Goal: Information Seeking & Learning: Learn about a topic

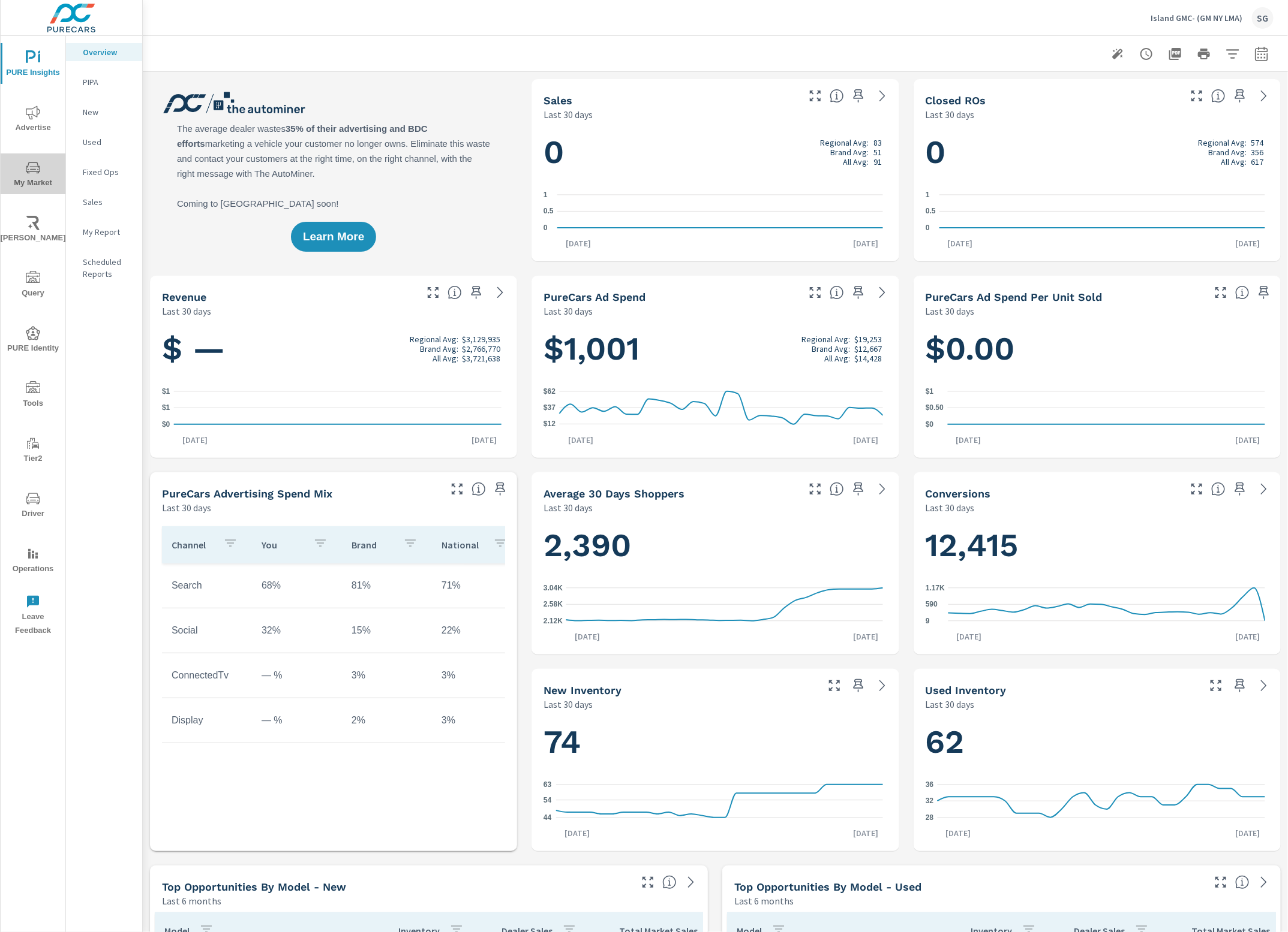
click at [38, 165] on icon "nav menu" at bounding box center [32, 167] width 15 height 14
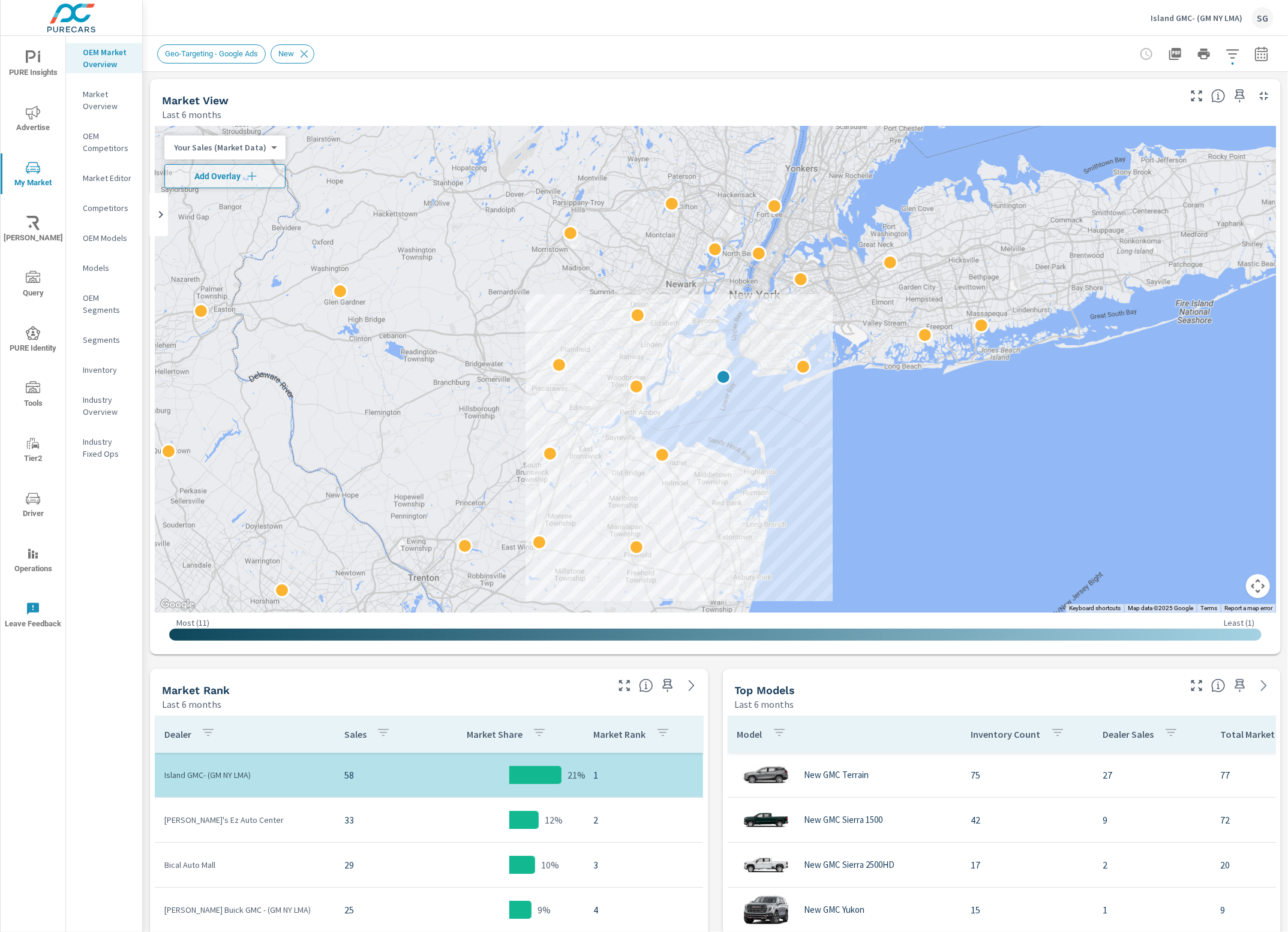
click at [28, 499] on icon "nav menu" at bounding box center [32, 499] width 15 height 14
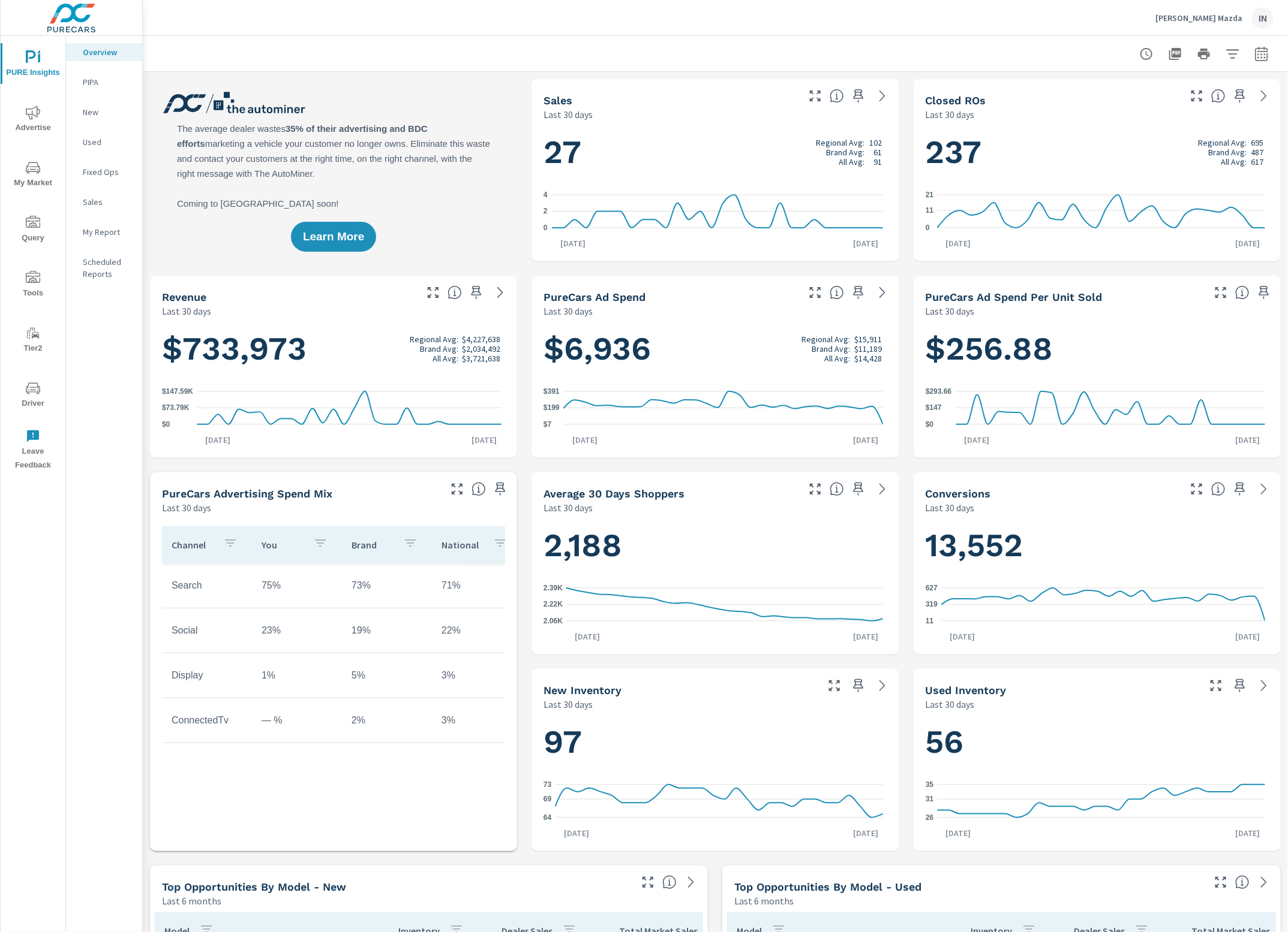
click at [28, 110] on icon "nav menu" at bounding box center [32, 113] width 15 height 14
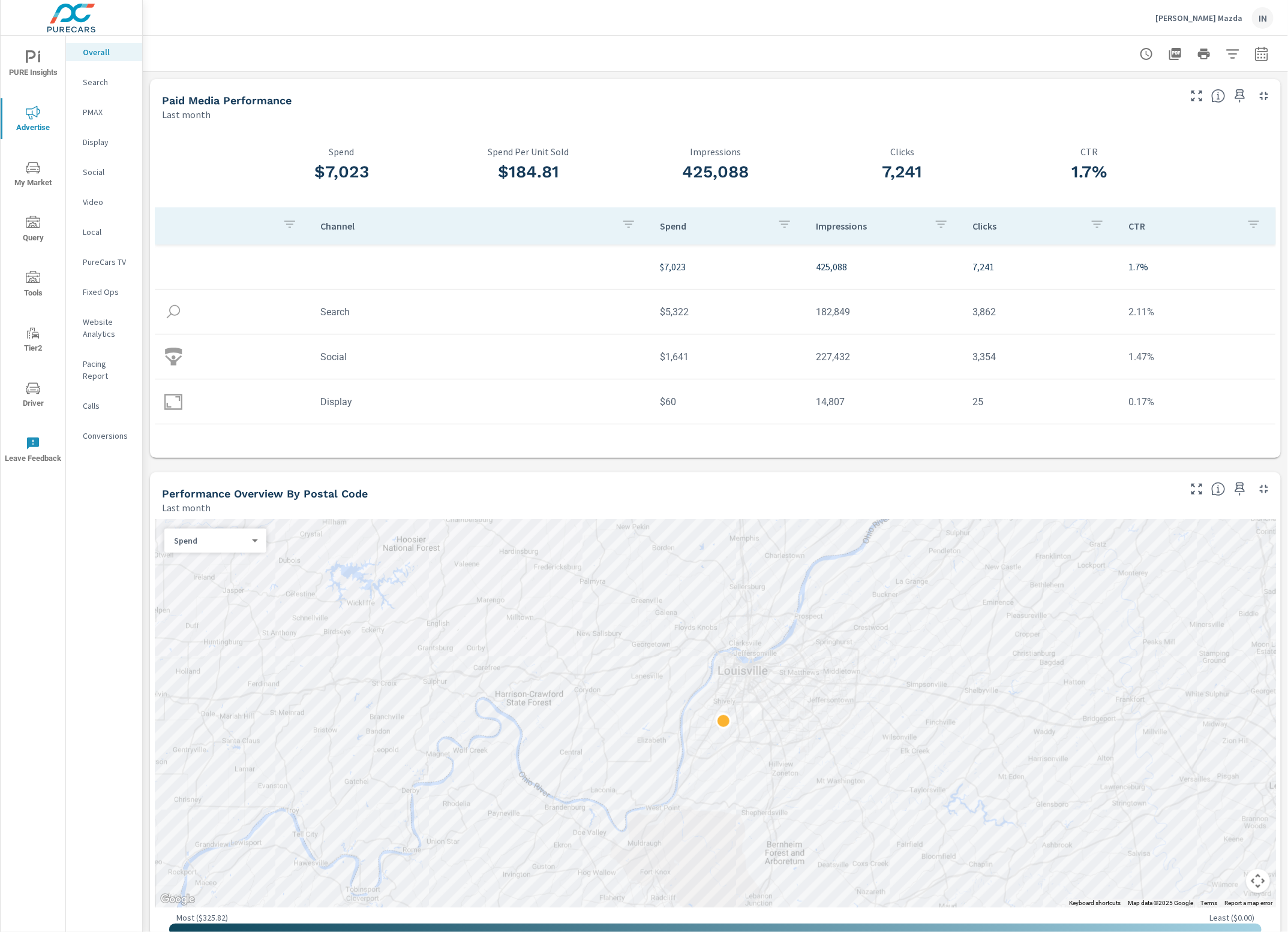
click at [21, 169] on span "My Market" at bounding box center [32, 175] width 57 height 29
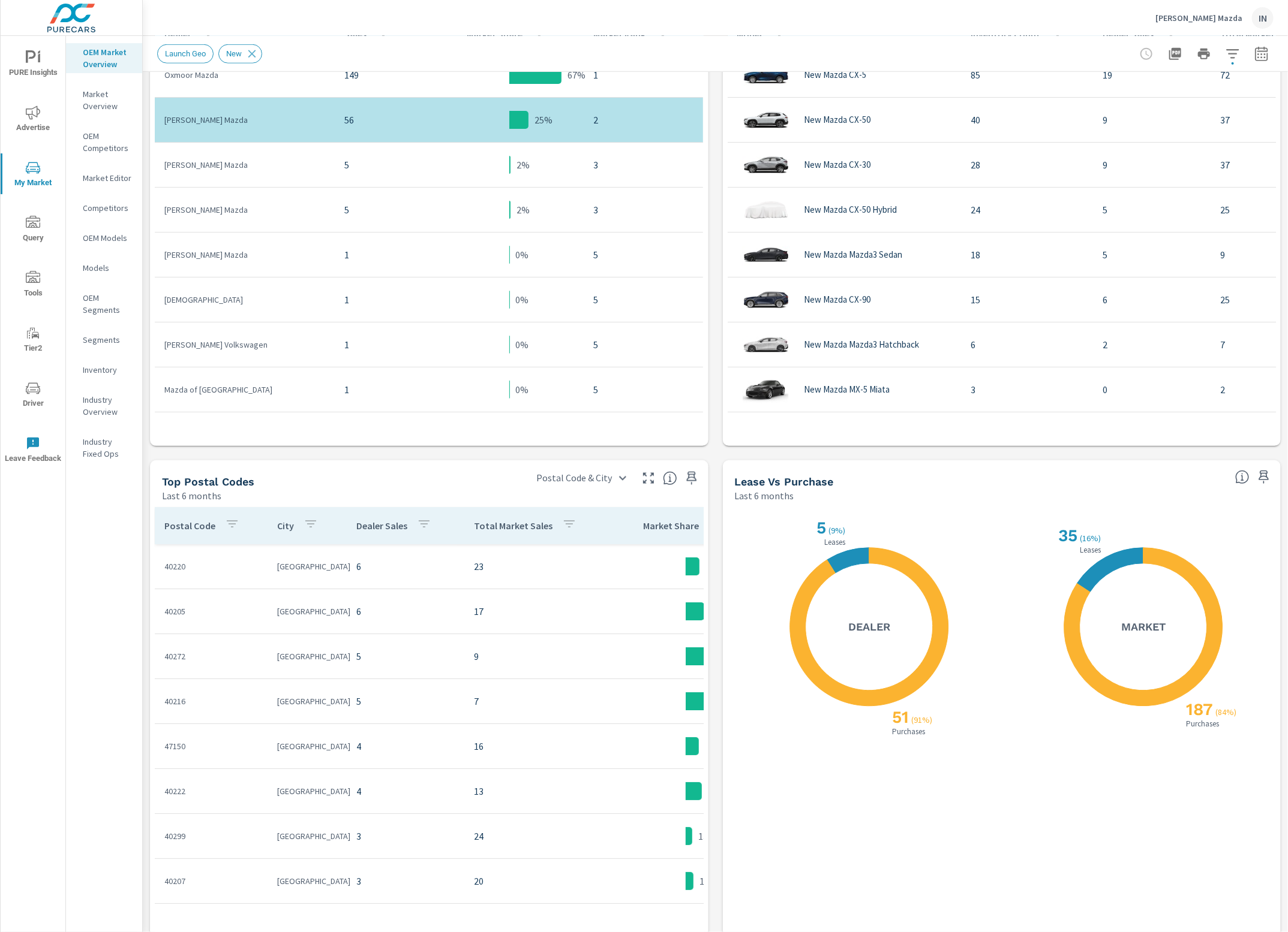
scroll to position [712, 0]
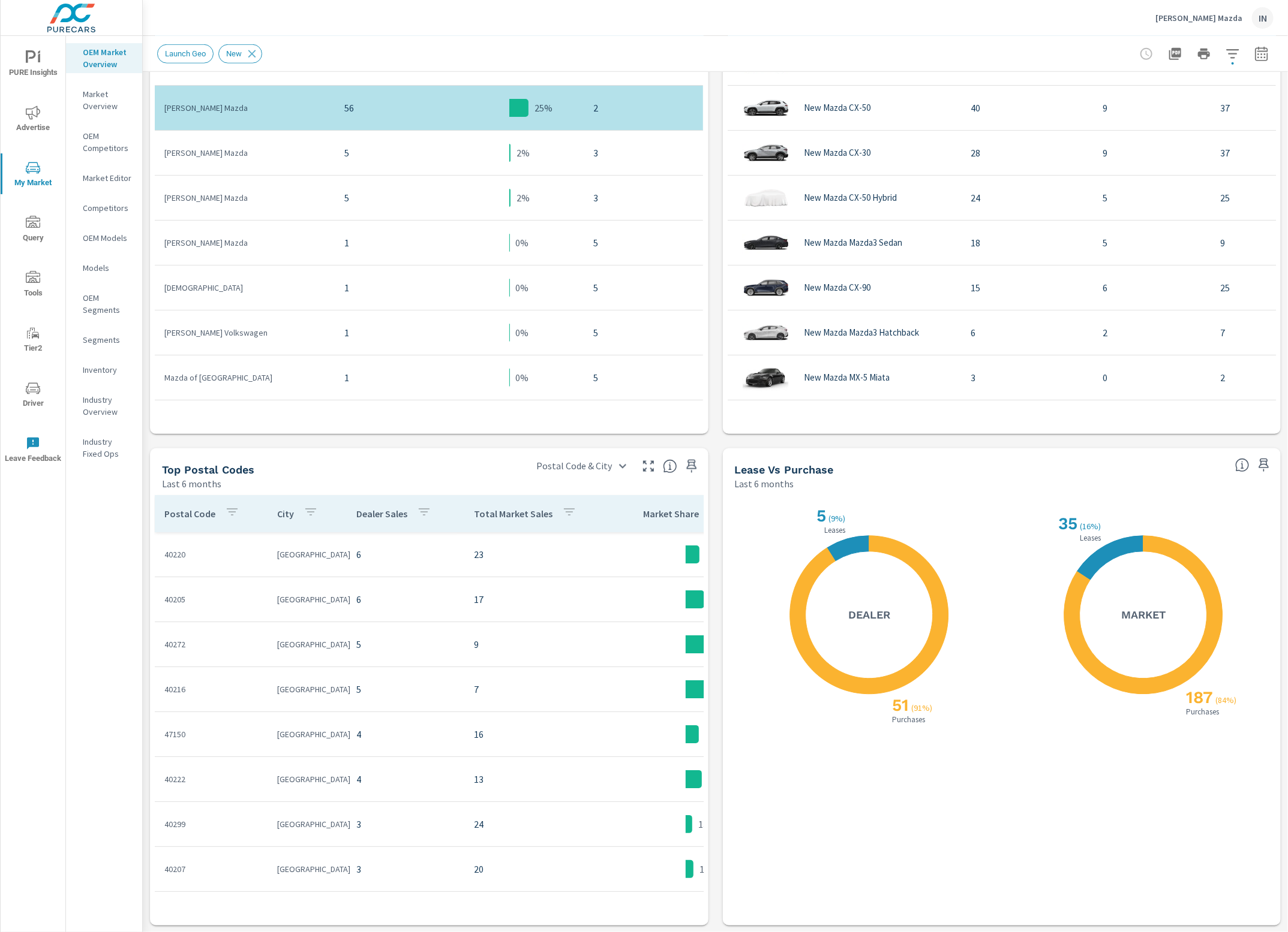
click at [24, 65] on span "PURE Insights" at bounding box center [32, 65] width 57 height 29
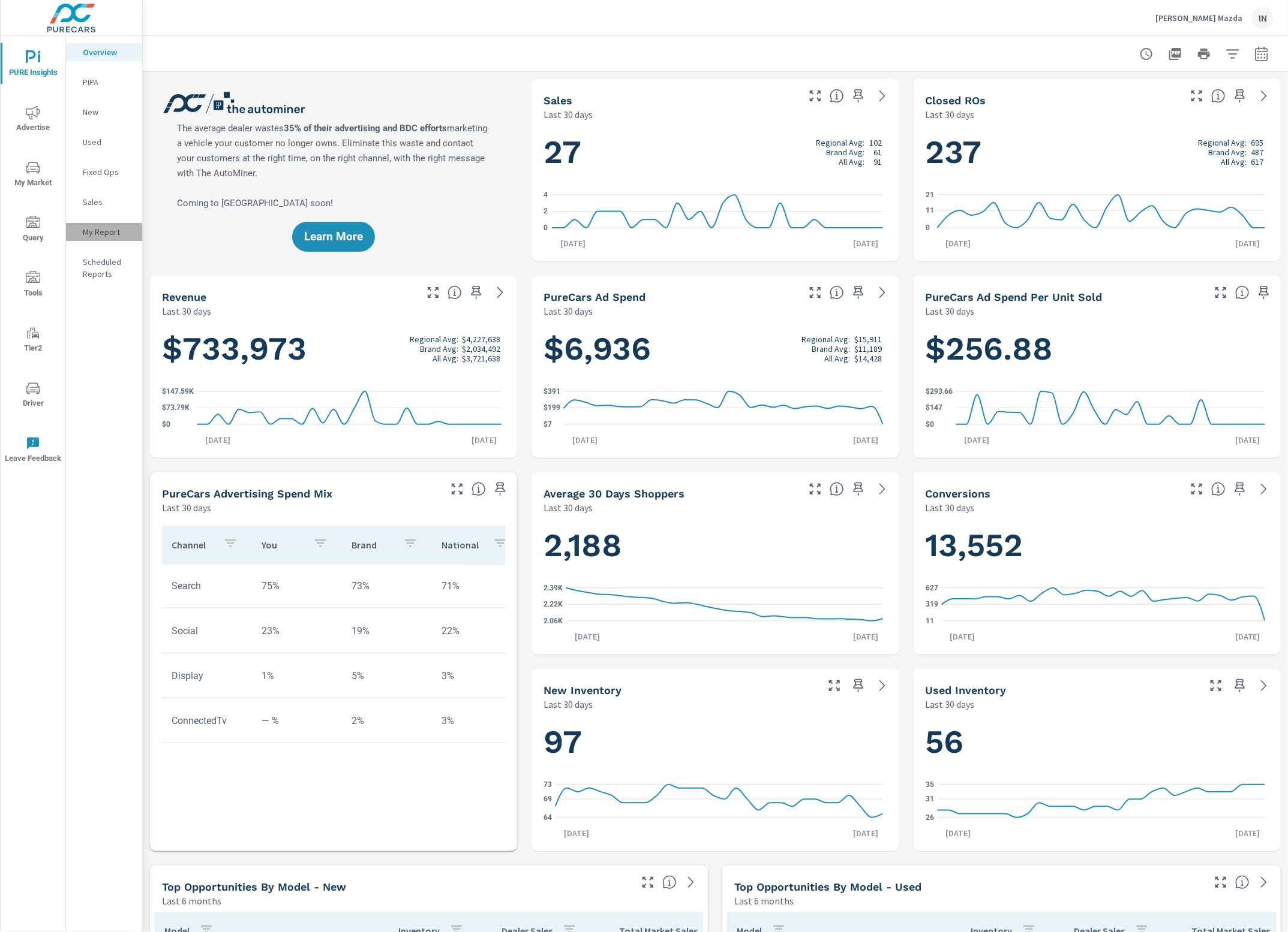
click at [94, 233] on p "My Report" at bounding box center [107, 232] width 49 height 12
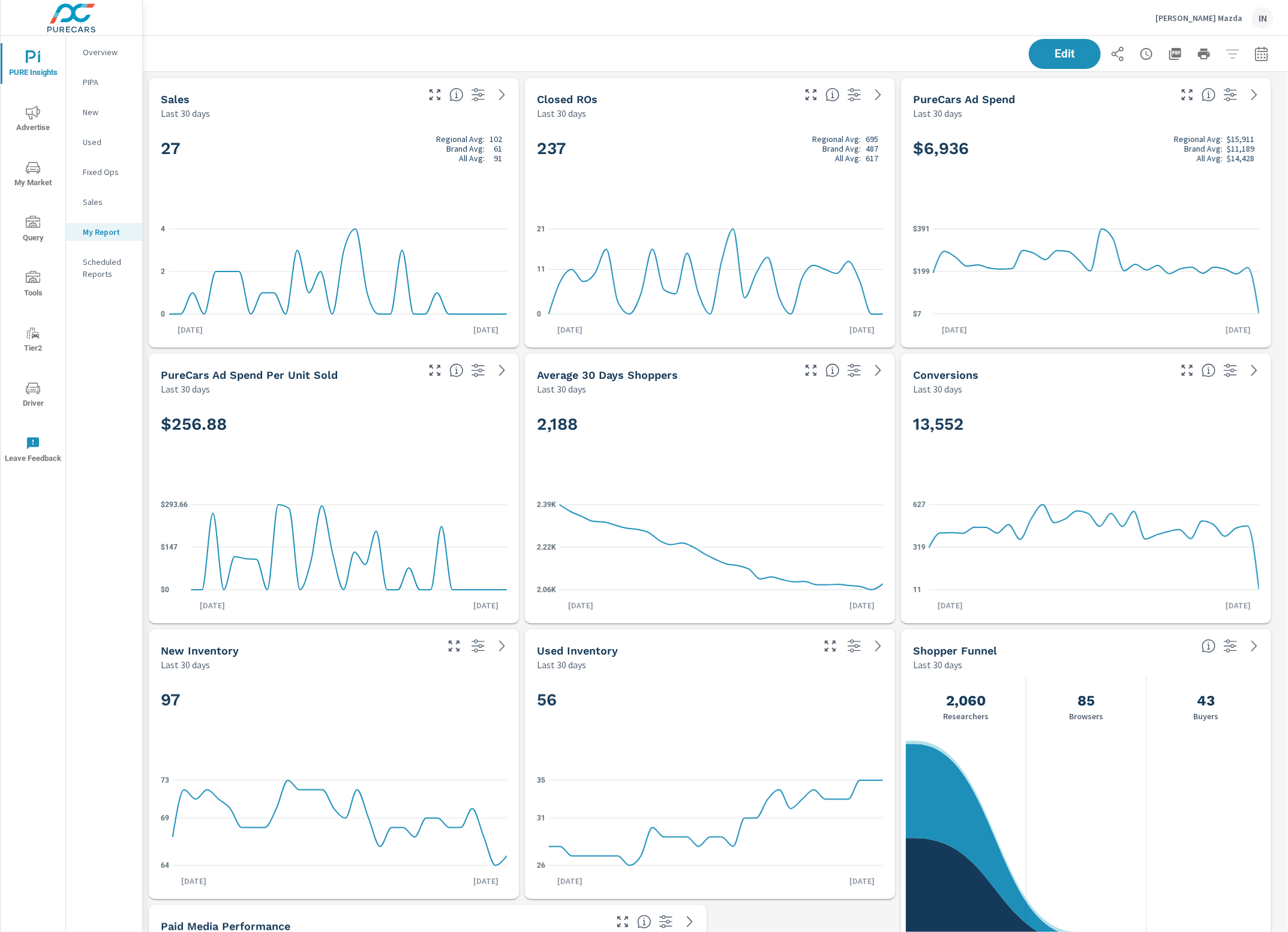
scroll to position [2925, 1157]
click at [93, 45] on div "Overview" at bounding box center [103, 52] width 76 height 18
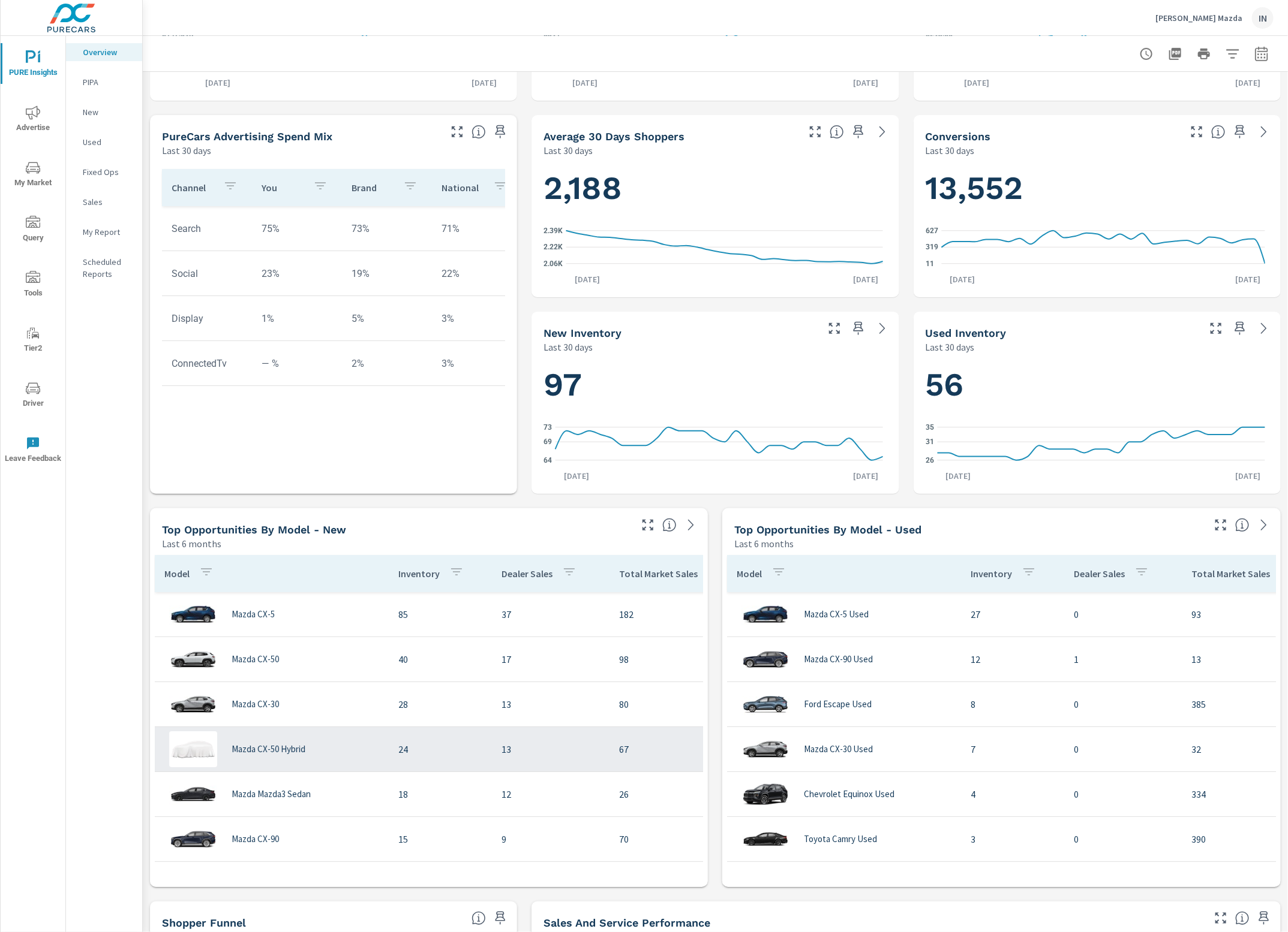
scroll to position [674, 0]
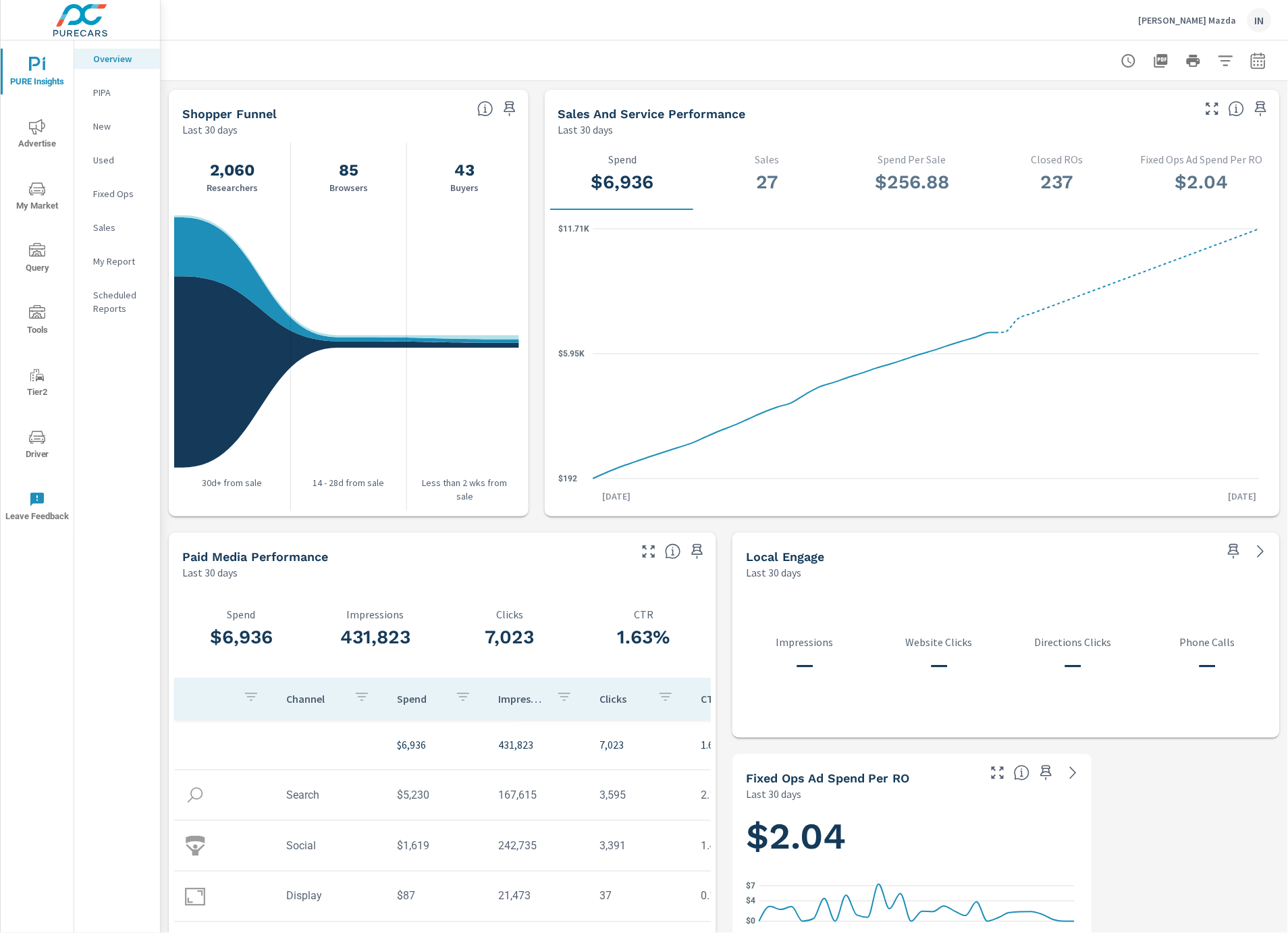
scroll to position [1324, 0]
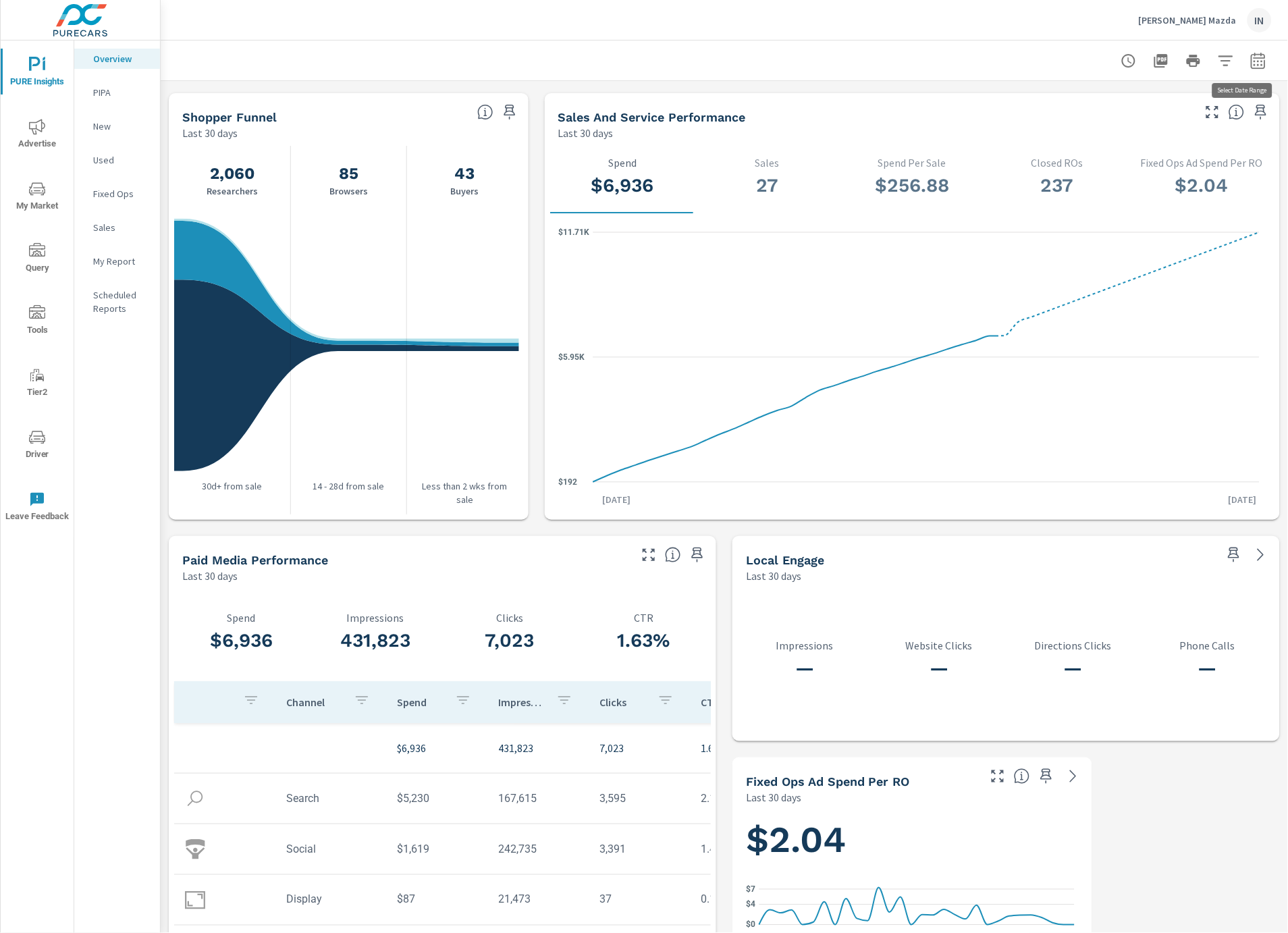
click at [1250, 63] on icon "button" at bounding box center [1257, 60] width 16 height 16
select select "Last 30 days"
click at [1115, 145] on p "+ Add comparison" at bounding box center [1153, 152] width 173 height 16
select select "Previous period"
click at [1109, 219] on button "Apply" at bounding box center [1109, 227] width 83 height 36
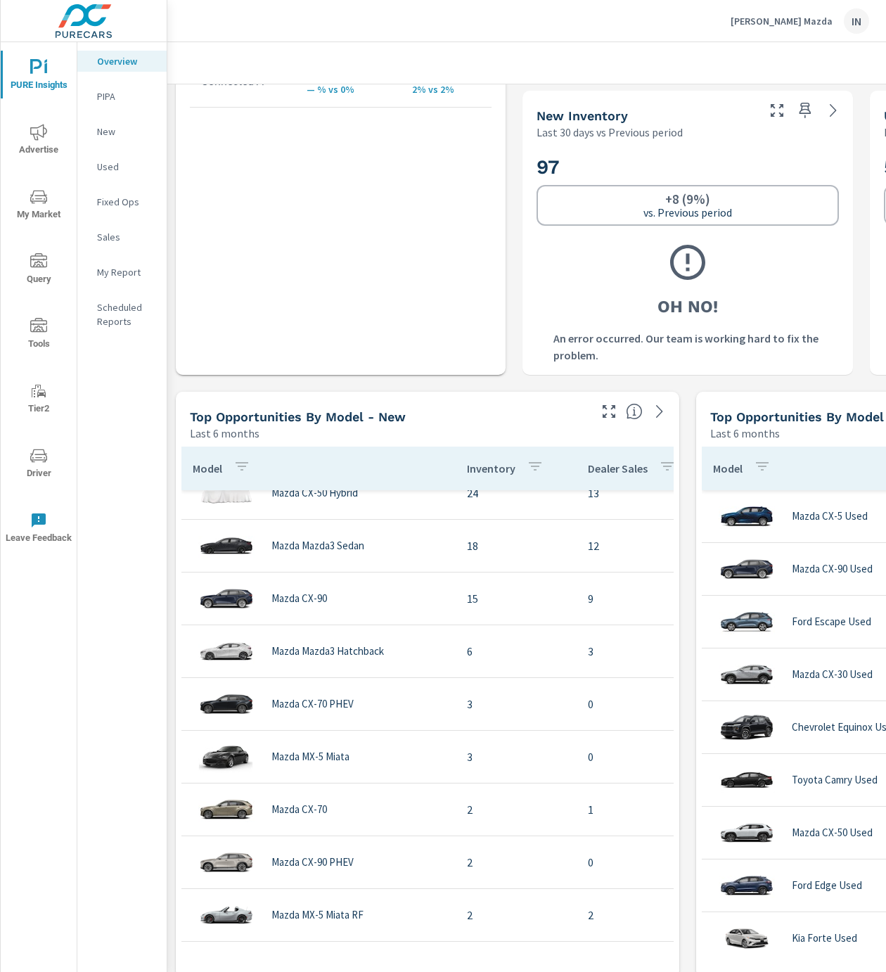
scroll to position [1171, 0]
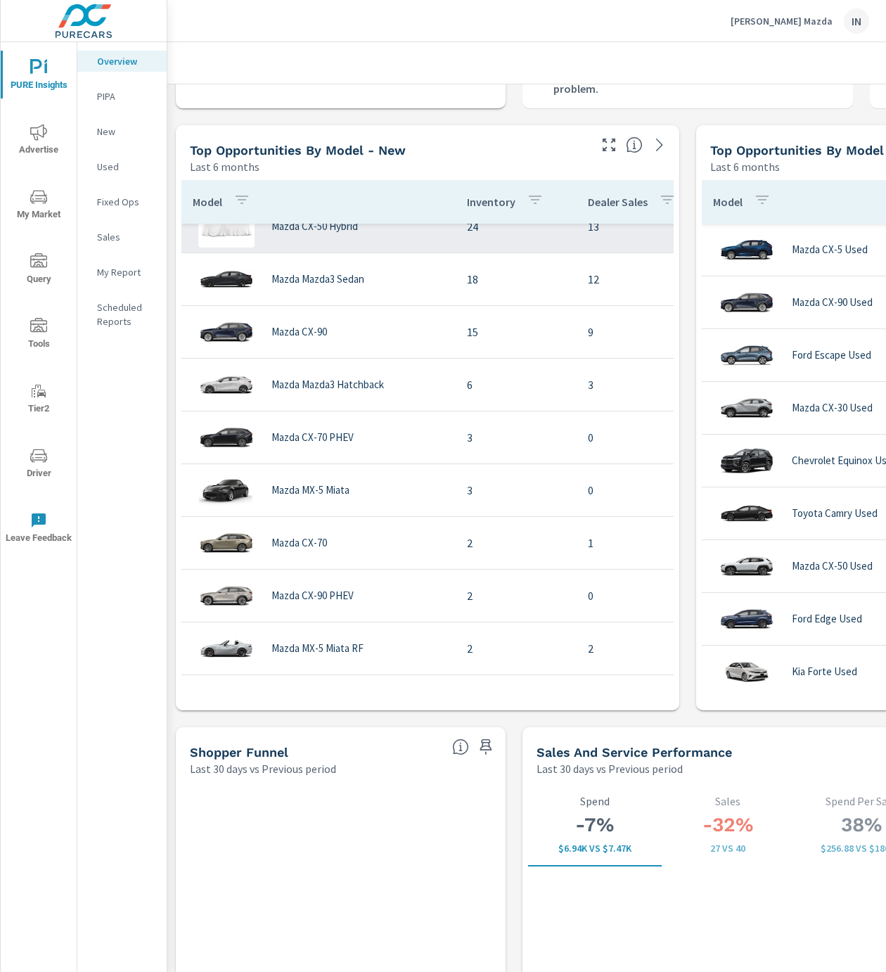
scroll to position [243, 0]
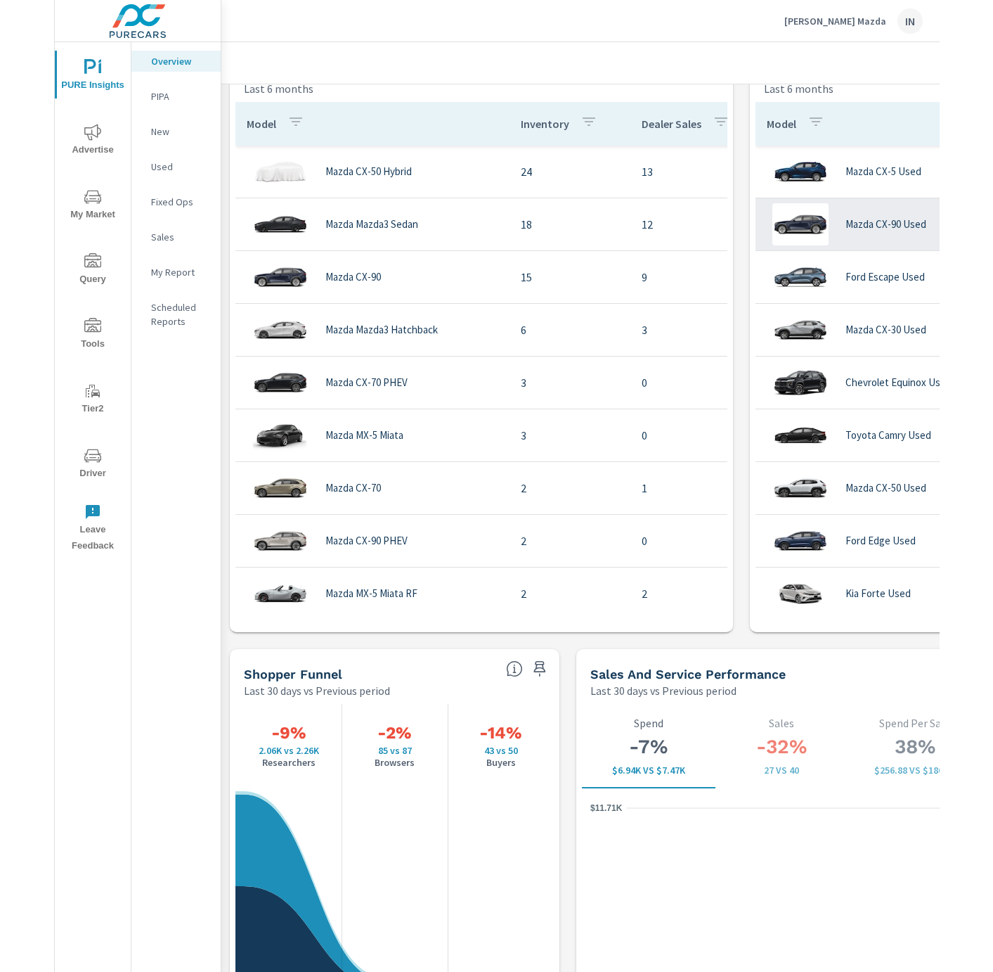
scroll to position [546, 0]
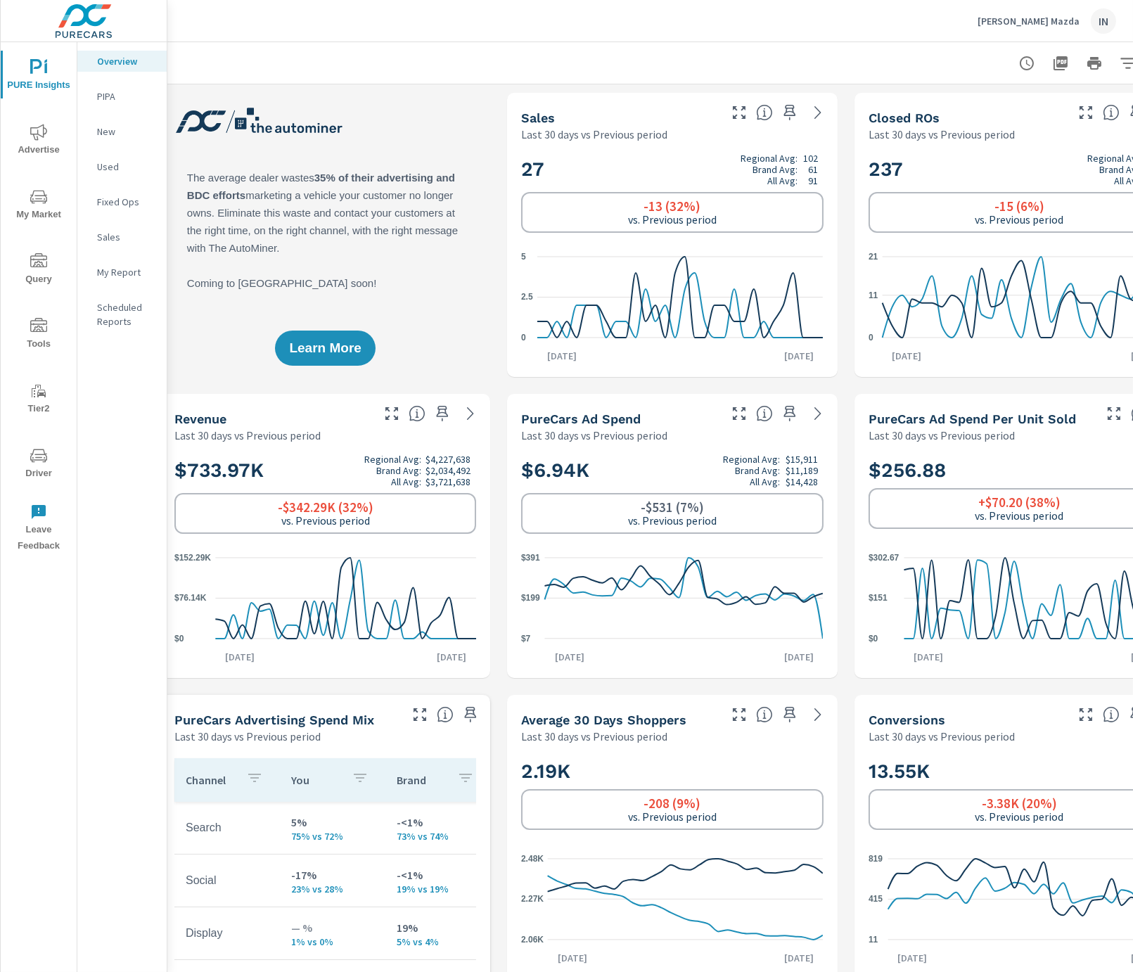
scroll to position [0, 86]
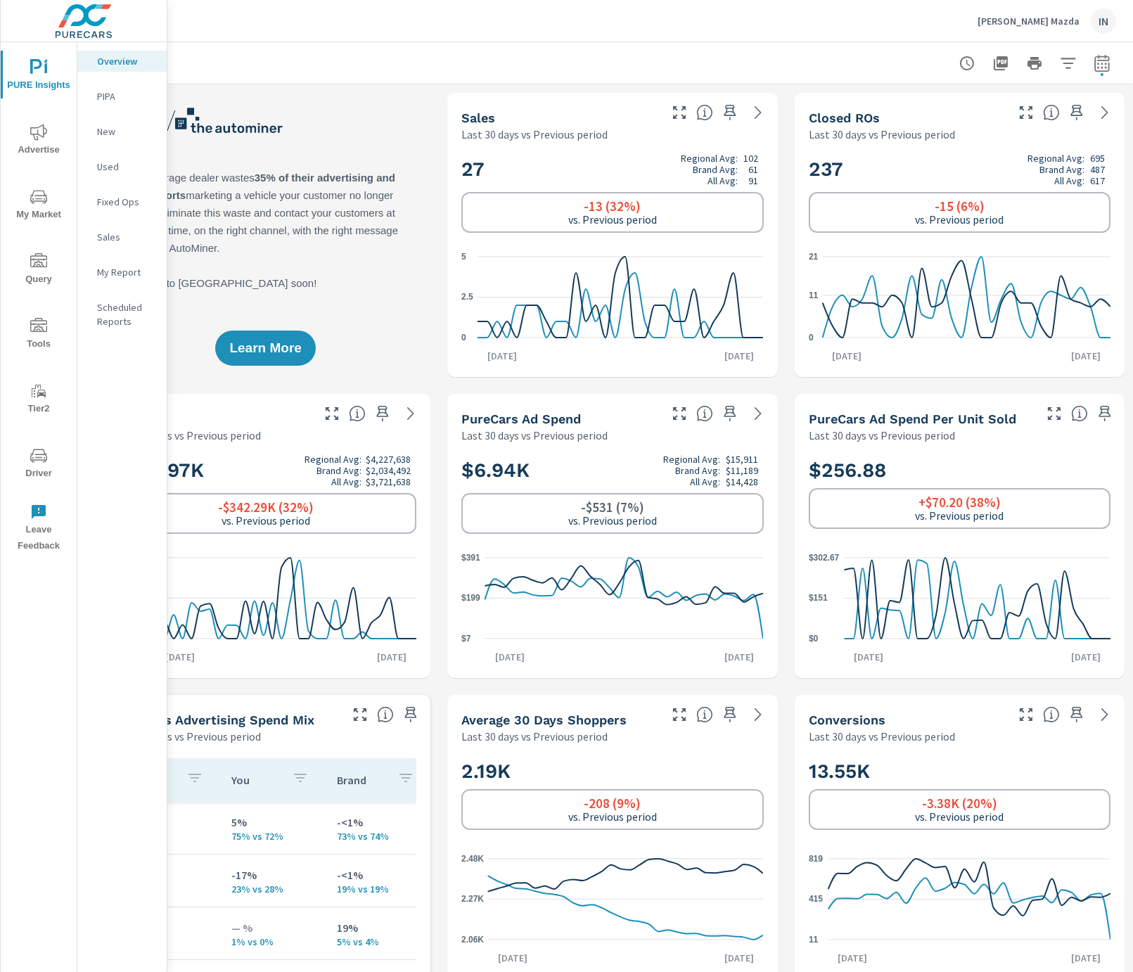
click at [993, 53] on button "button" at bounding box center [1102, 63] width 28 height 28
select select "Last 30 days"
select select "Previous period"
drag, startPoint x: 1070, startPoint y: 190, endPoint x: 1053, endPoint y: 192, distance: 17.0
click at [993, 190] on icon "button" at bounding box center [1070, 182] width 17 height 17
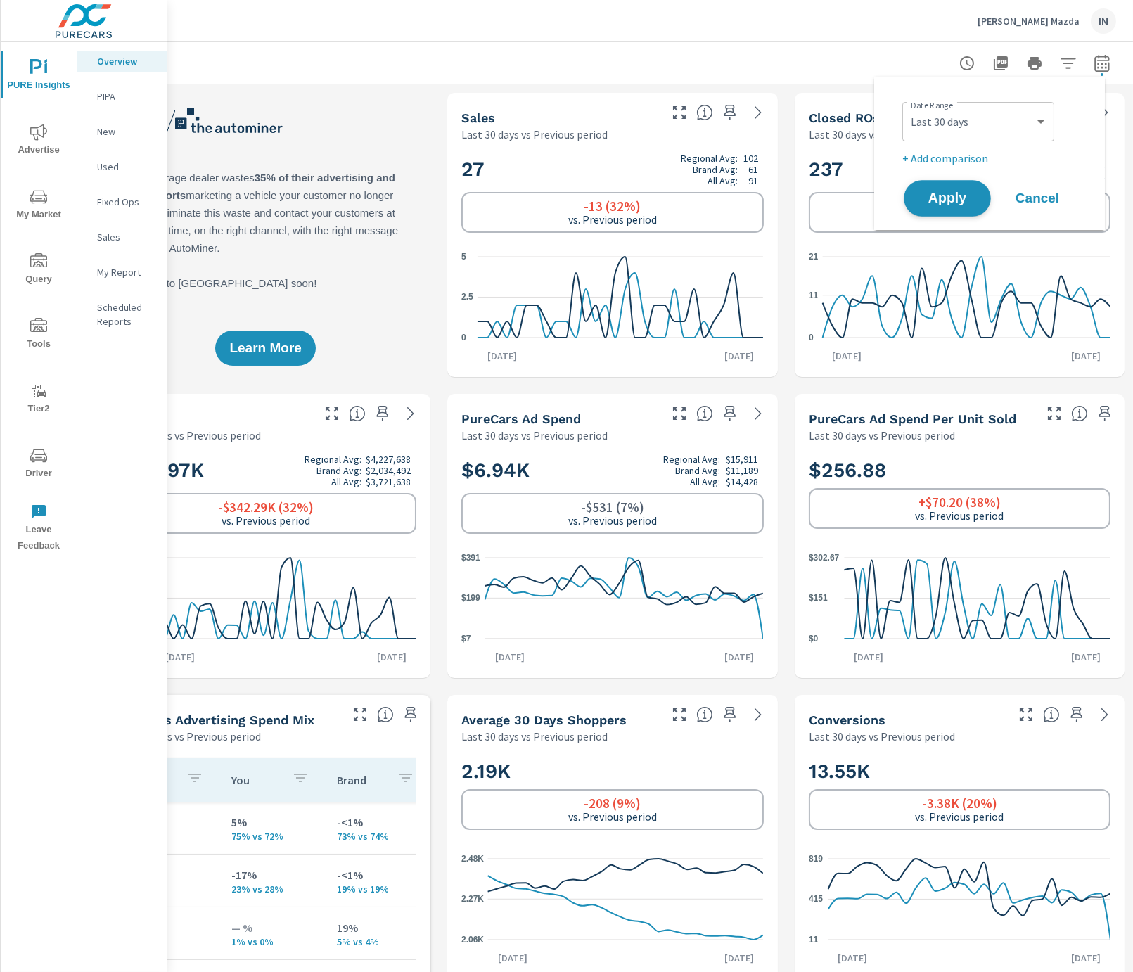
click at [960, 209] on button "Apply" at bounding box center [946, 198] width 87 height 37
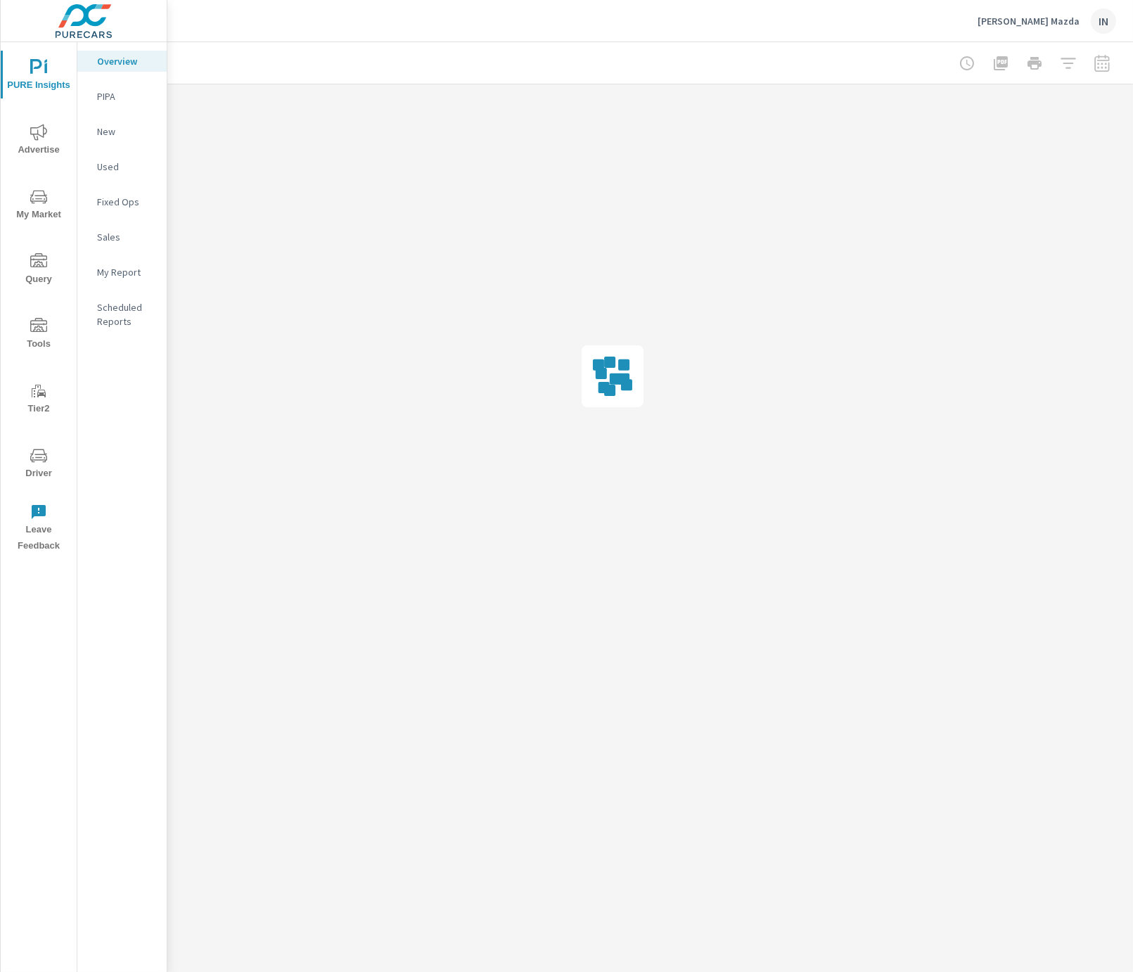
scroll to position [0, 75]
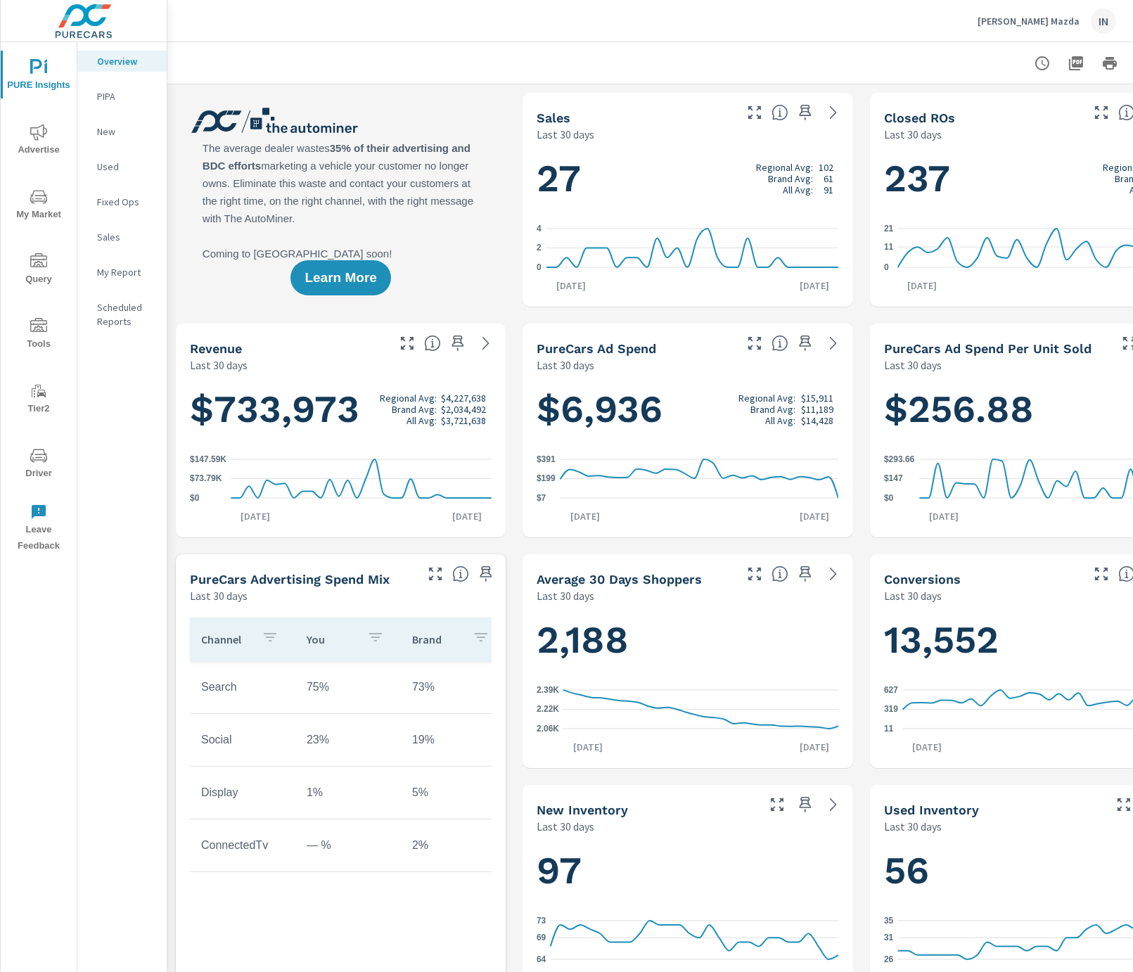
scroll to position [0, 86]
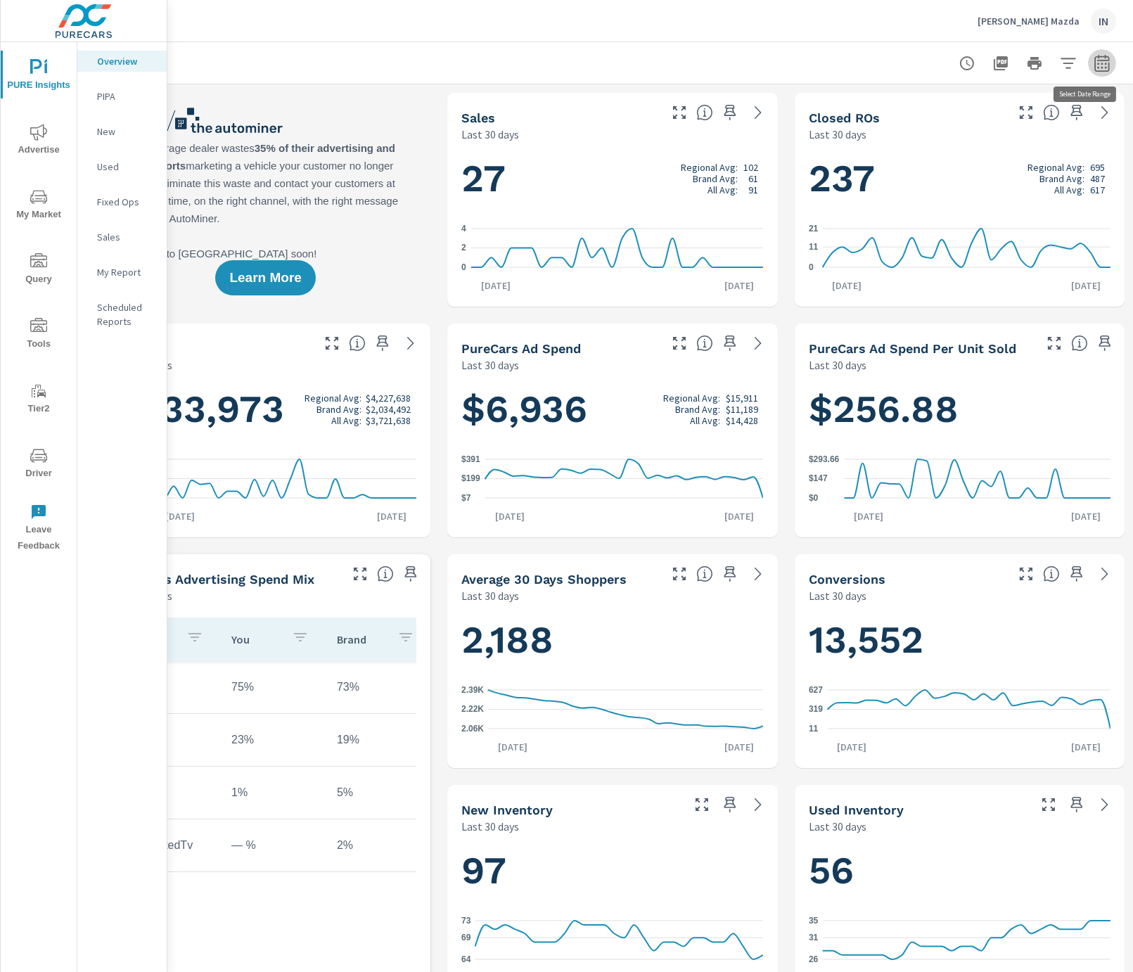
click at [1093, 60] on icon "button" at bounding box center [1101, 63] width 17 height 17
select select "Last 30 days"
click at [953, 160] on p "+ Add comparison" at bounding box center [992, 158] width 180 height 17
select select "Previous period"
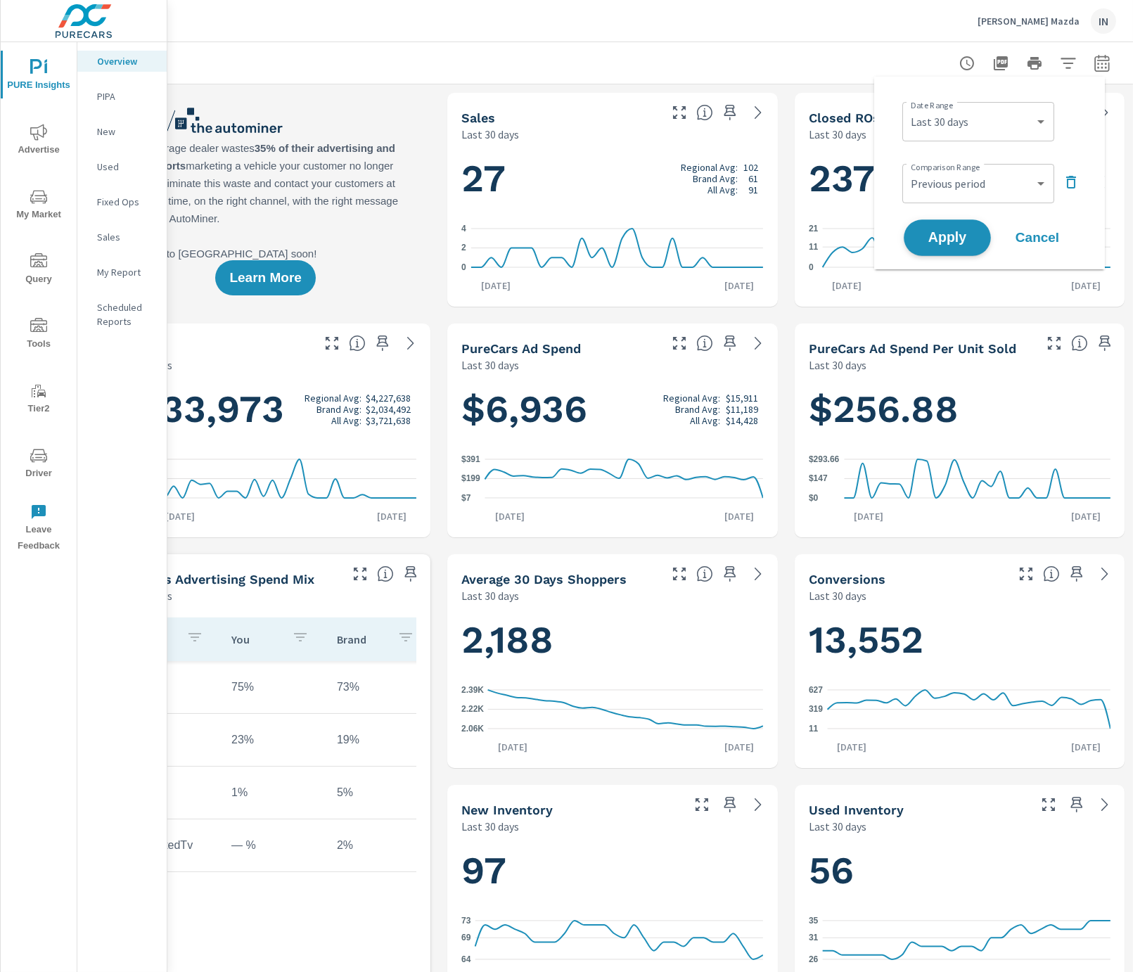
click at [943, 231] on span "Apply" at bounding box center [947, 237] width 58 height 13
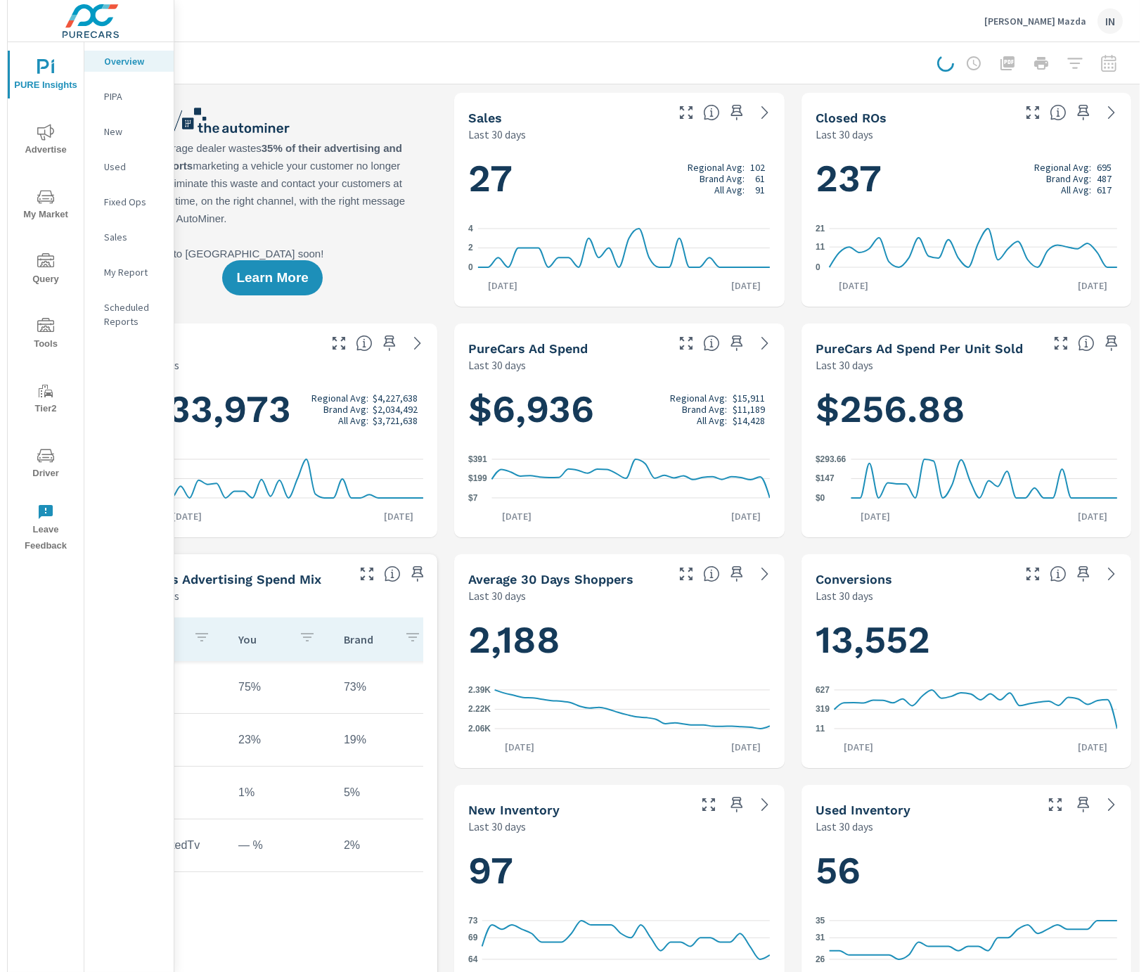
scroll to position [0, 75]
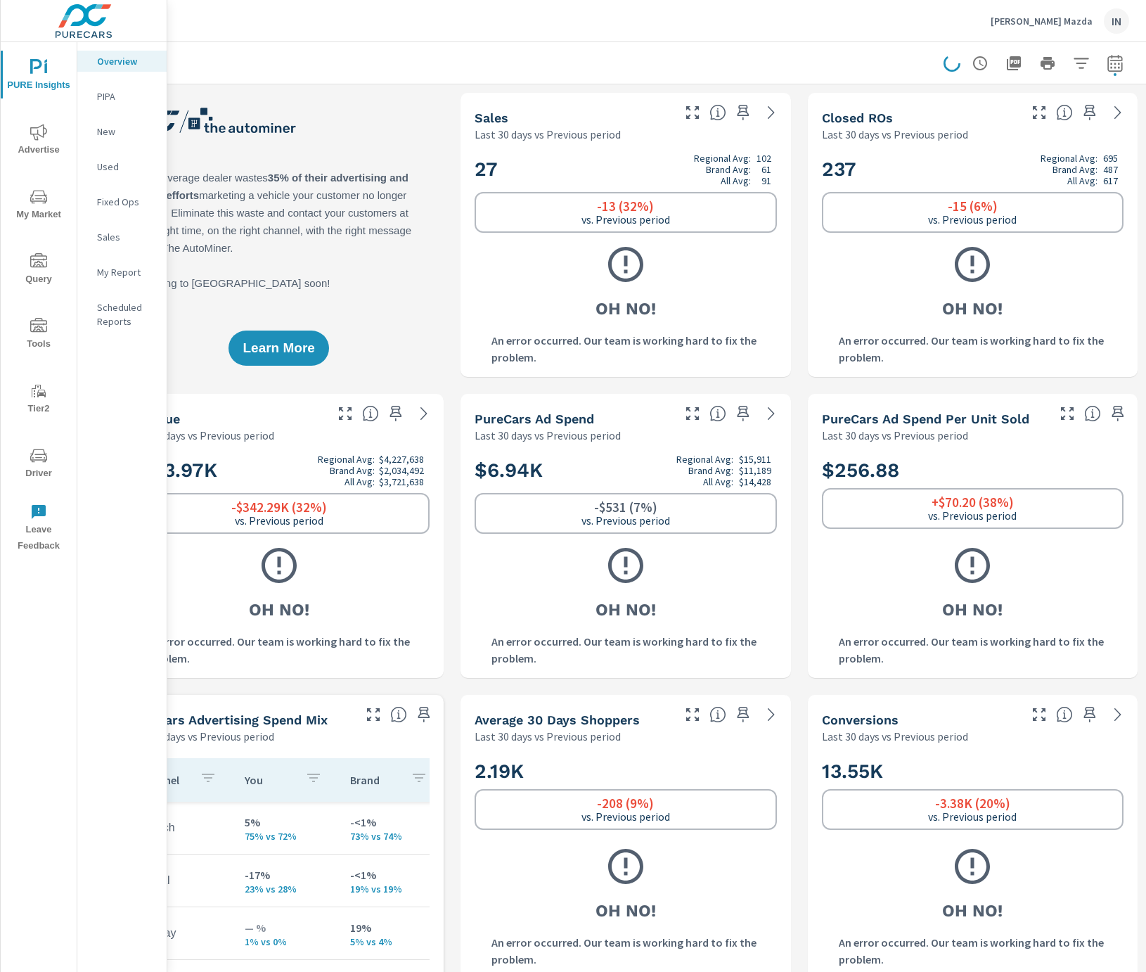
scroll to position [0, 73]
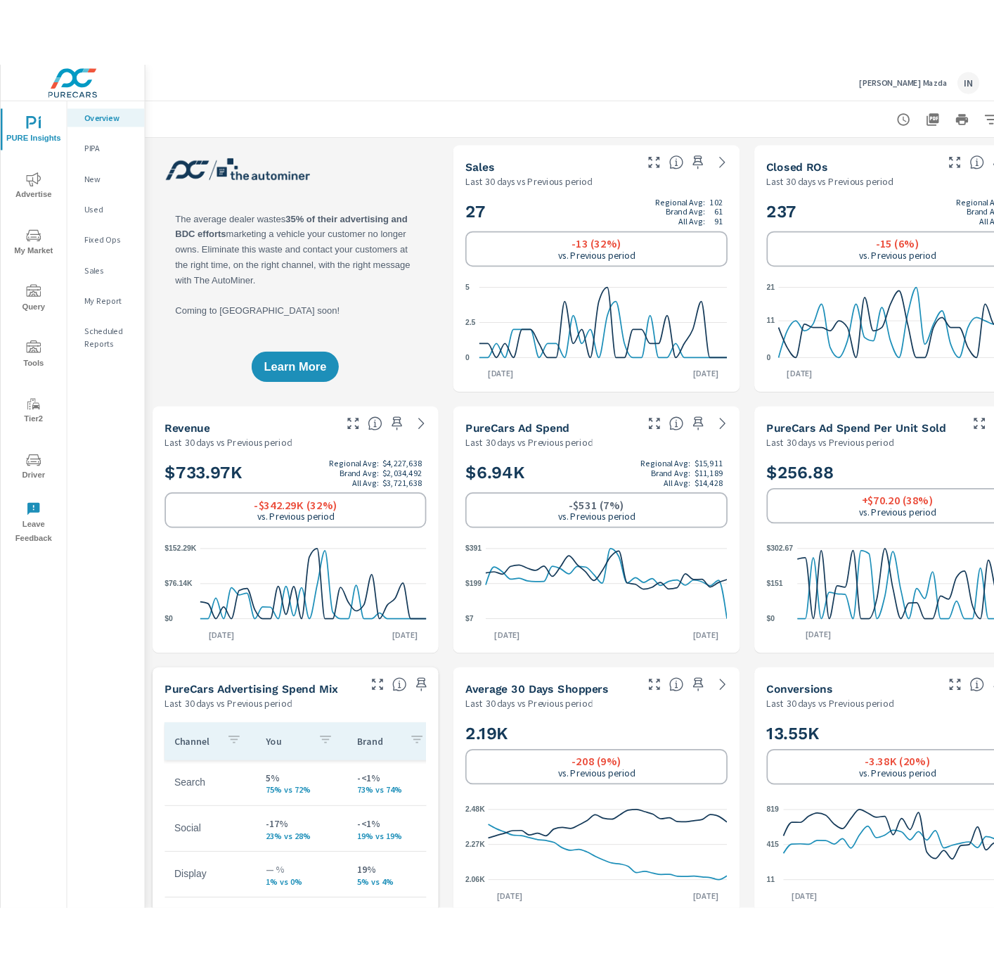
scroll to position [158, 0]
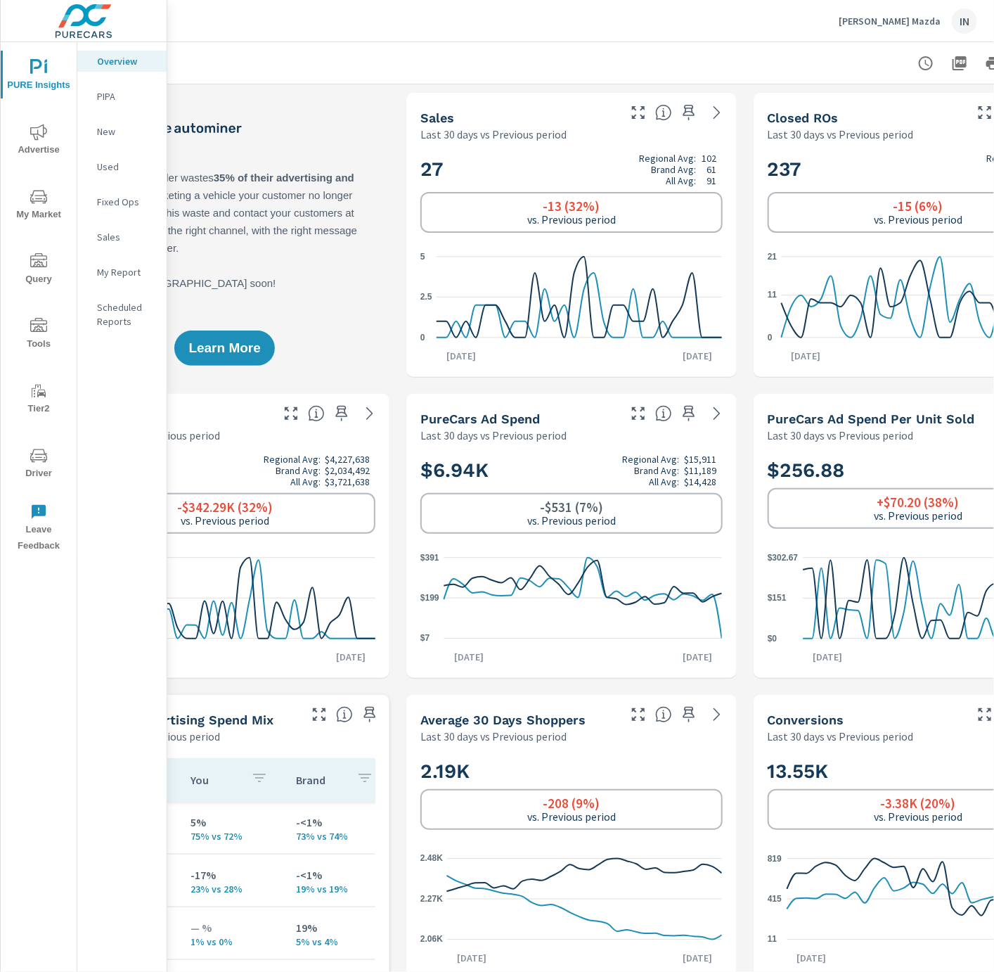
scroll to position [0, 225]
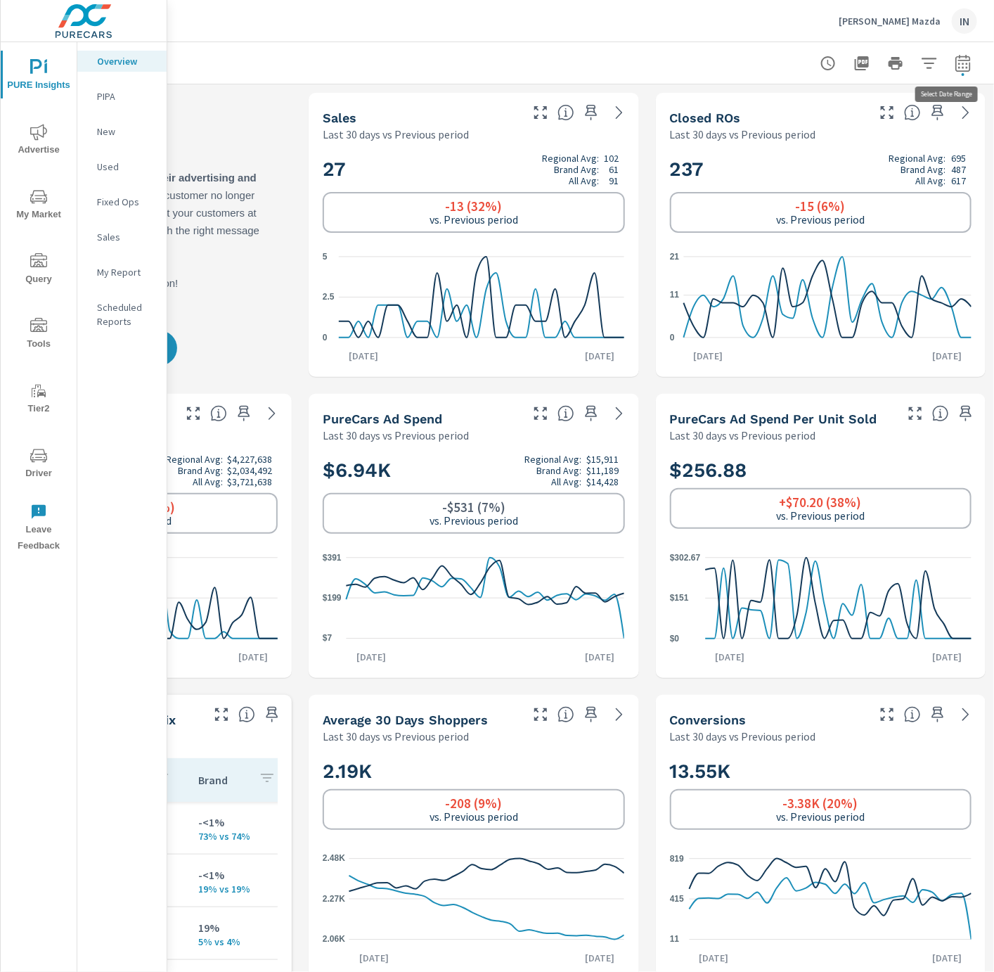
click at [955, 65] on icon "button" at bounding box center [963, 63] width 17 height 17
select select "Last 30 days"
select select "Previous period"
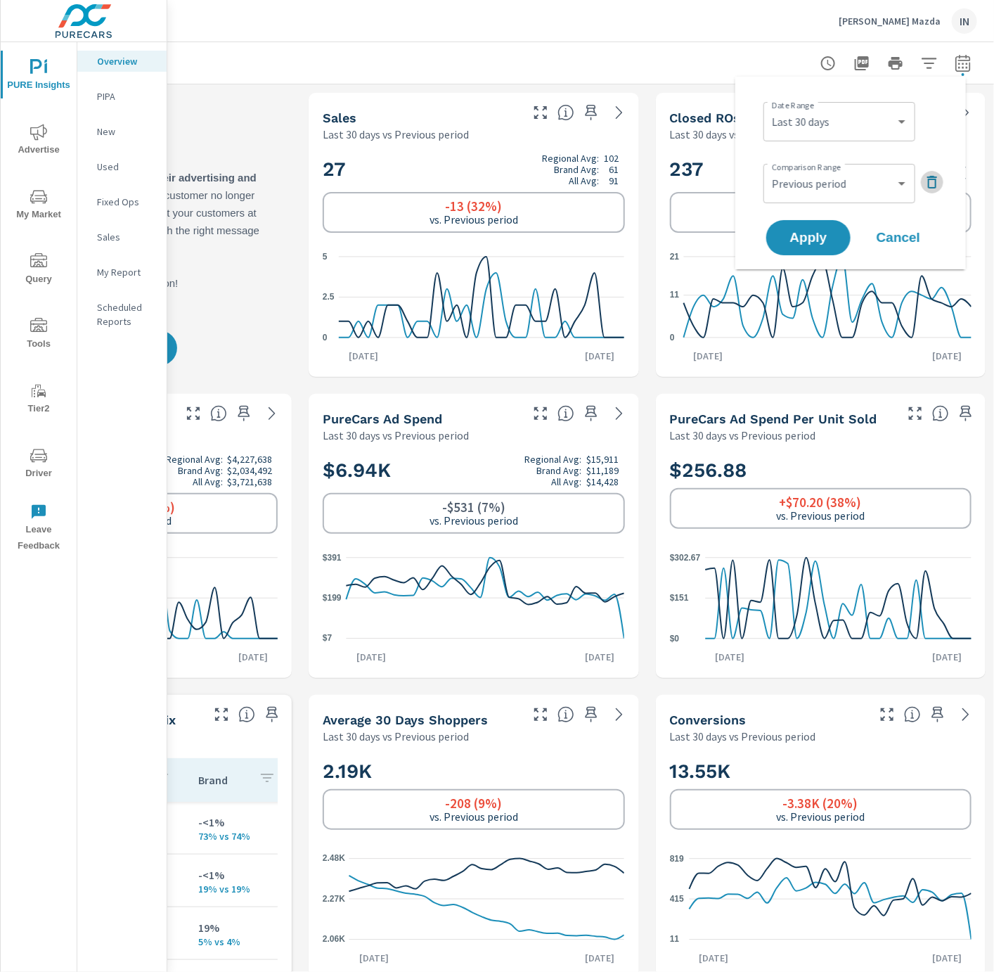
click at [929, 184] on icon "button" at bounding box center [932, 182] width 17 height 17
click at [826, 197] on span "Apply" at bounding box center [809, 198] width 58 height 13
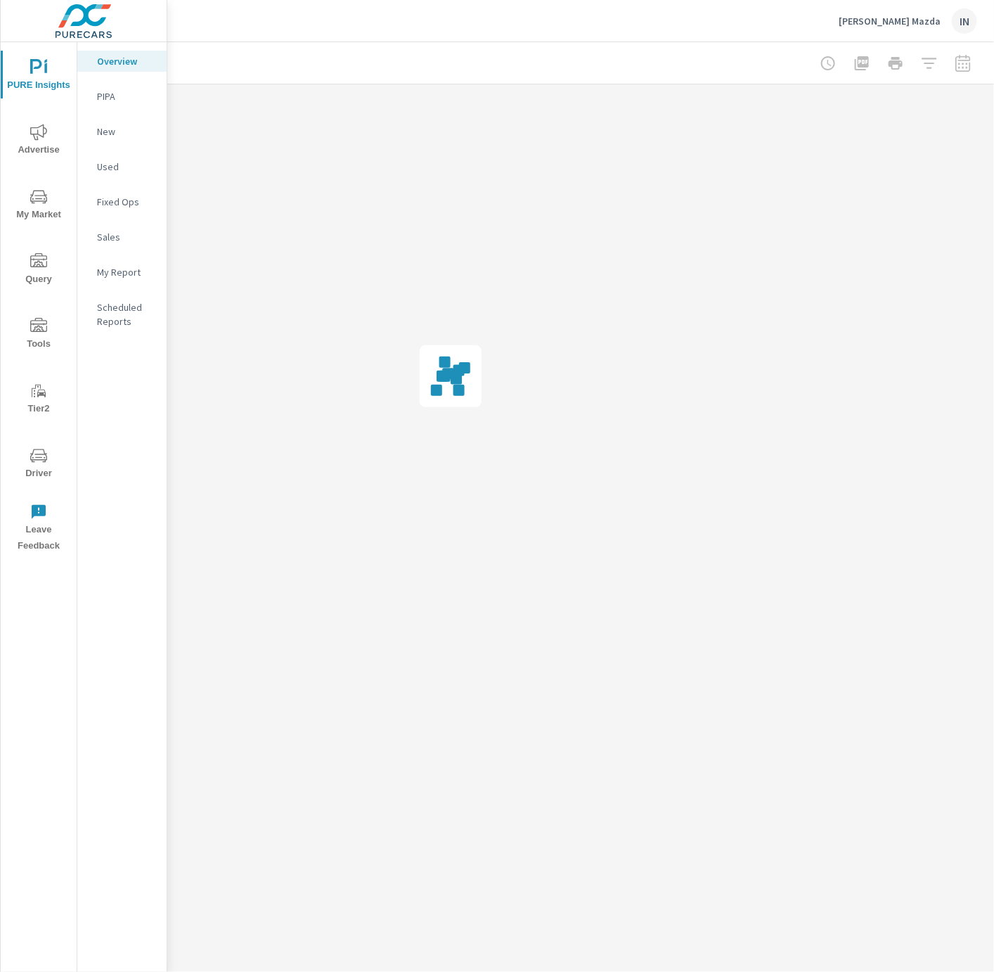
scroll to position [0, 213]
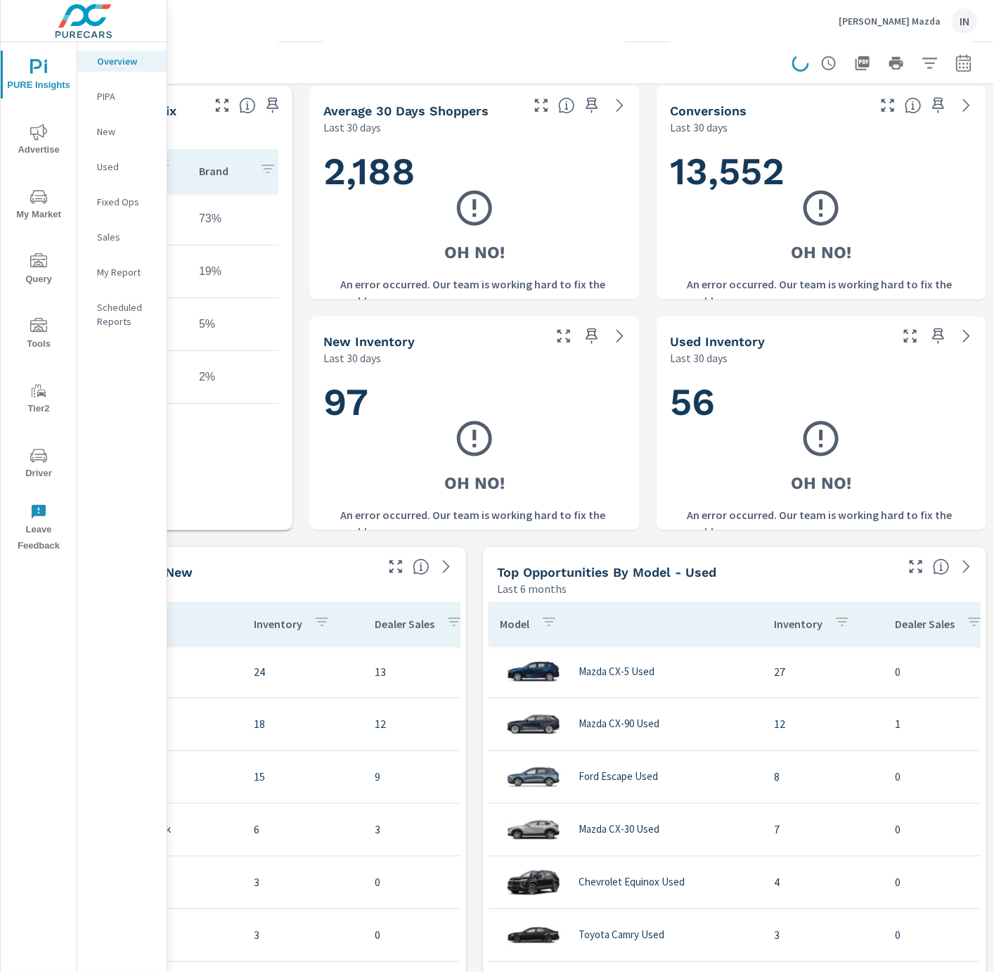
scroll to position [0, 213]
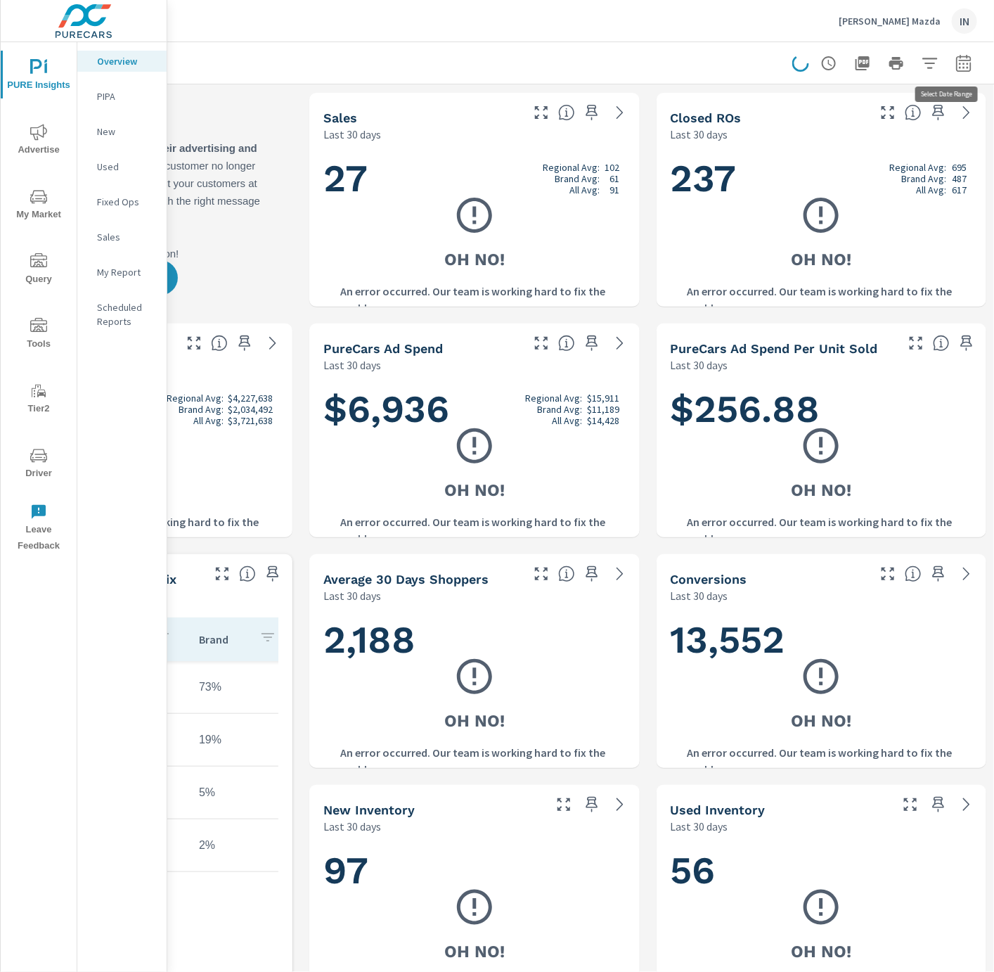
click at [970, 67] on icon "button" at bounding box center [963, 62] width 15 height 17
select select "Last 30 days"
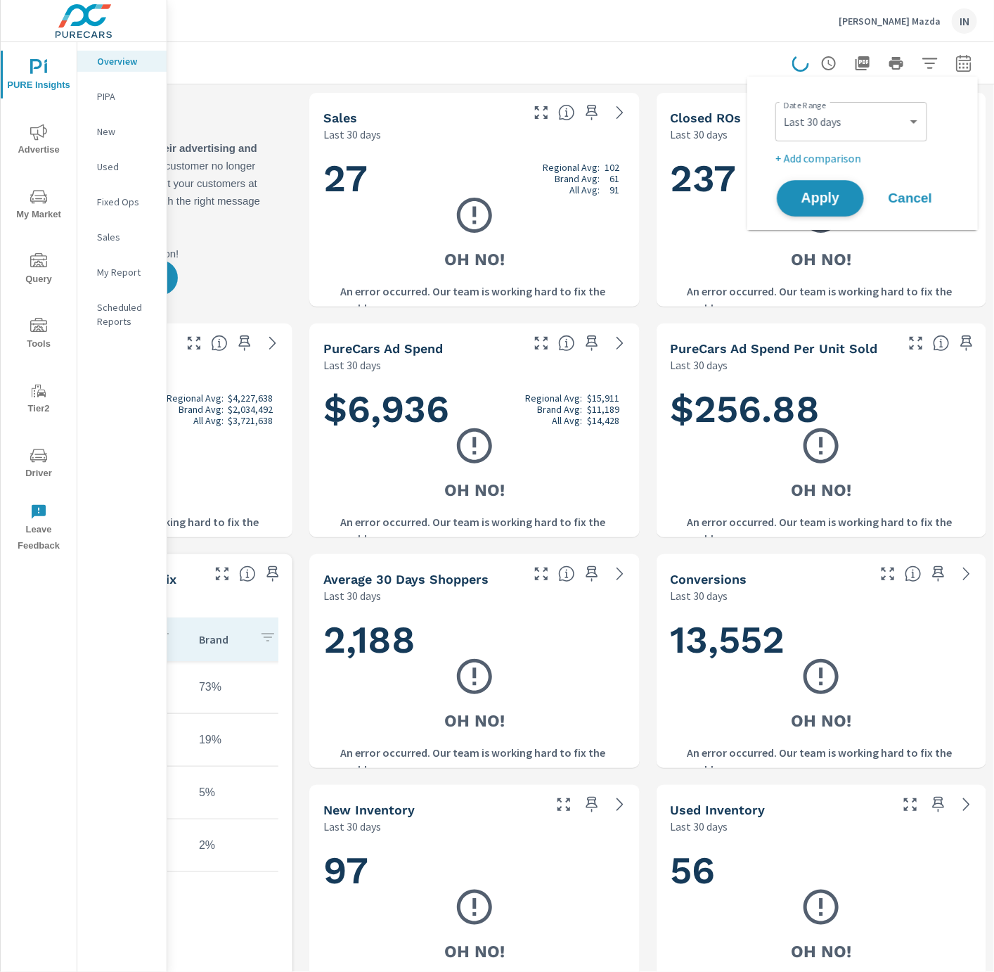
drag, startPoint x: 816, startPoint y: 194, endPoint x: 802, endPoint y: 197, distance: 15.0
click at [816, 195] on span "Apply" at bounding box center [821, 198] width 58 height 13
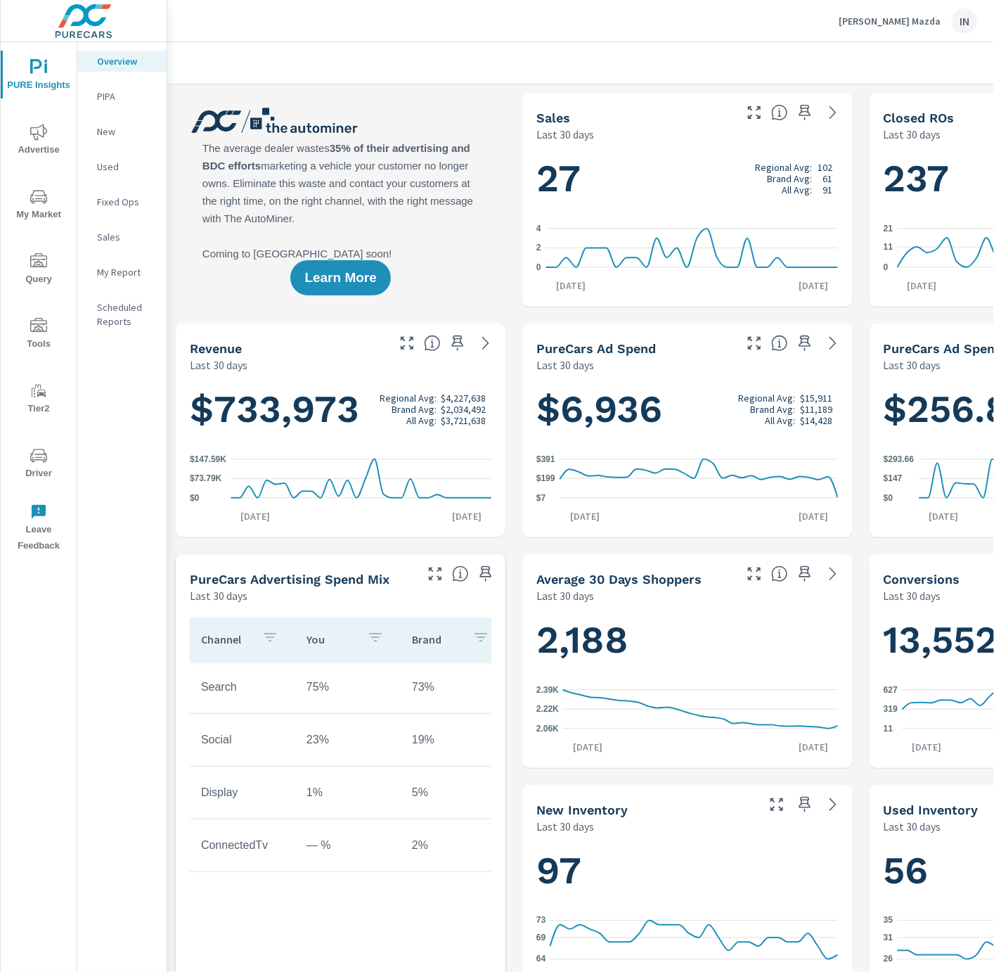
scroll to position [624, 0]
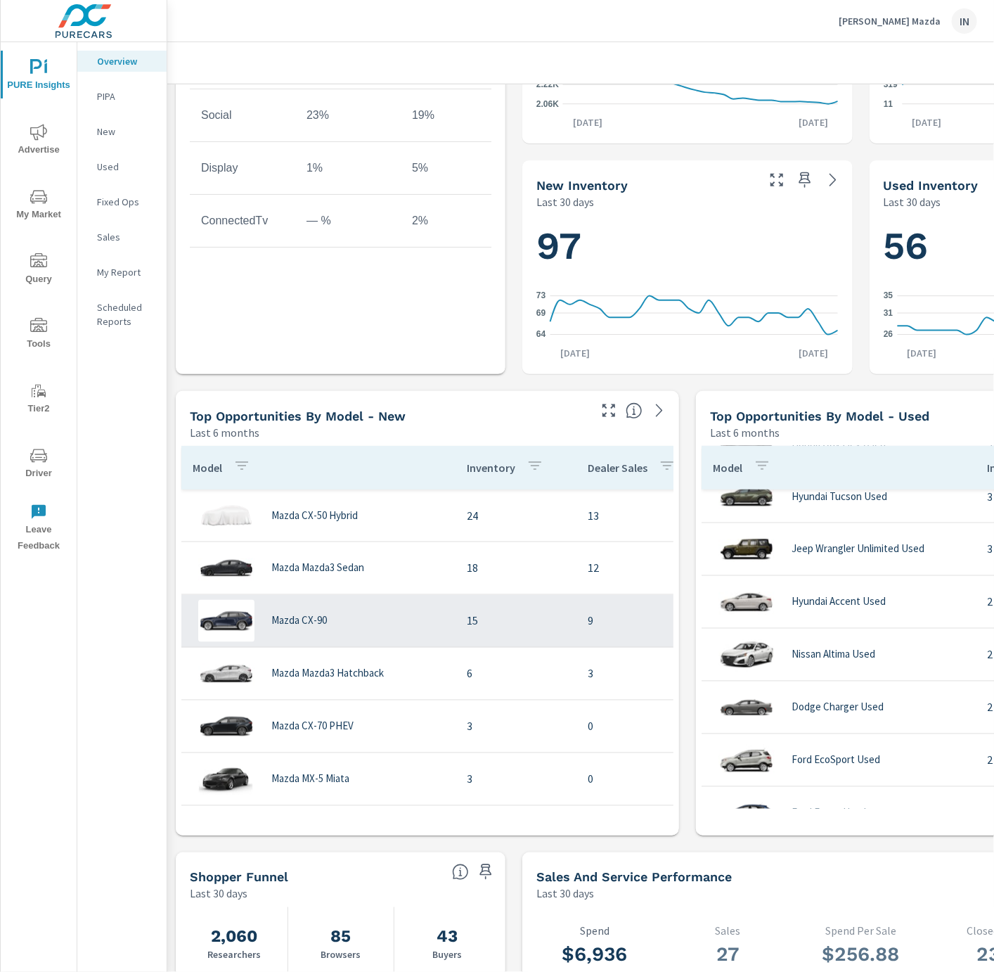
scroll to position [384, 0]
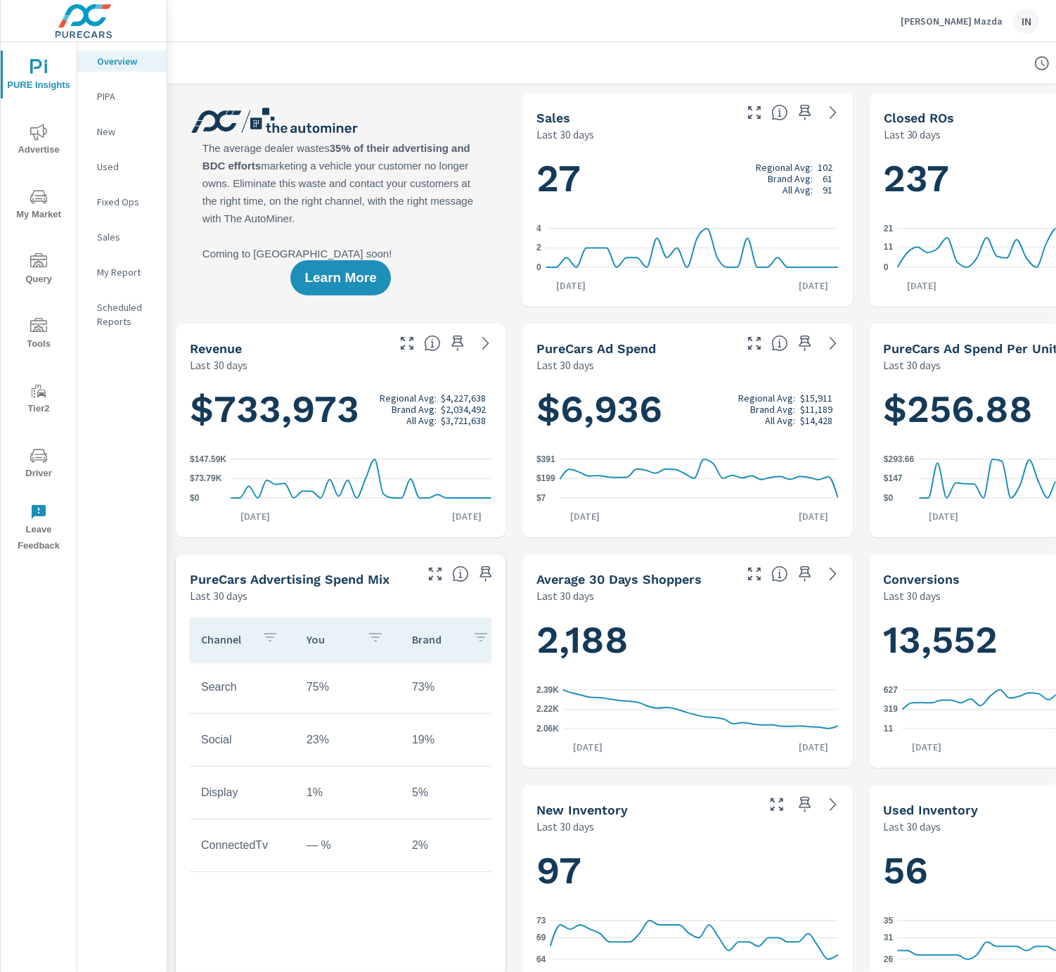
scroll to position [0, 163]
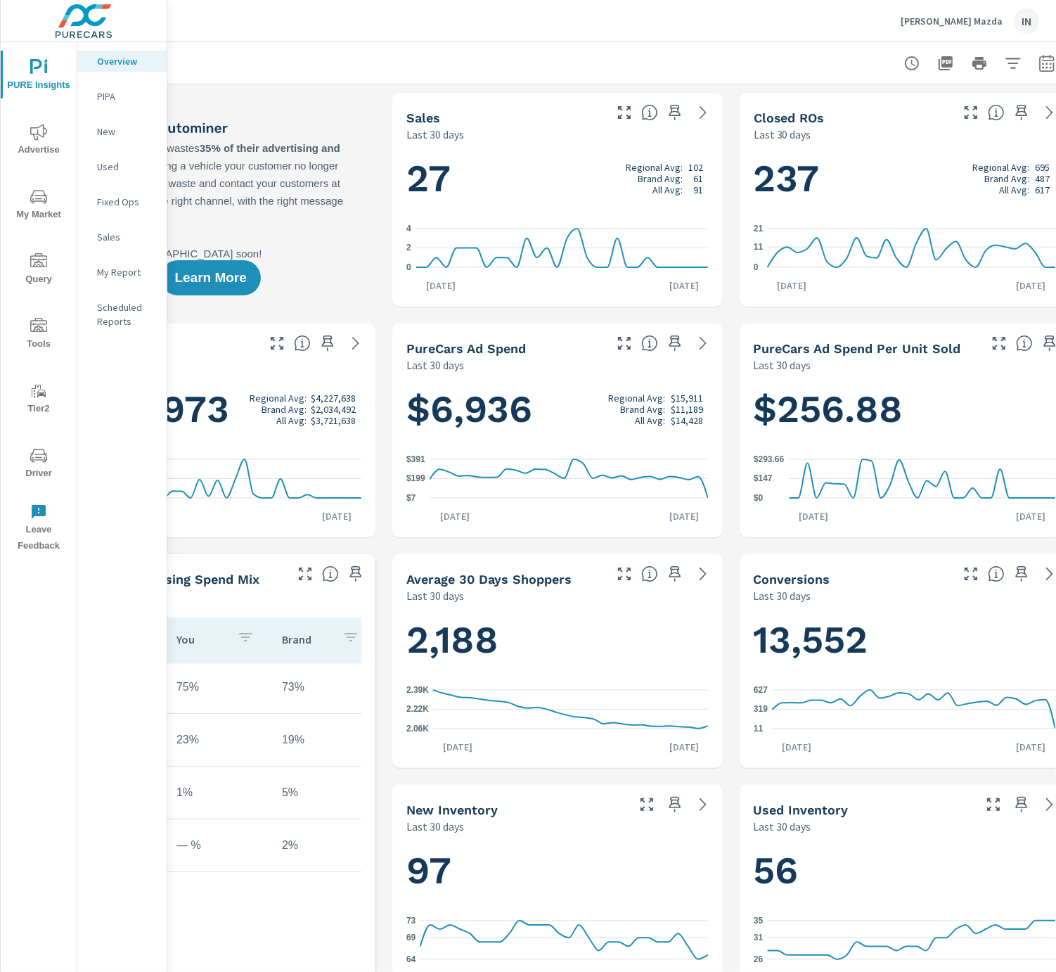
scroll to position [0, 163]
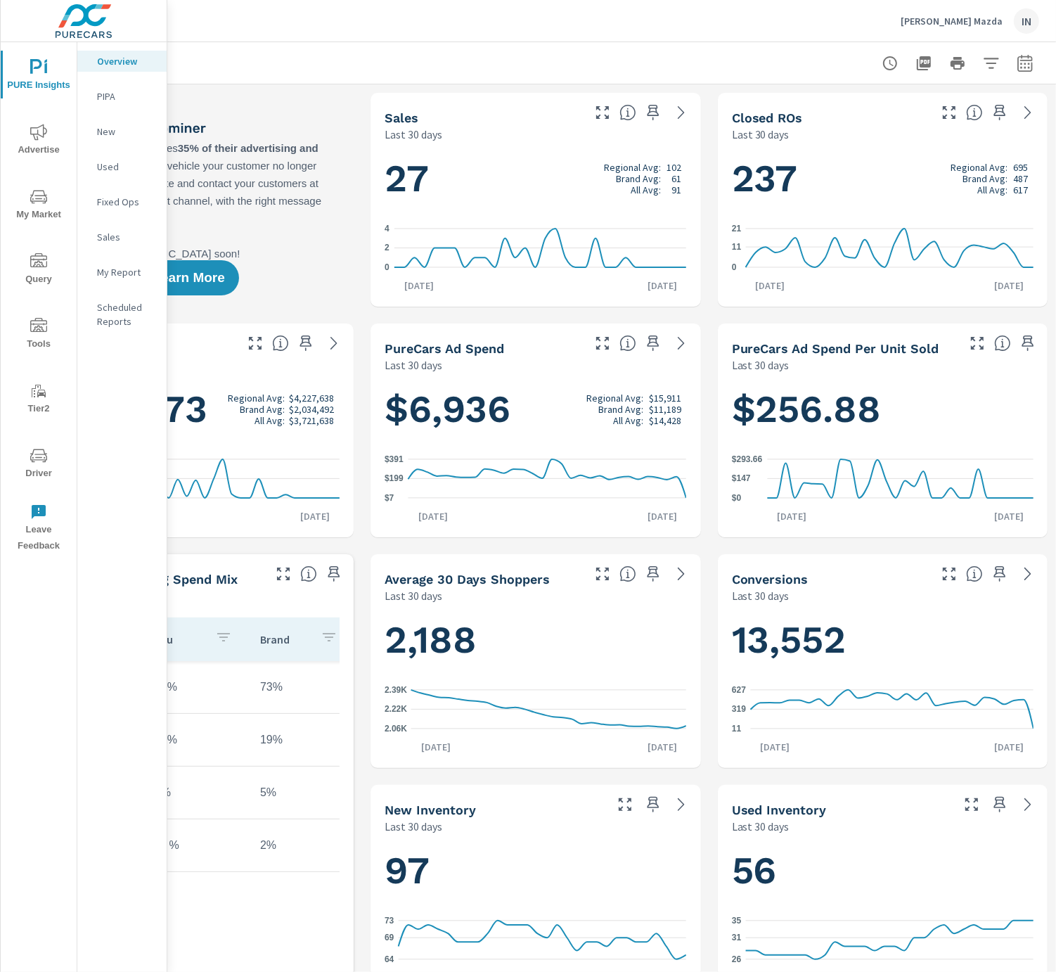
click at [1017, 63] on icon "button" at bounding box center [1025, 63] width 17 height 17
select select "Last 30 days"
click at [844, 157] on p "+ Add comparison" at bounding box center [915, 158] width 180 height 17
select select "Previous period"
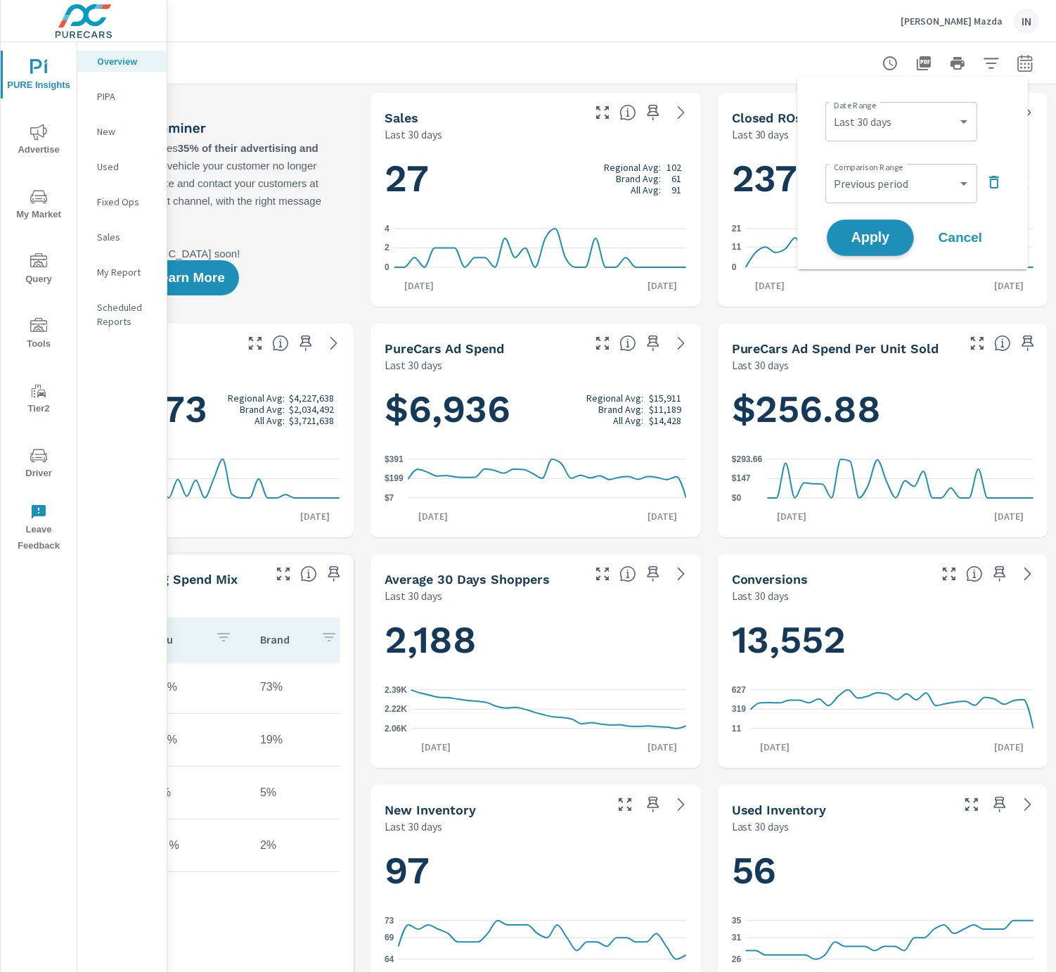
click at [868, 235] on span "Apply" at bounding box center [871, 237] width 58 height 13
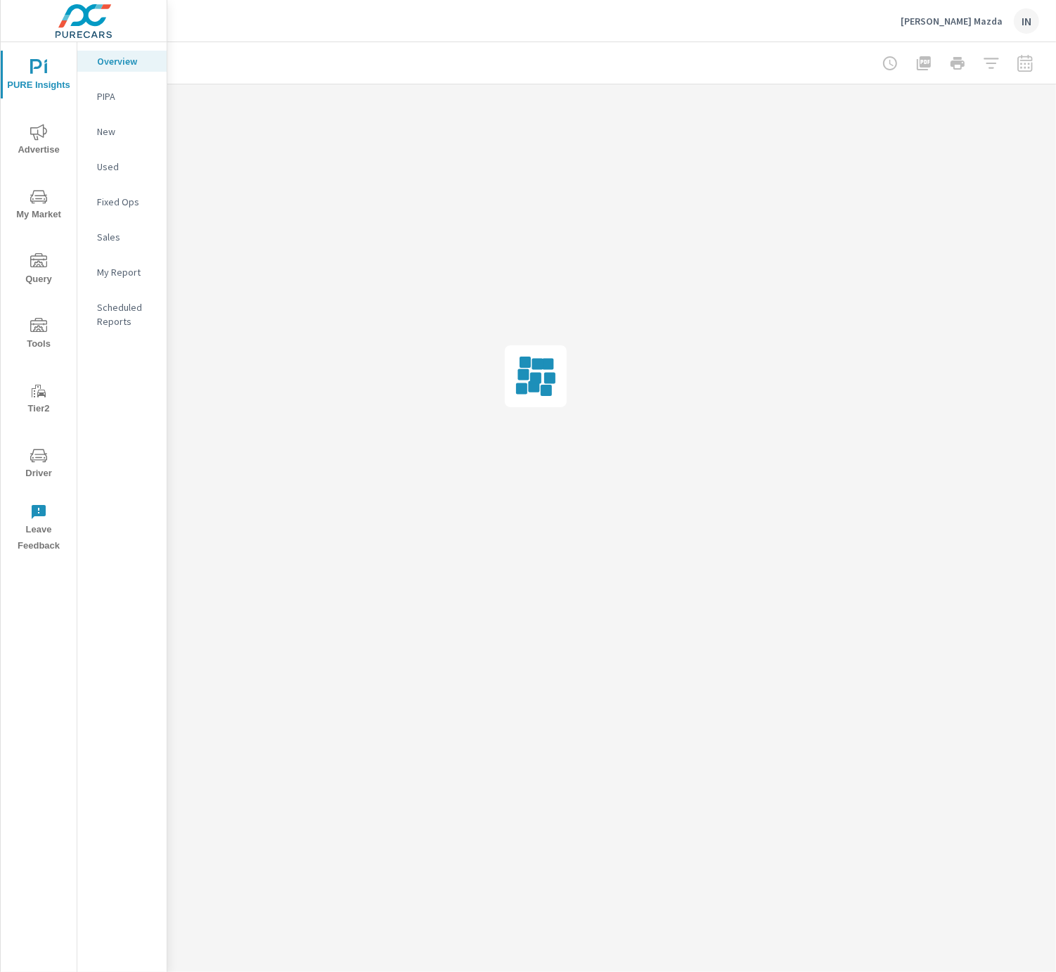
scroll to position [0, 151]
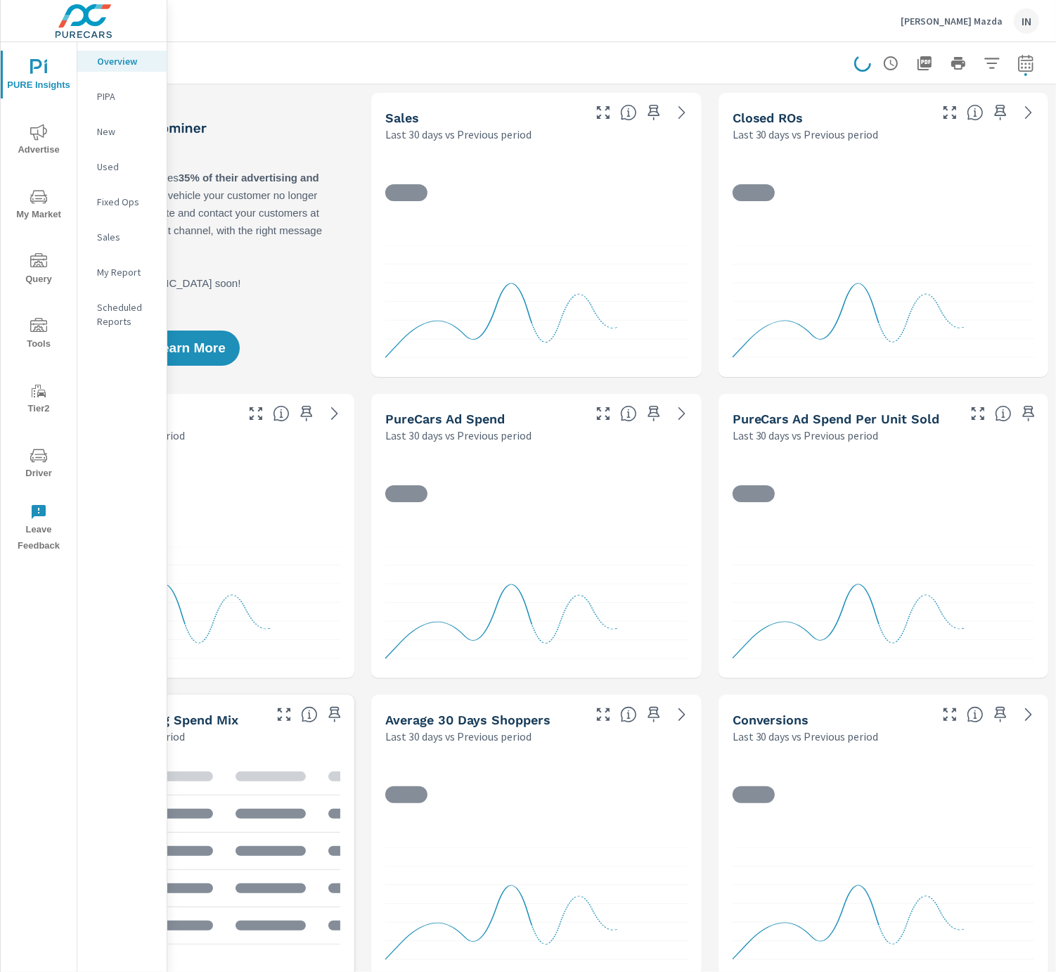
scroll to position [181, 0]
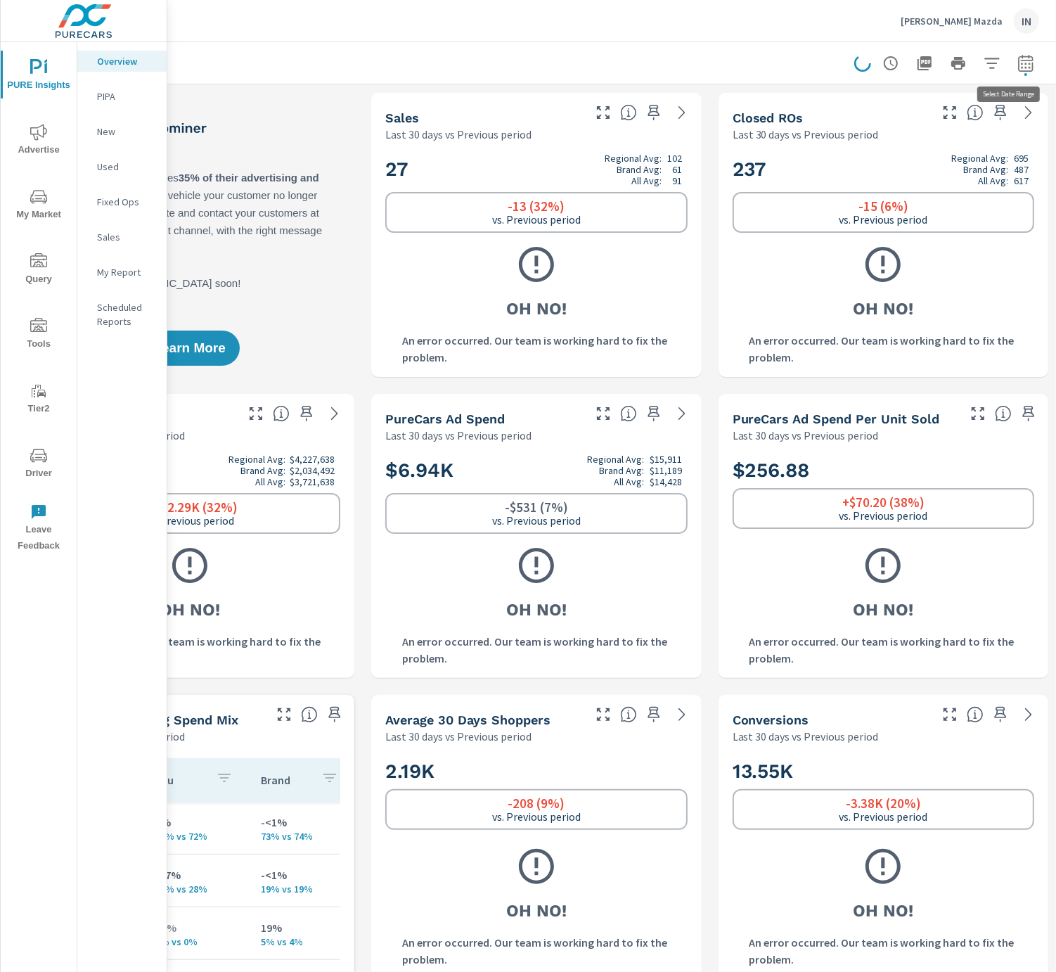
drag, startPoint x: 1034, startPoint y: 58, endPoint x: 1023, endPoint y: 68, distance: 14.4
click at [1031, 60] on icon "button" at bounding box center [1025, 63] width 17 height 17
select select "Last 30 days"
select select "Previous period"
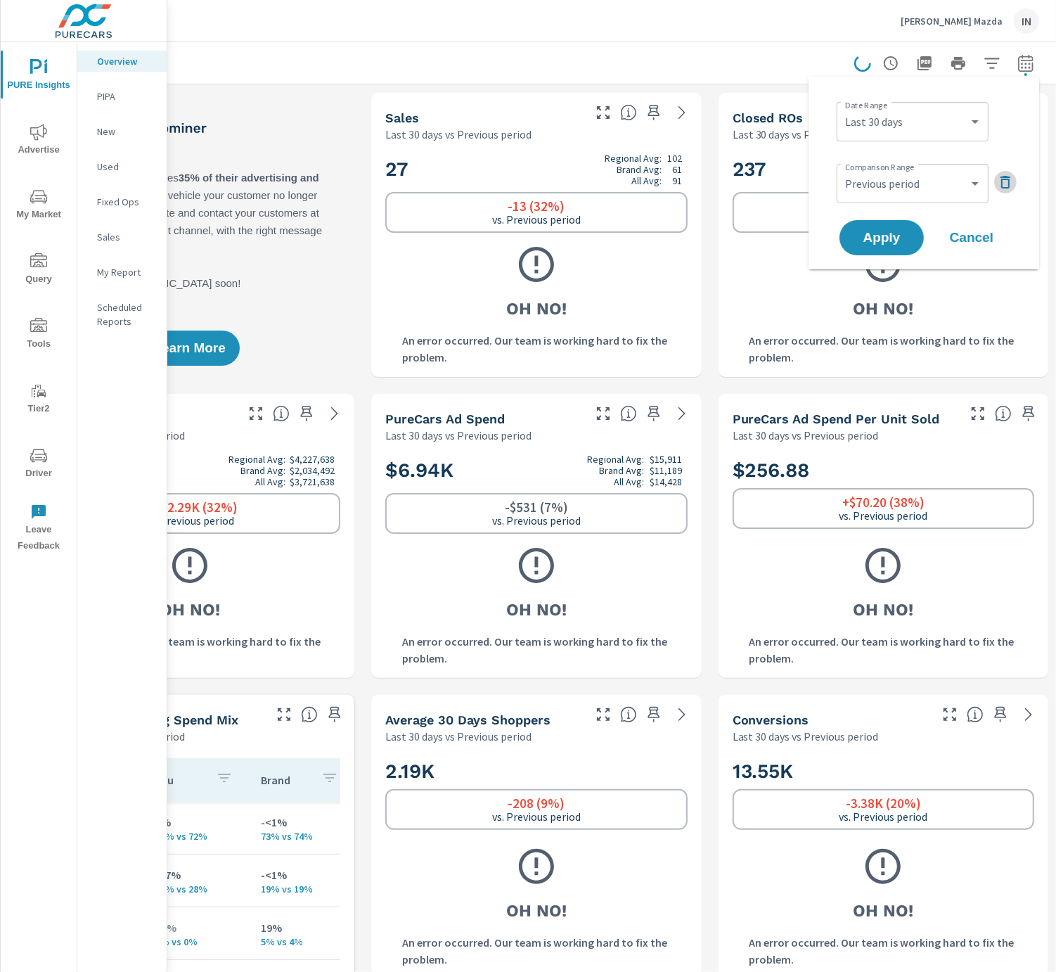
click at [1010, 181] on icon "button" at bounding box center [1005, 182] width 17 height 17
drag, startPoint x: 874, startPoint y: 198, endPoint x: 875, endPoint y: 190, distance: 8.5
click at [875, 198] on span "Apply" at bounding box center [882, 198] width 58 height 13
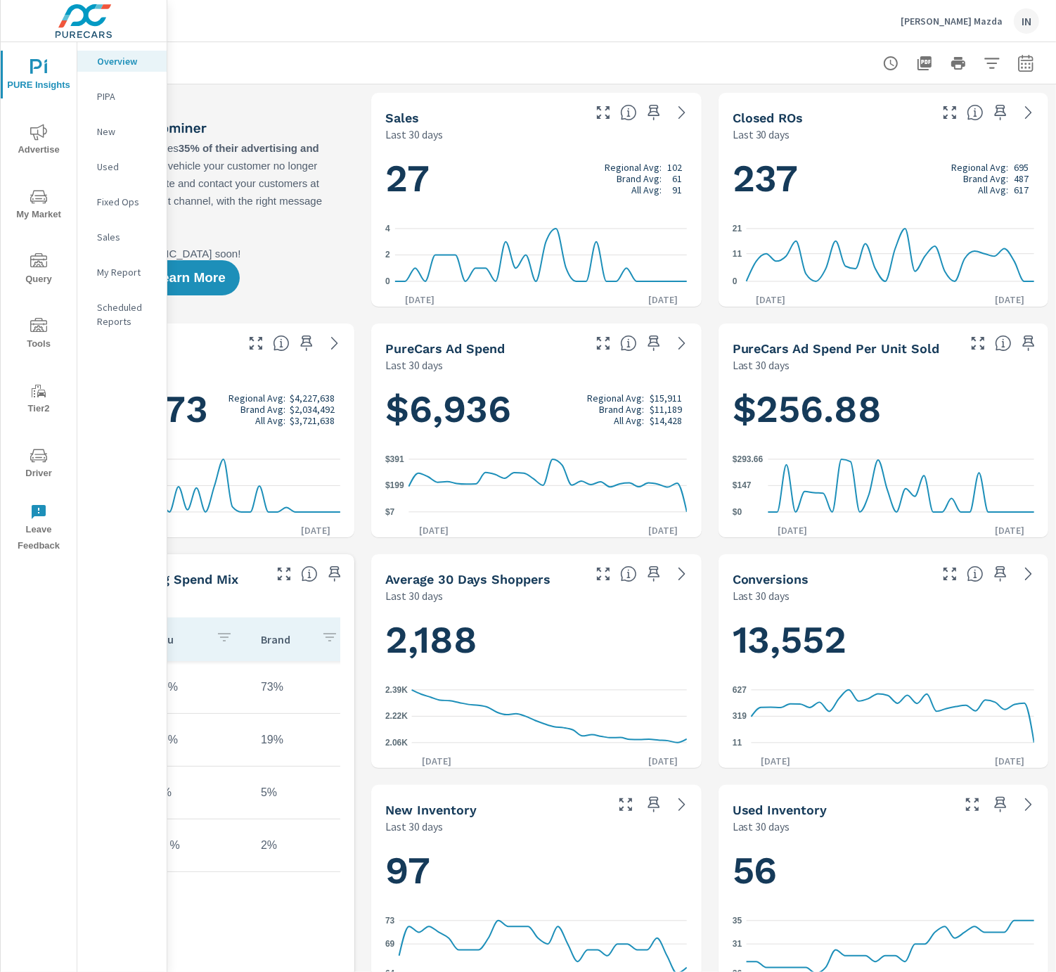
click at [1018, 66] on icon "button" at bounding box center [1025, 62] width 15 height 17
select select "Last 30 days"
click at [906, 162] on p "+ Add comparison" at bounding box center [927, 158] width 180 height 17
select select "Previous period"
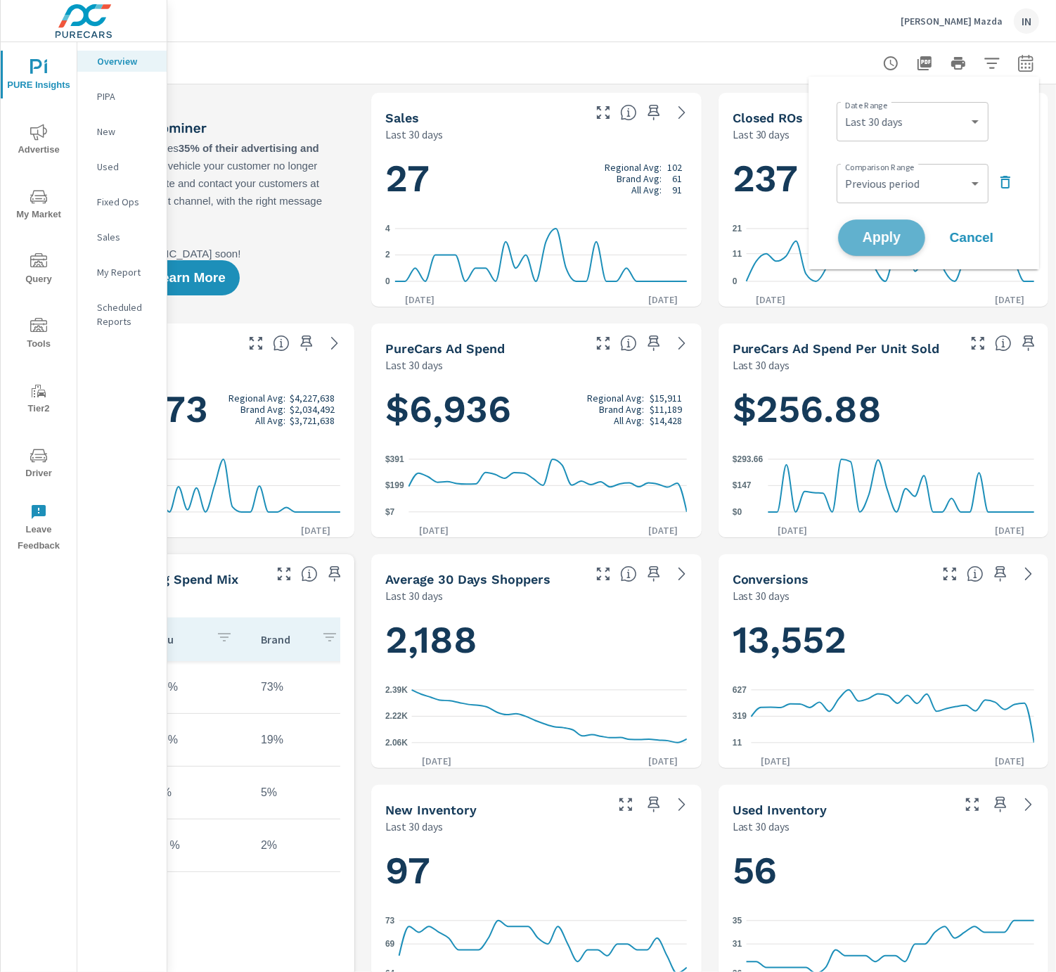
click at [897, 225] on button "Apply" at bounding box center [881, 237] width 87 height 37
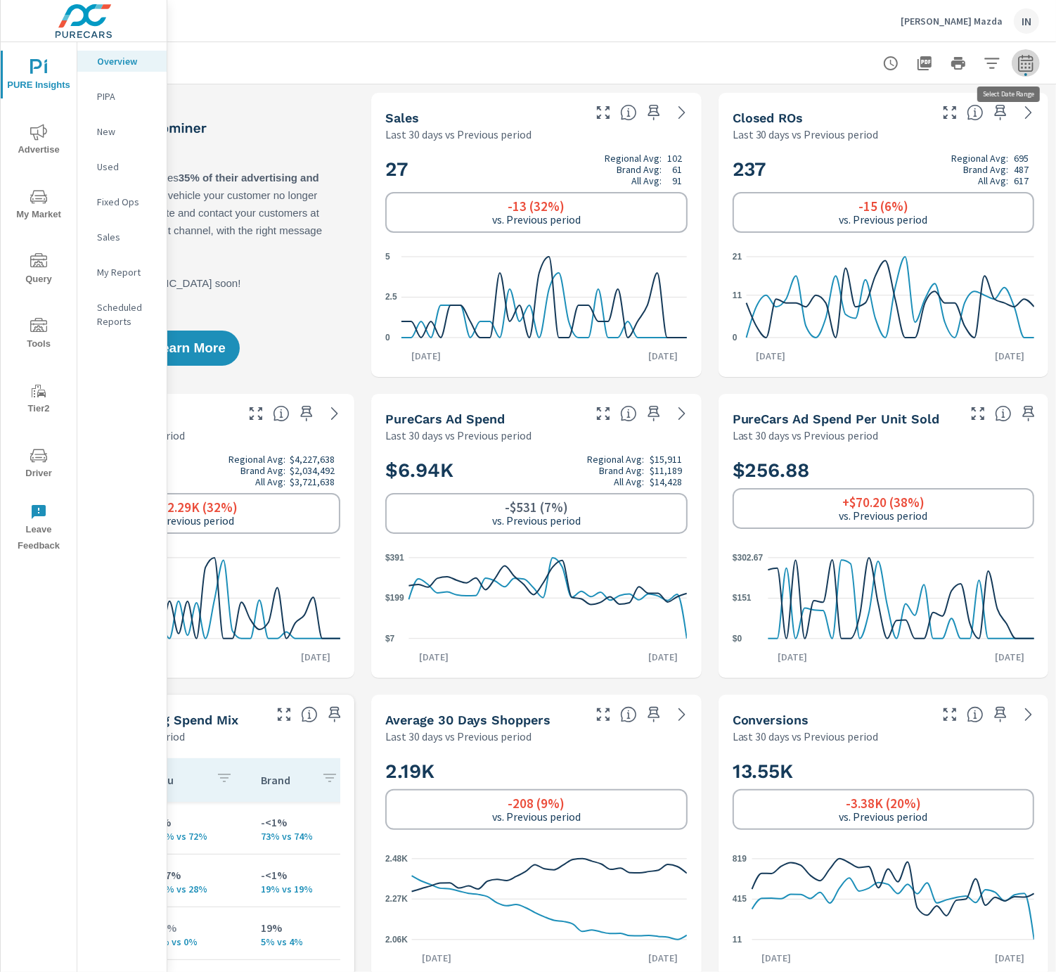
click at [1025, 63] on icon "button" at bounding box center [1025, 66] width 9 height 6
select select "Last 30 days"
select select "Previous period"
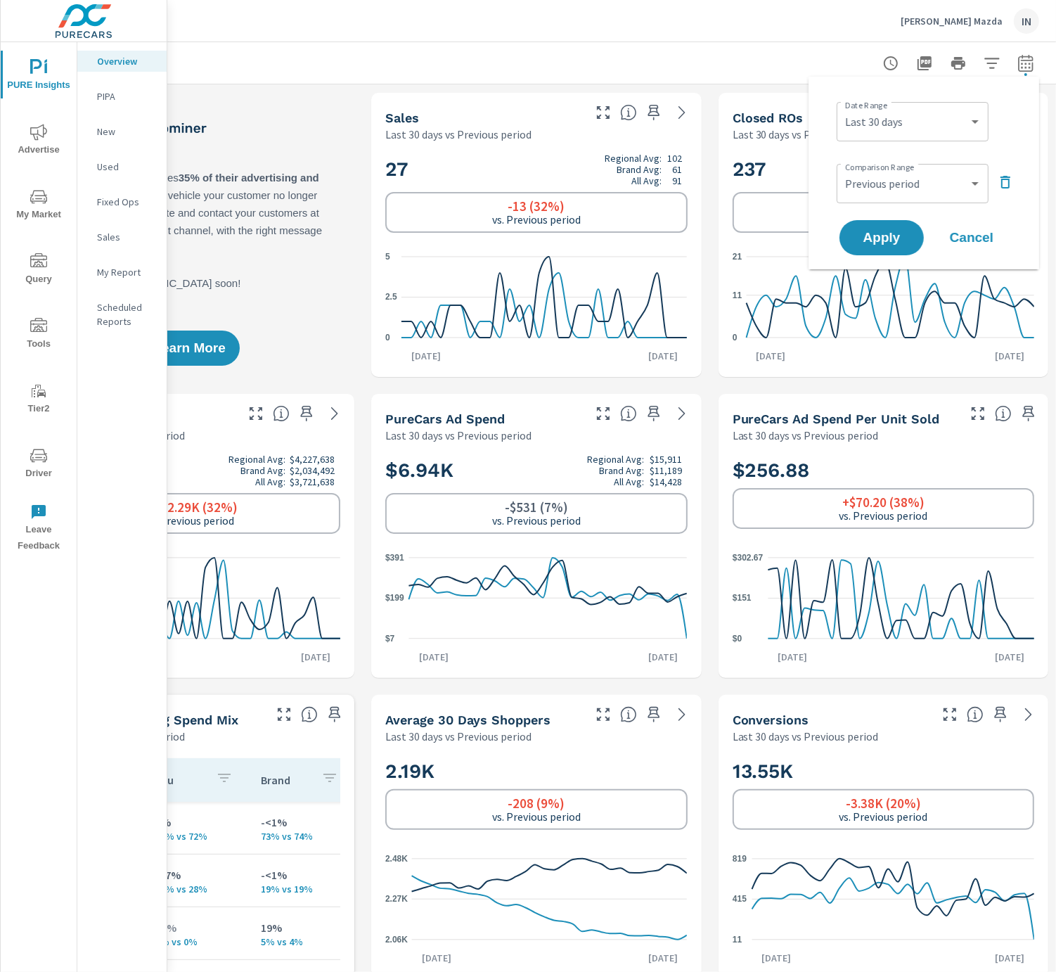
click at [1005, 179] on icon "button" at bounding box center [1006, 182] width 10 height 13
click at [899, 192] on span "Apply" at bounding box center [882, 198] width 58 height 13
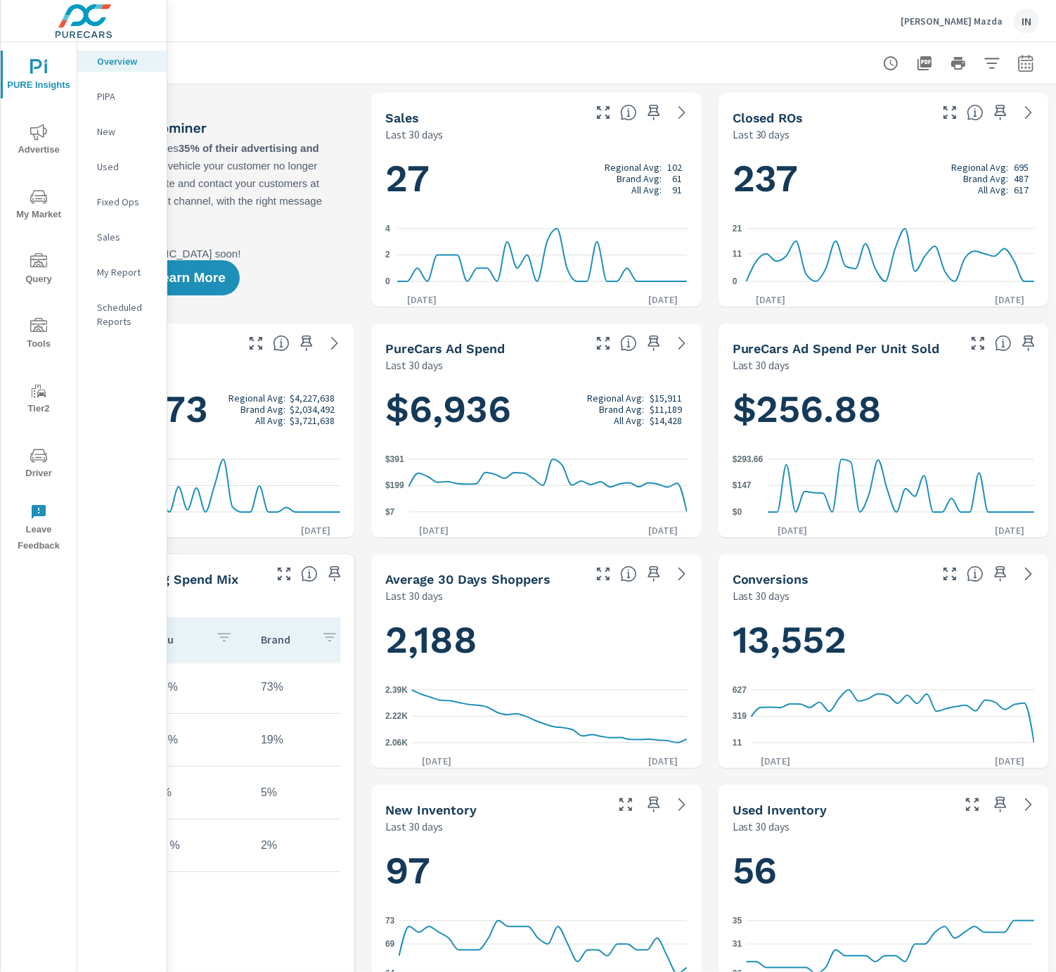
click at [1027, 63] on icon "button" at bounding box center [1025, 63] width 17 height 17
select select "Last 30 days"
click at [874, 157] on p "+ Add comparison" at bounding box center [927, 158] width 180 height 17
select select "Previous period"
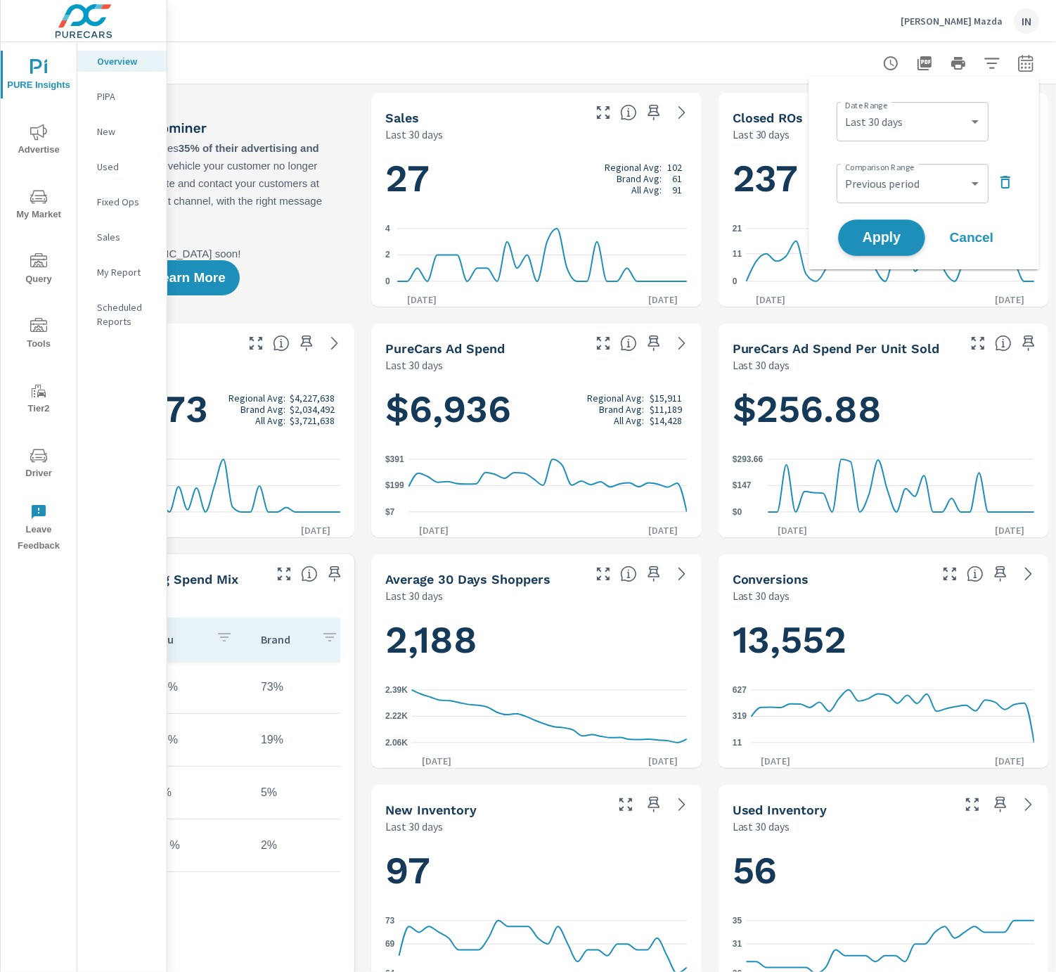
click at [865, 232] on span "Apply" at bounding box center [882, 237] width 58 height 13
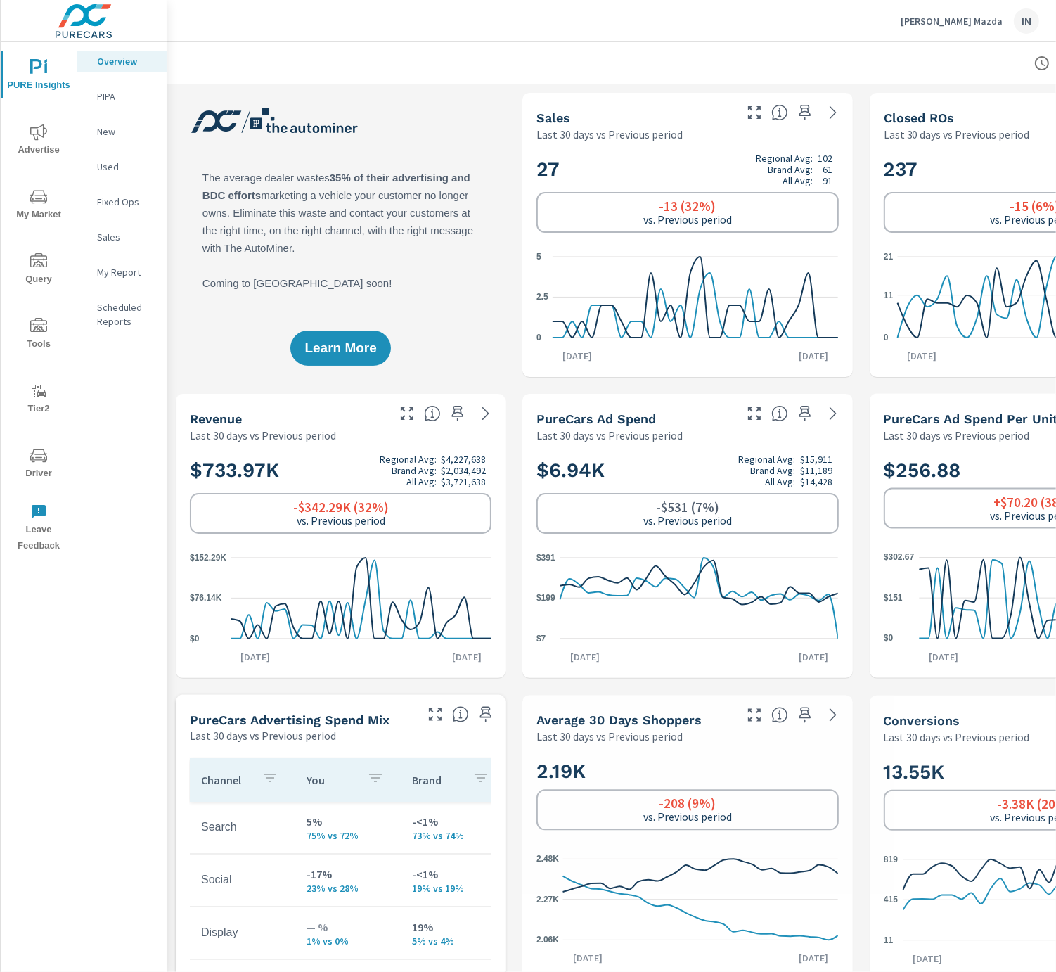
scroll to position [527, 0]
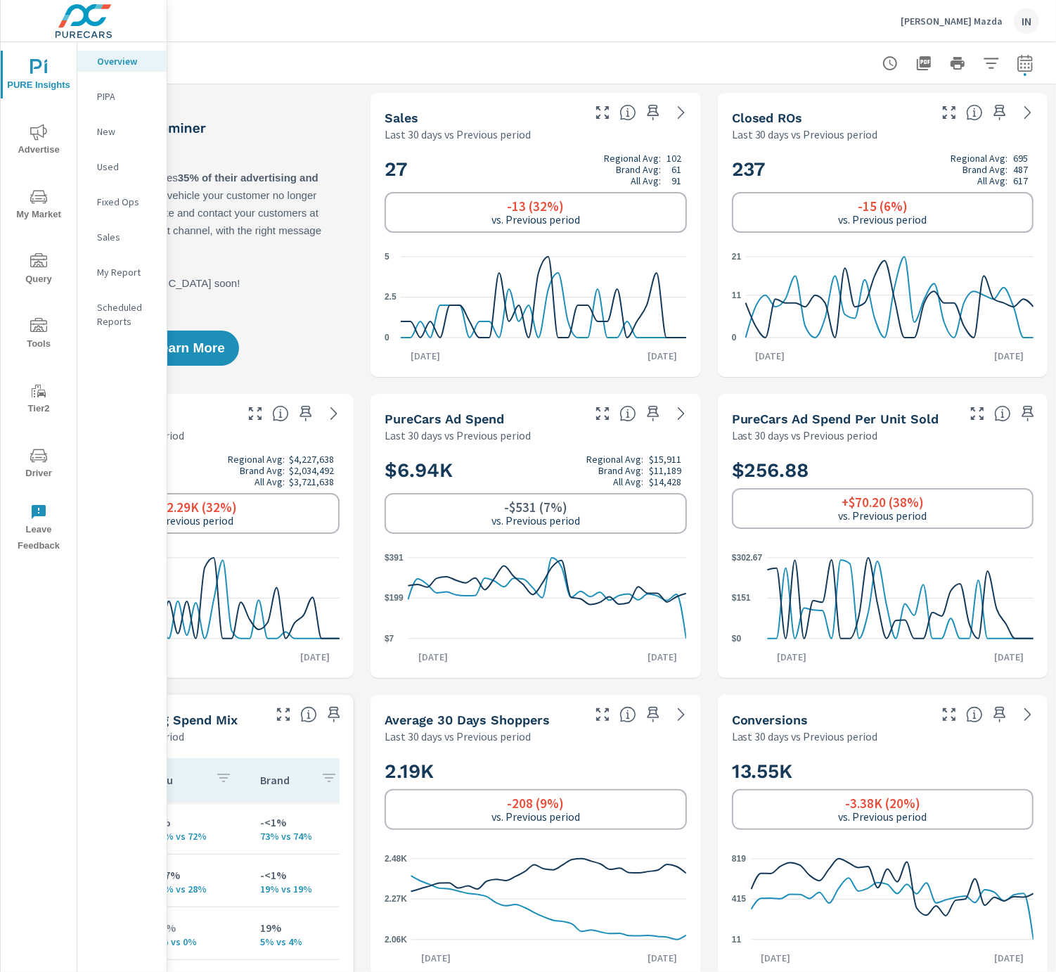
scroll to position [527, 0]
click at [1022, 62] on icon "button" at bounding box center [1025, 63] width 17 height 17
select select "Last 30 days"
select select "Previous period"
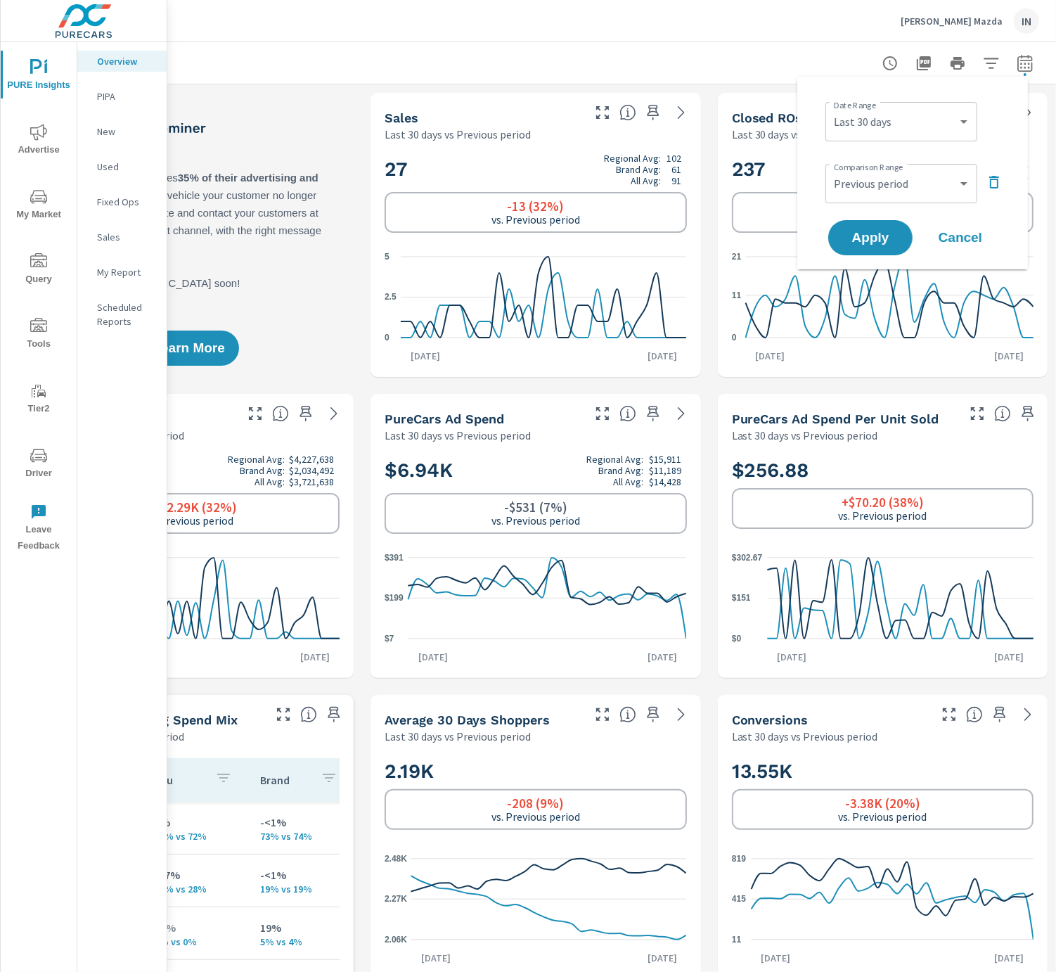
click at [993, 184] on icon "button" at bounding box center [994, 182] width 17 height 17
click at [884, 198] on span "Apply" at bounding box center [871, 198] width 58 height 13
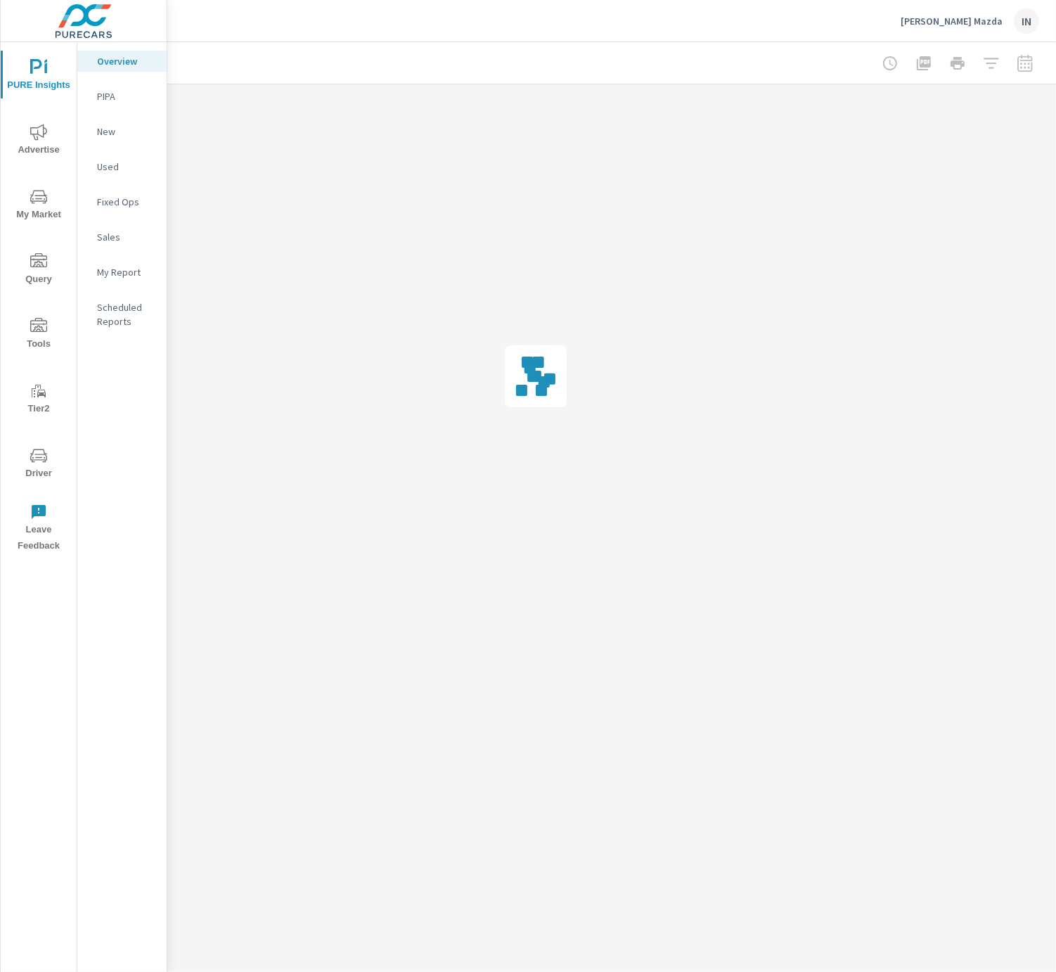
scroll to position [0, 151]
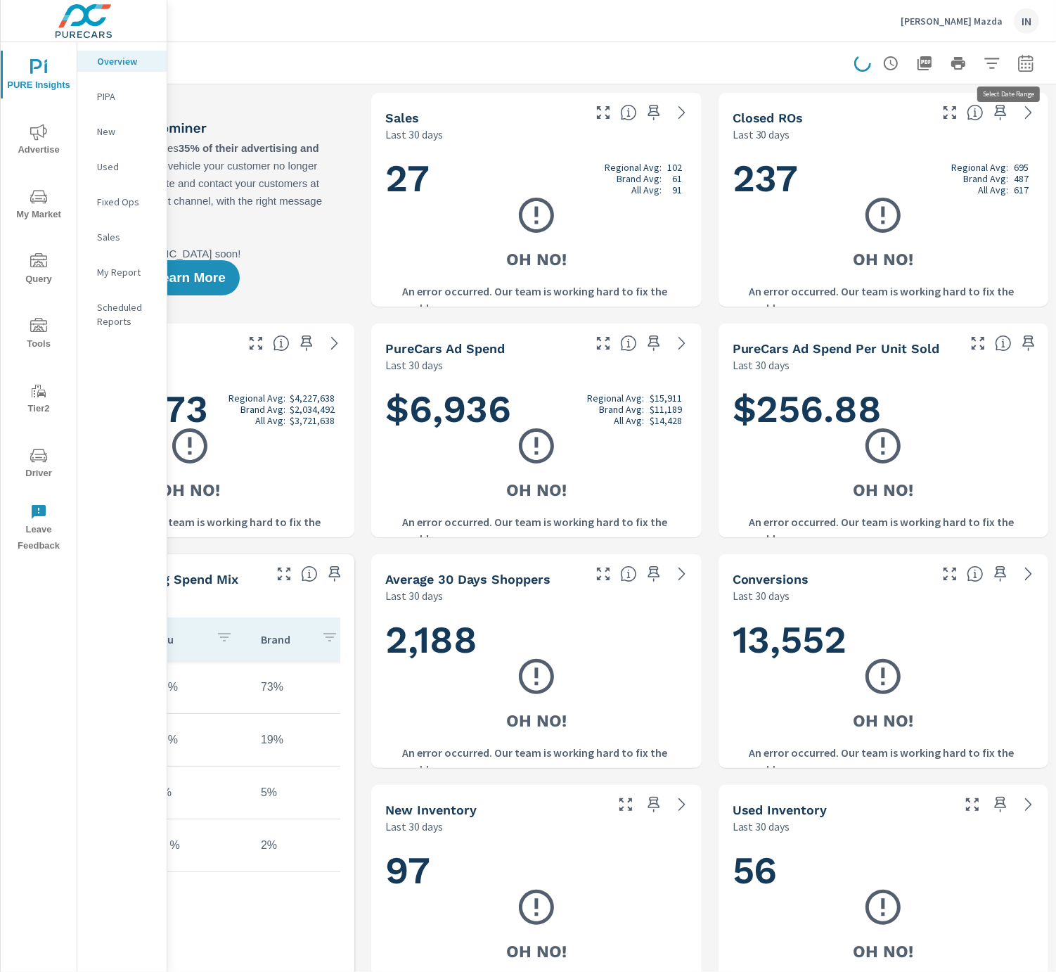
click at [1020, 67] on icon "button" at bounding box center [1025, 63] width 17 height 17
select select "Last 30 days"
click at [896, 160] on p "+ Add comparison" at bounding box center [927, 158] width 180 height 17
select select "Previous period"
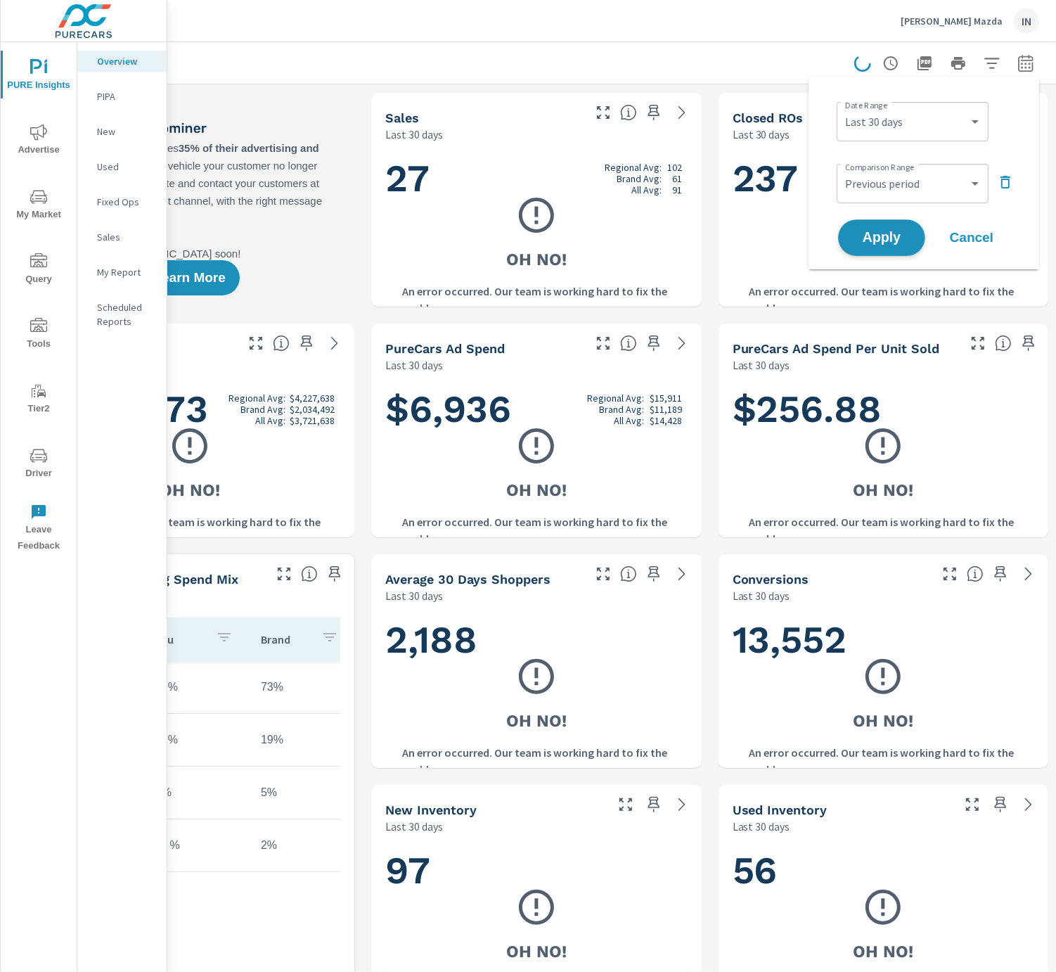
click at [882, 226] on button "Apply" at bounding box center [881, 237] width 87 height 37
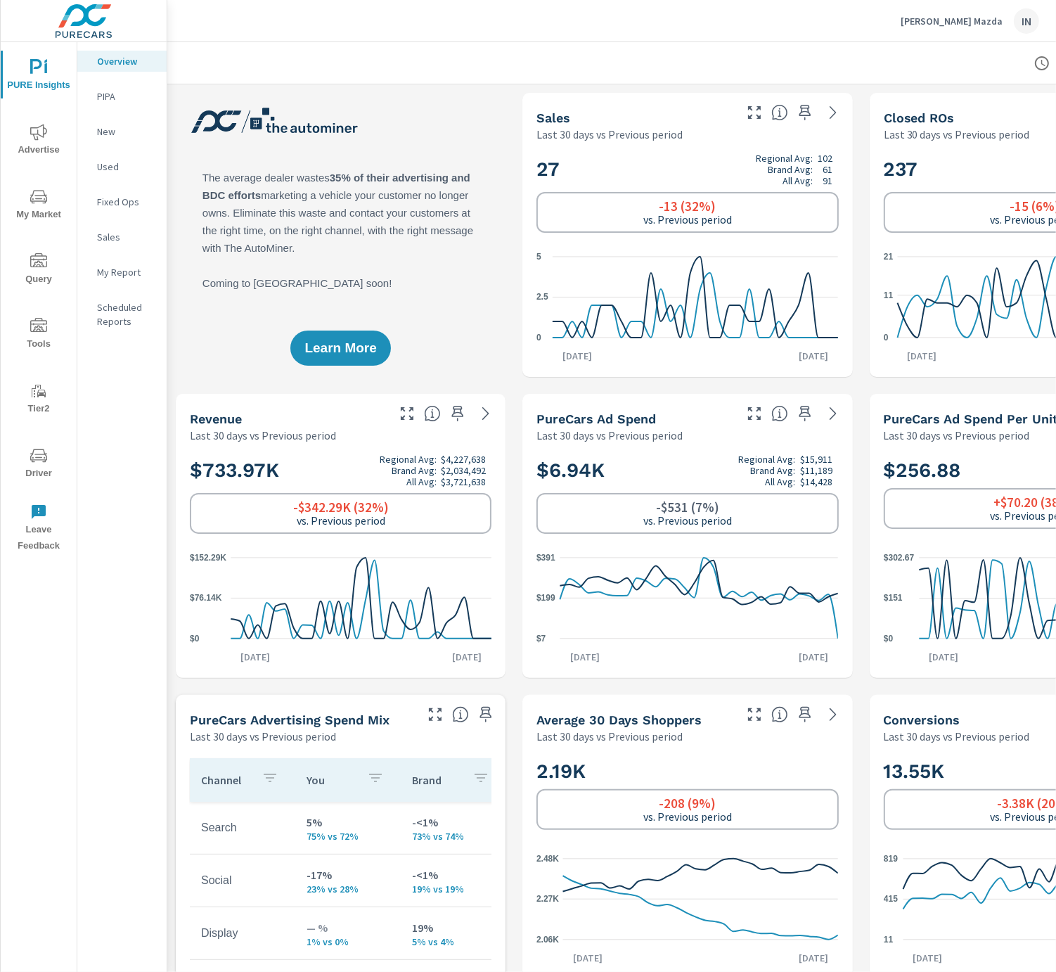
scroll to position [527, 0]
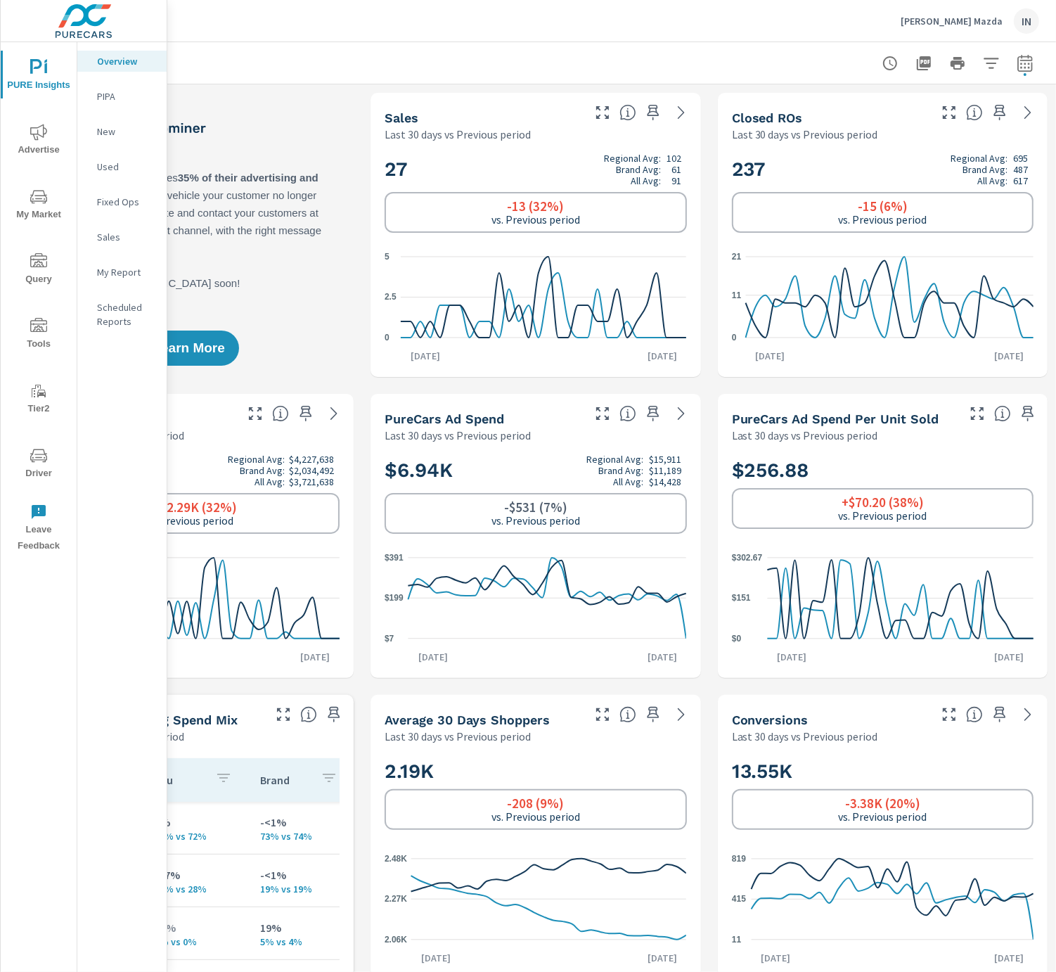
click at [1017, 64] on icon "button" at bounding box center [1025, 63] width 17 height 17
select select "Last 30 days"
select select "Previous period"
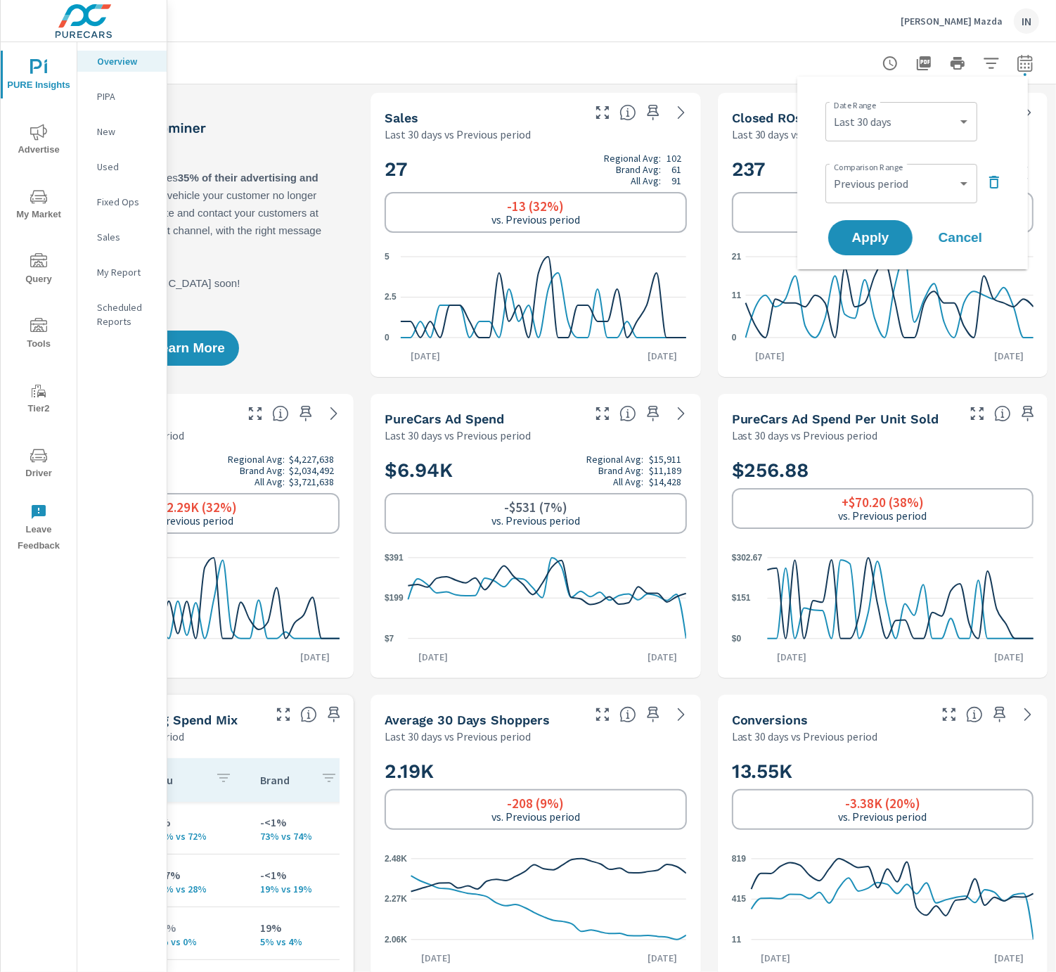
scroll to position [527, 0]
drag, startPoint x: 989, startPoint y: 183, endPoint x: 895, endPoint y: 191, distance: 93.9
click at [988, 181] on icon "button" at bounding box center [994, 182] width 17 height 17
drag, startPoint x: 882, startPoint y: 186, endPoint x: 847, endPoint y: 198, distance: 37.1
click at [882, 187] on button "Apply" at bounding box center [870, 198] width 87 height 37
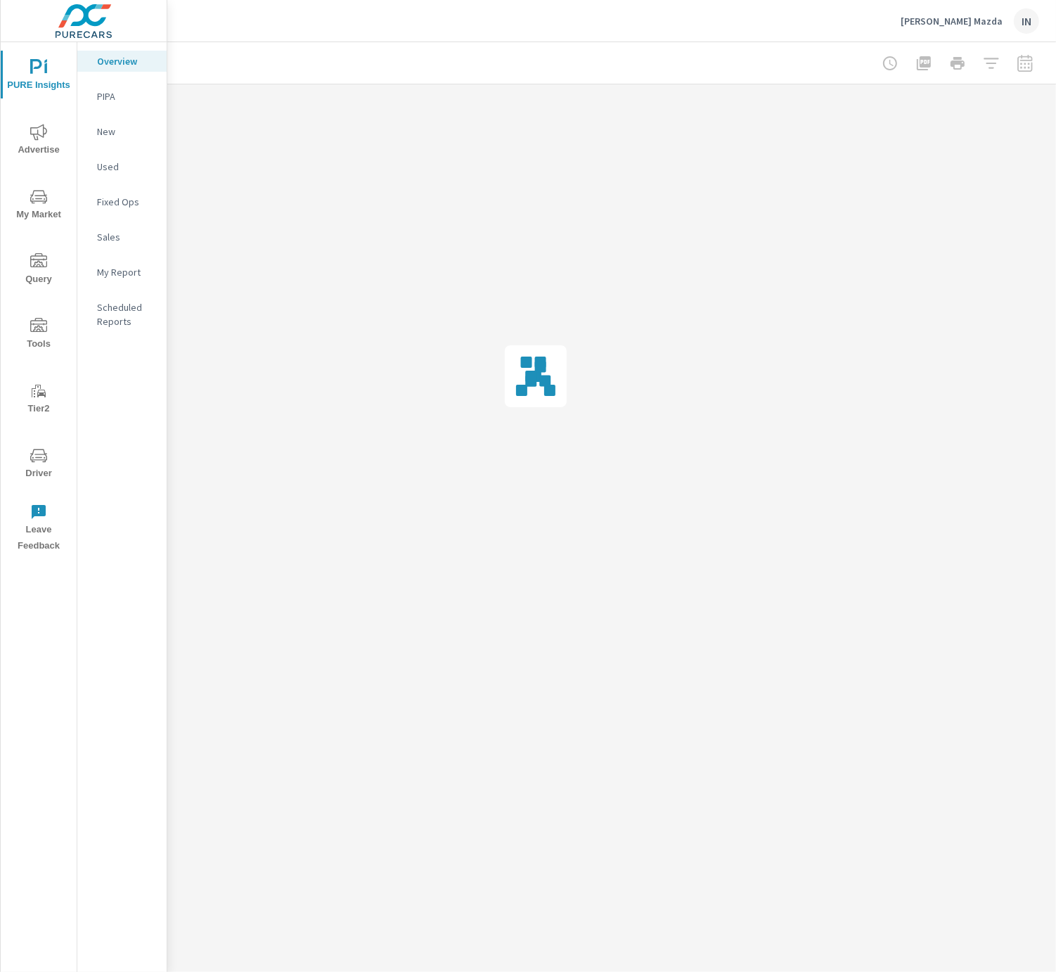
scroll to position [0, 151]
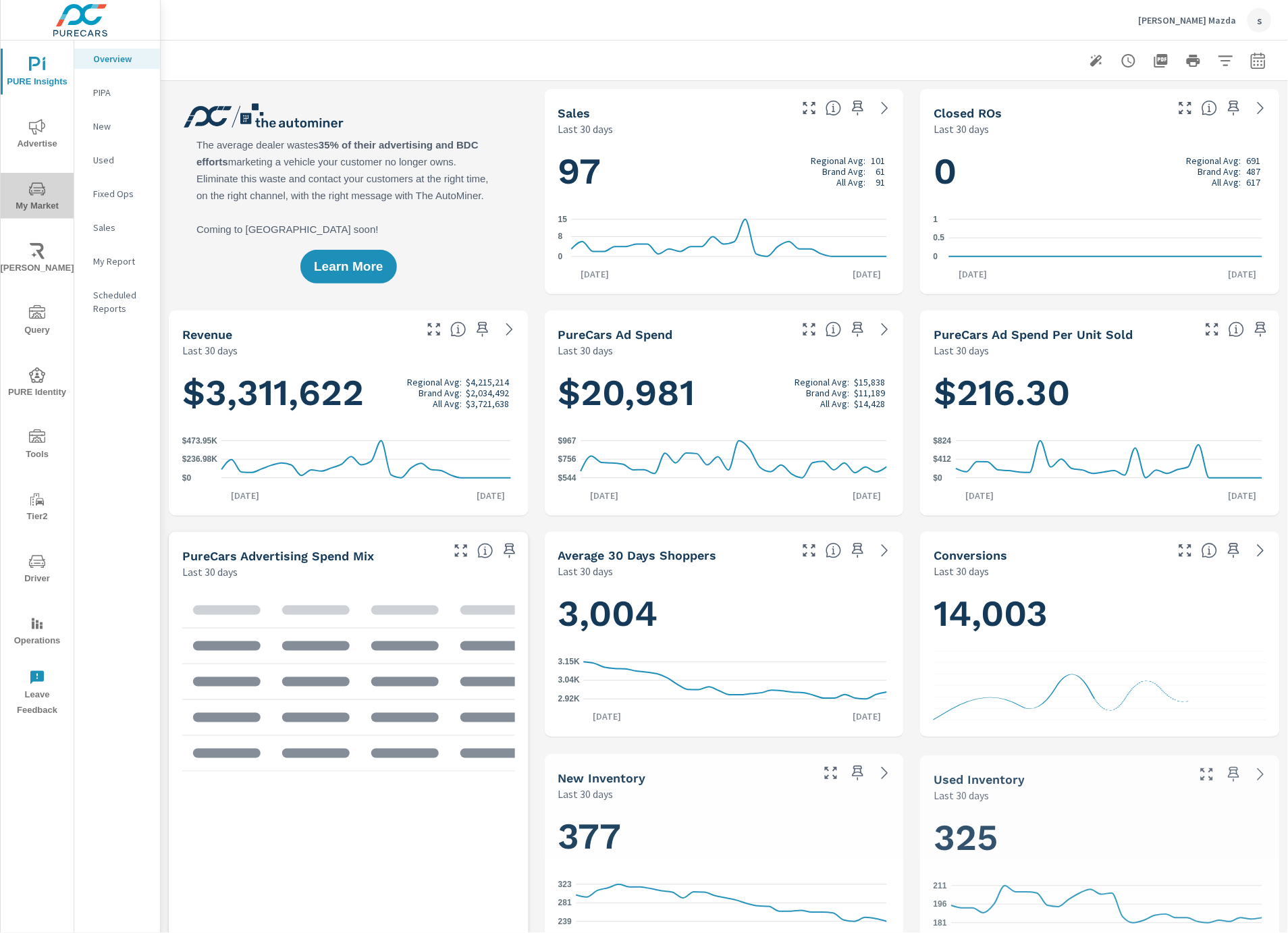
click at [39, 183] on icon "nav menu" at bounding box center [36, 188] width 16 height 16
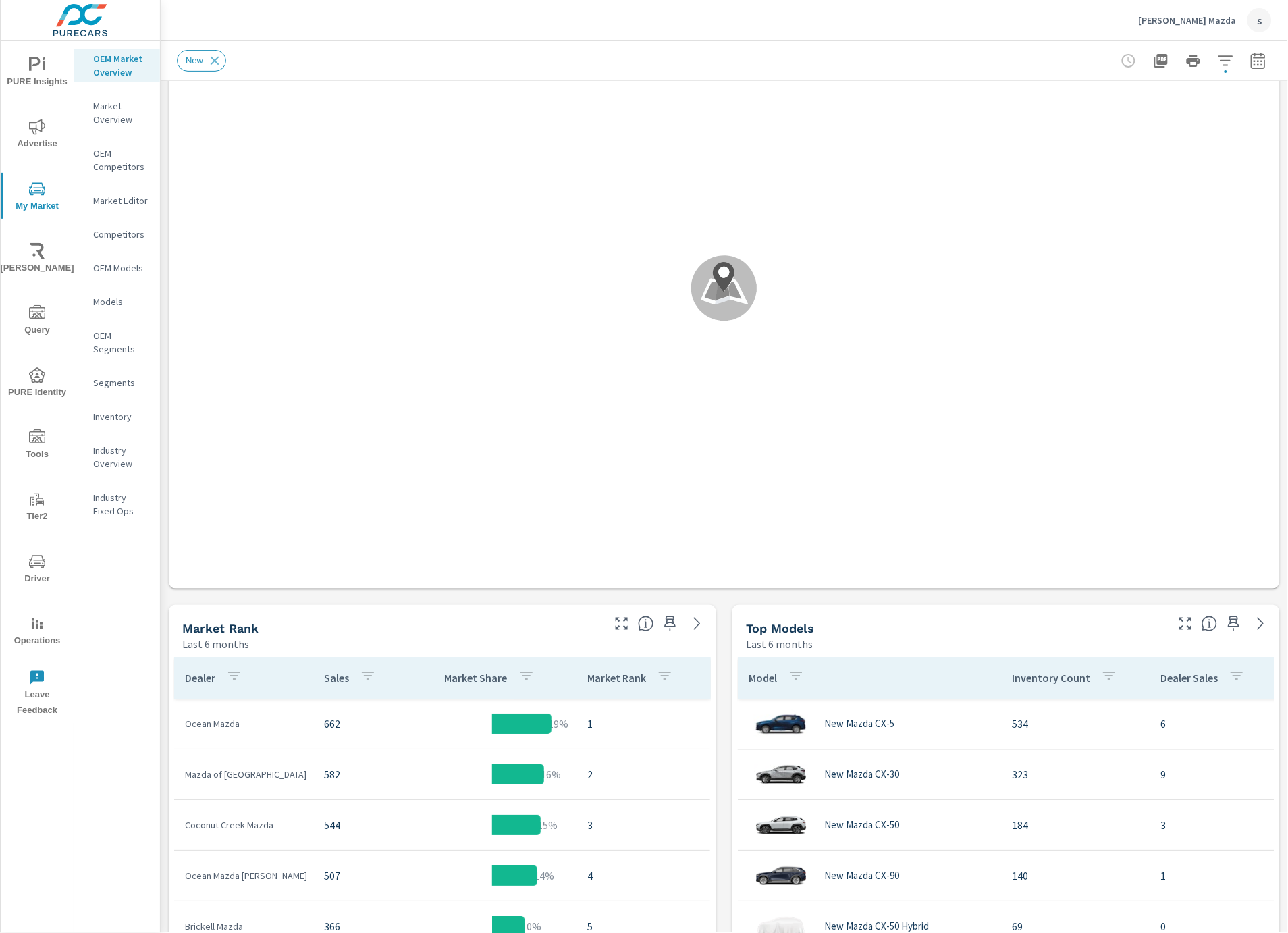
scroll to position [524, 0]
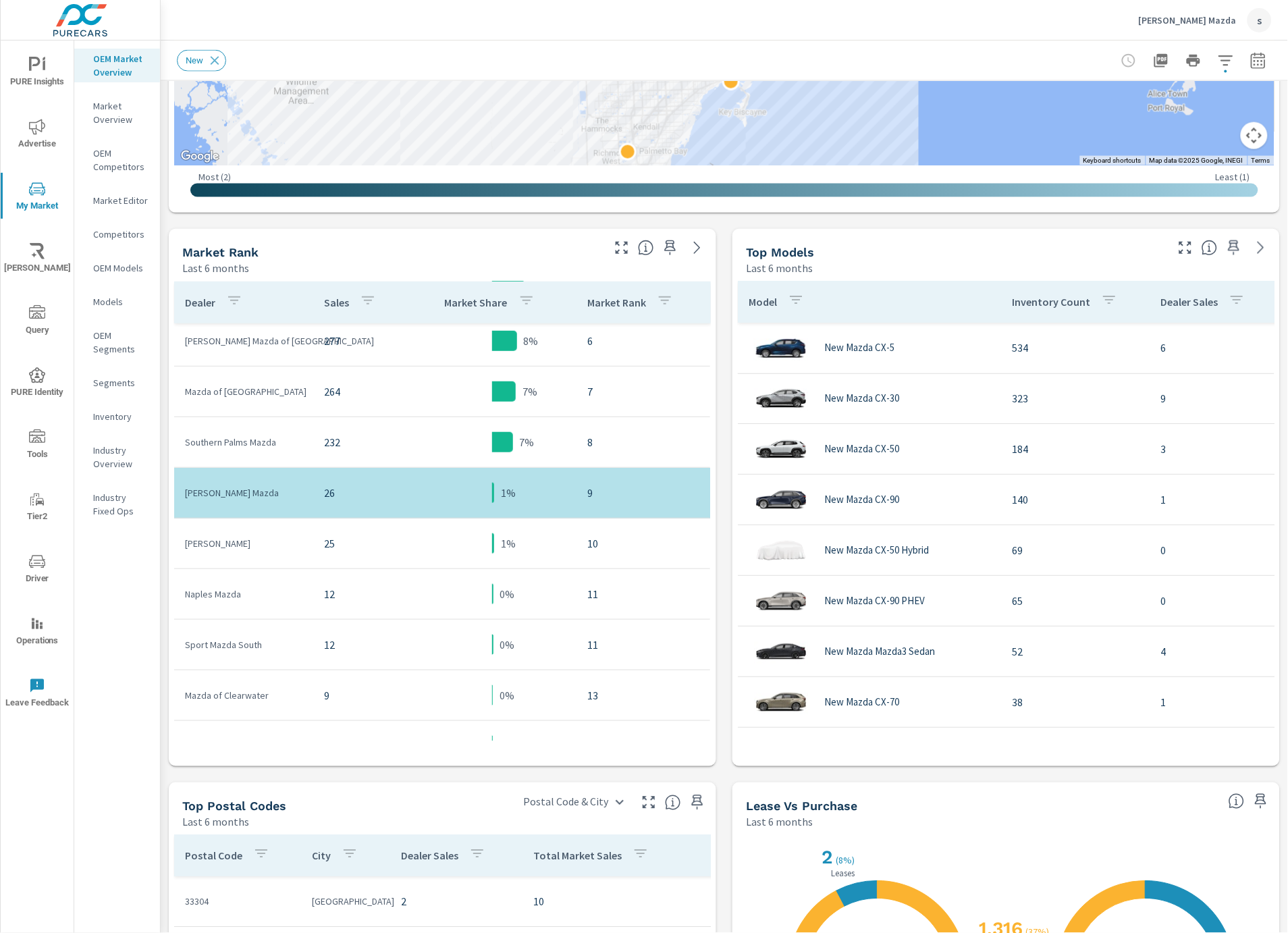
scroll to position [260, 0]
click at [1252, 61] on icon "button" at bounding box center [1257, 60] width 16 height 16
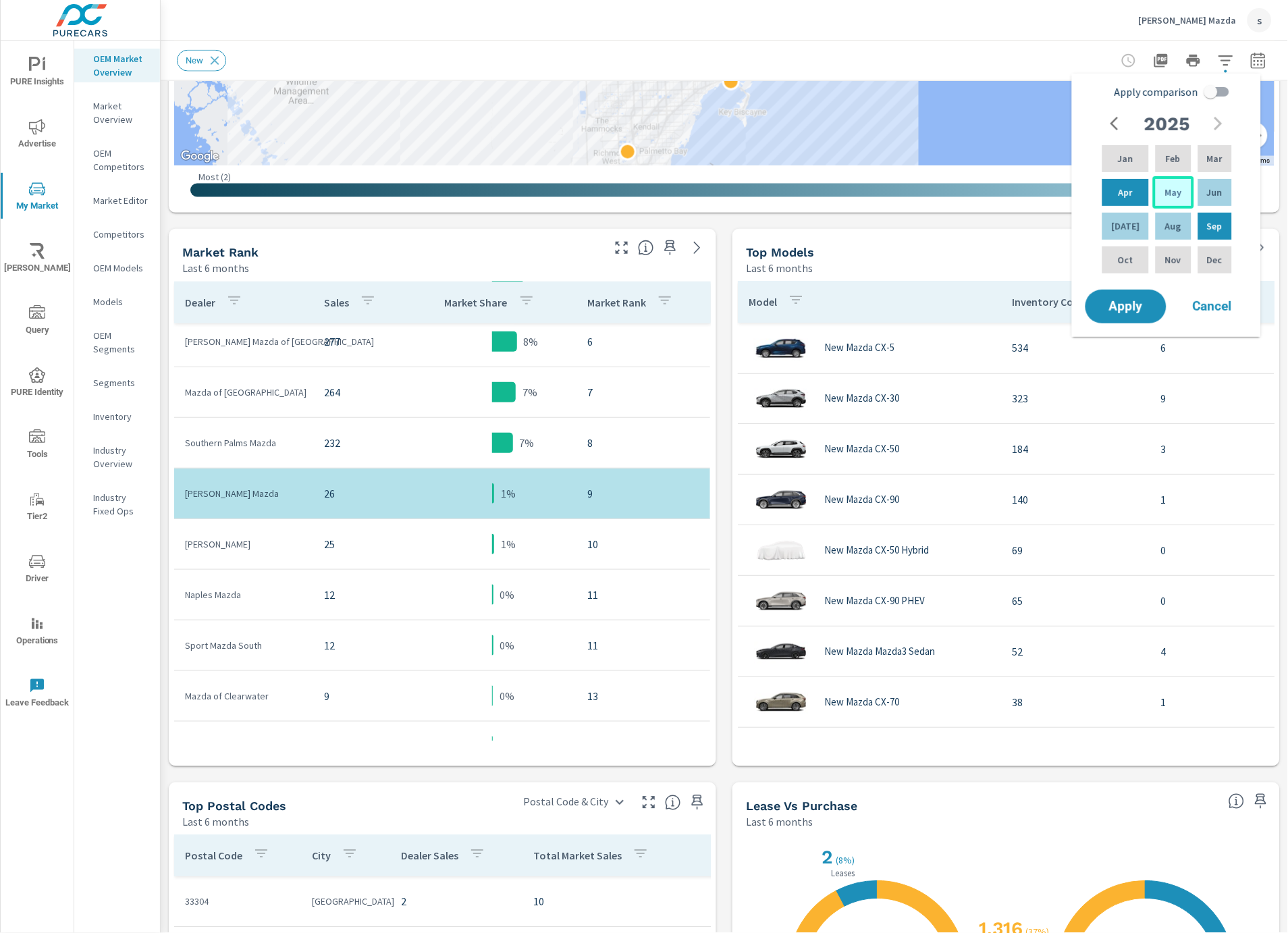
drag, startPoint x: 1117, startPoint y: 165, endPoint x: 1149, endPoint y: 190, distance: 40.6
click at [1117, 165] on div "Jan" at bounding box center [1125, 158] width 52 height 33
click at [1211, 224] on p "Sep" at bounding box center [1214, 227] width 15 height 13
click at [1115, 306] on span "Apply" at bounding box center [1126, 306] width 56 height 12
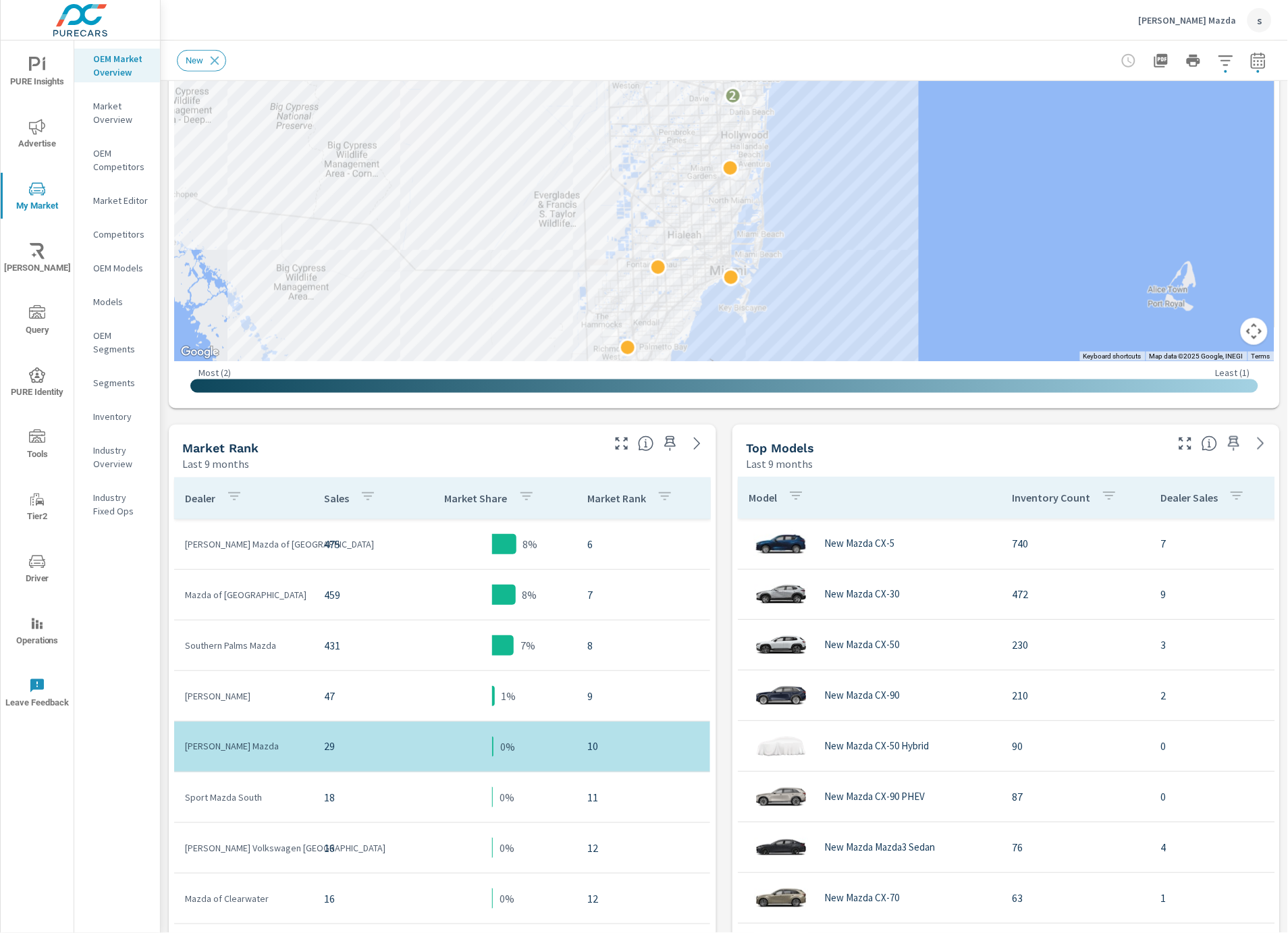
scroll to position [449, 0]
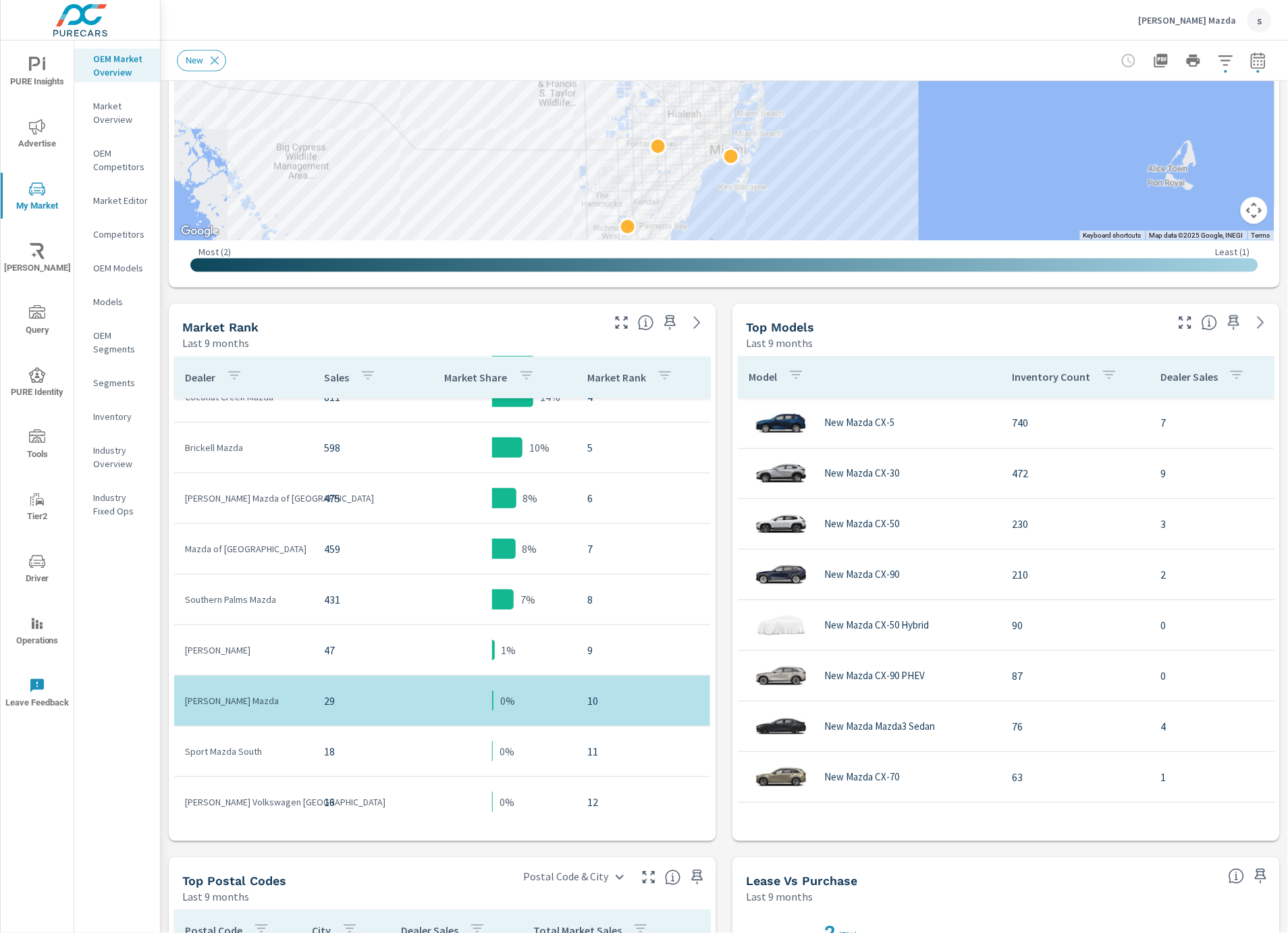
scroll to position [4, 0]
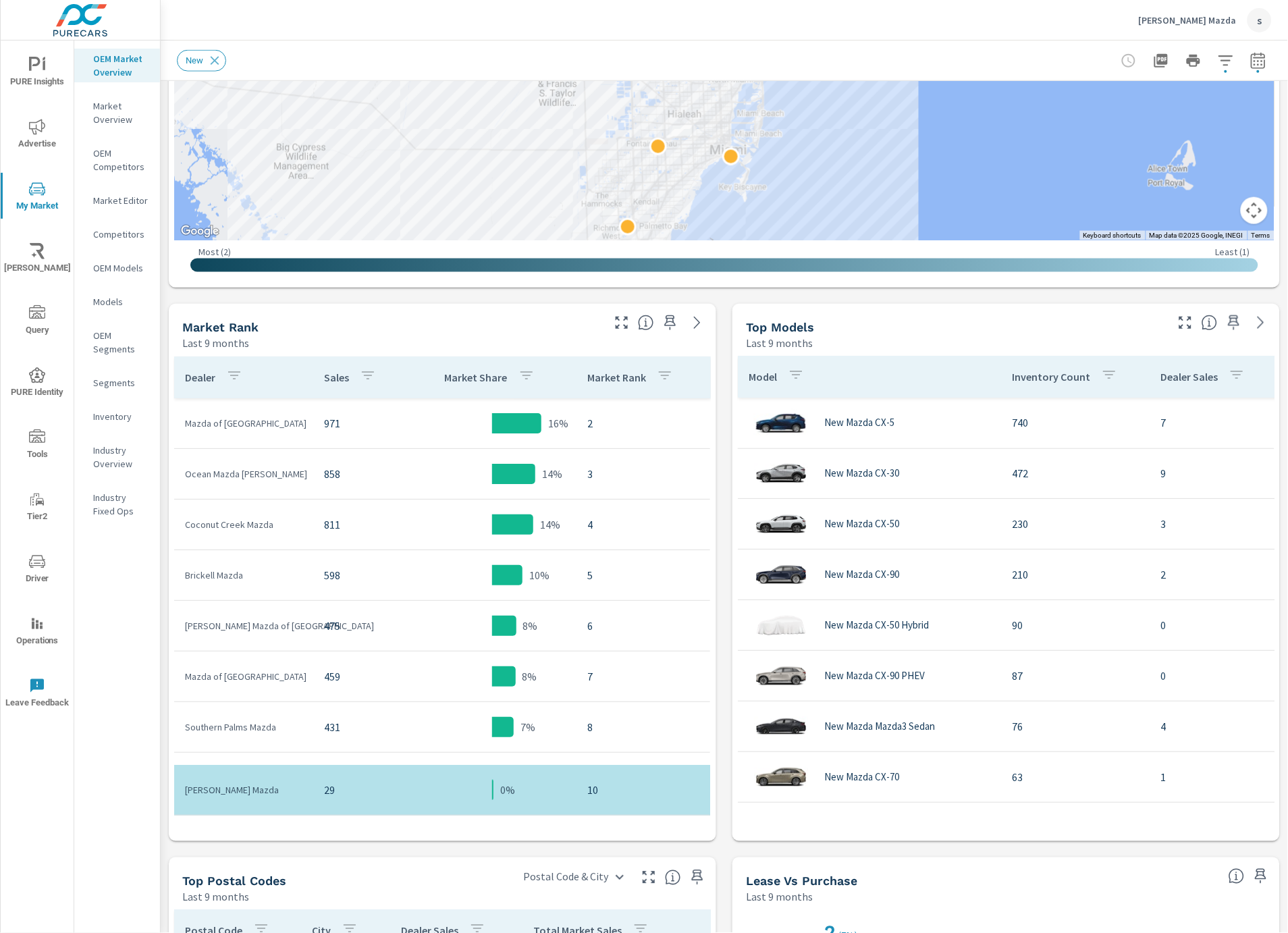
scroll to position [150, 0]
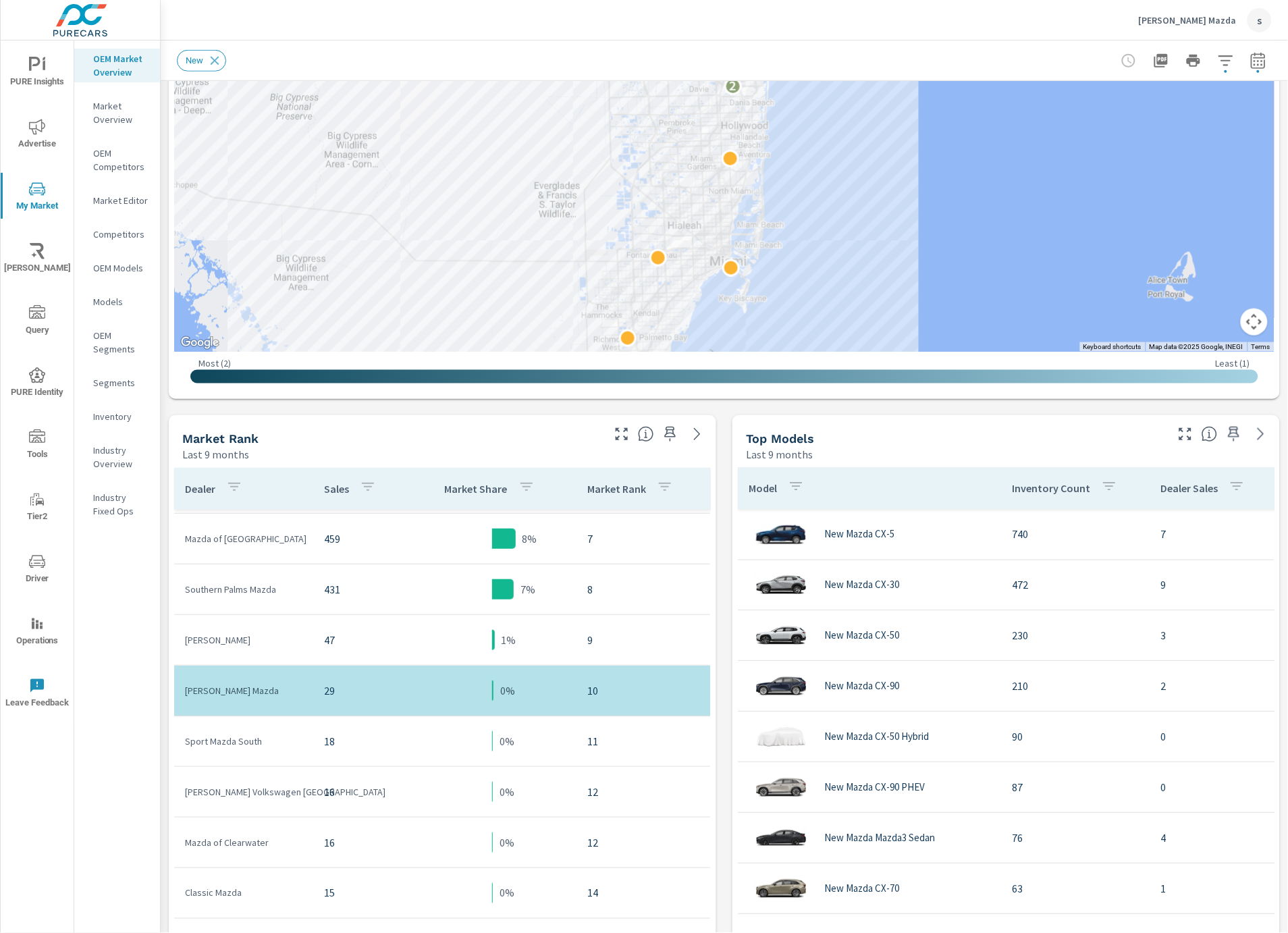
scroll to position [374, 0]
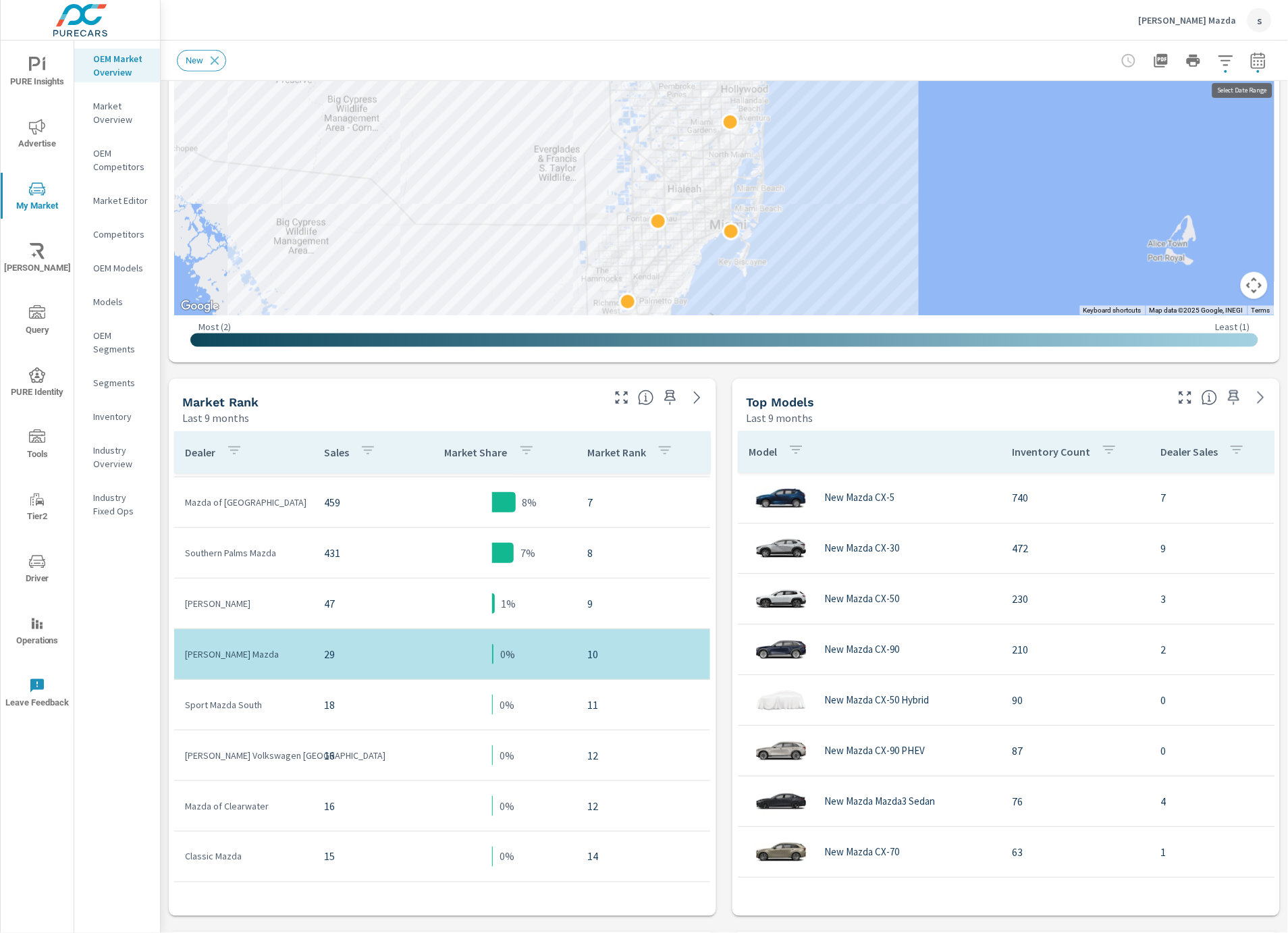
click at [1252, 66] on icon "button" at bounding box center [1257, 60] width 16 height 16
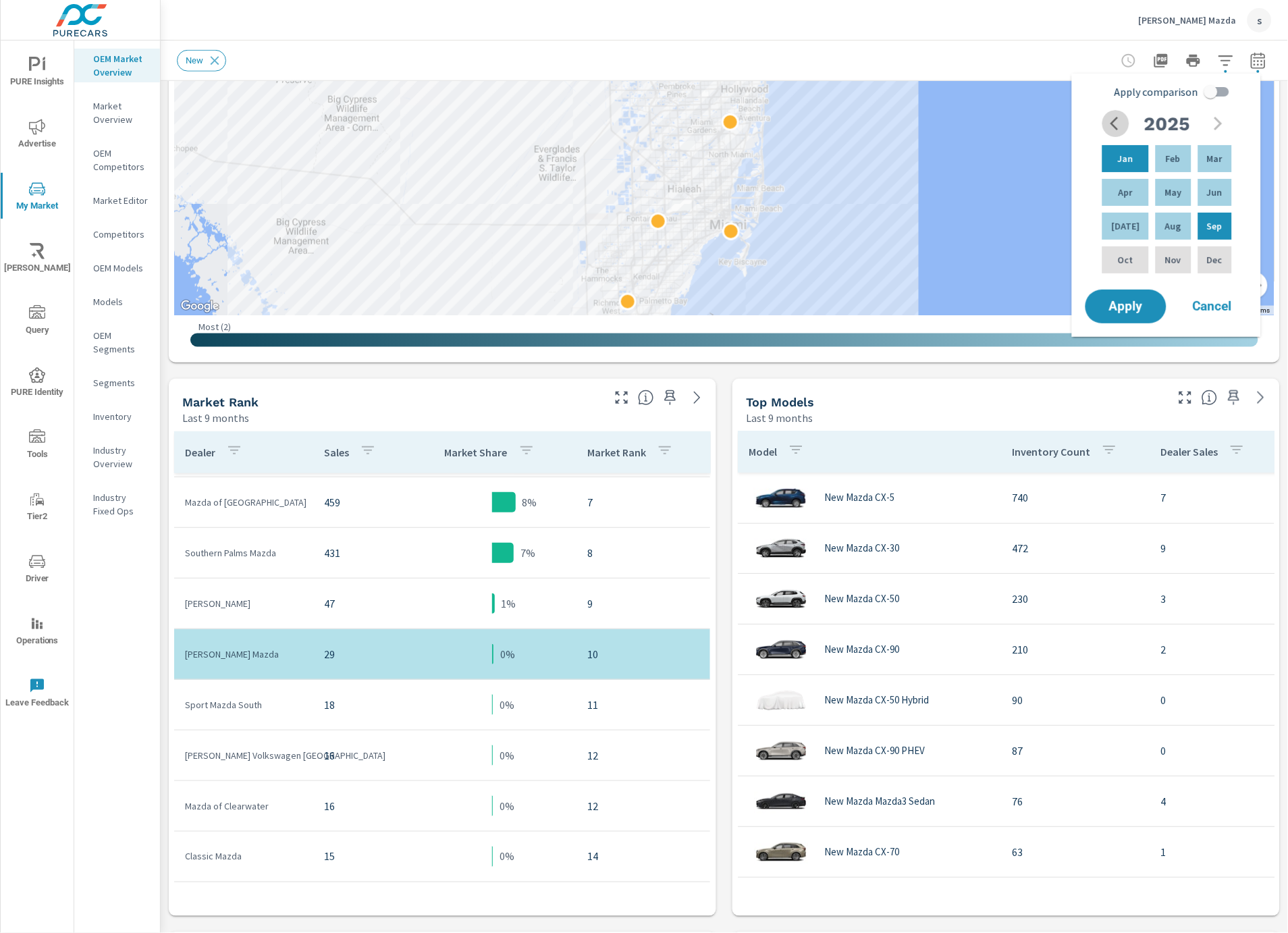
click at [1119, 125] on icon "button" at bounding box center [1118, 123] width 16 height 16
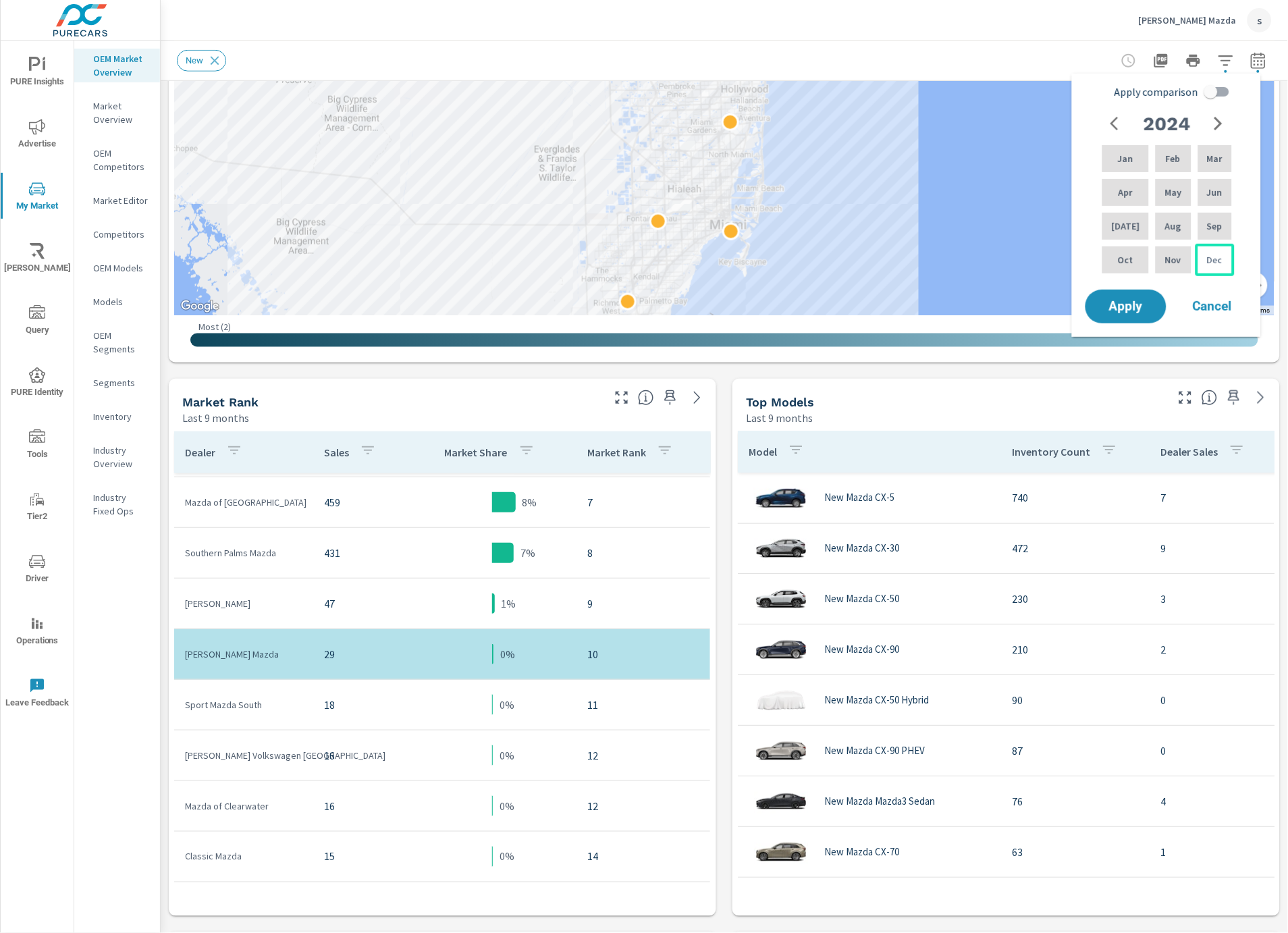
click at [1211, 254] on p "Dec" at bounding box center [1214, 260] width 15 height 13
drag, startPoint x: 1119, startPoint y: 194, endPoint x: 1165, endPoint y: 126, distance: 82.1
click at [1119, 193] on p "Apr" at bounding box center [1125, 192] width 14 height 13
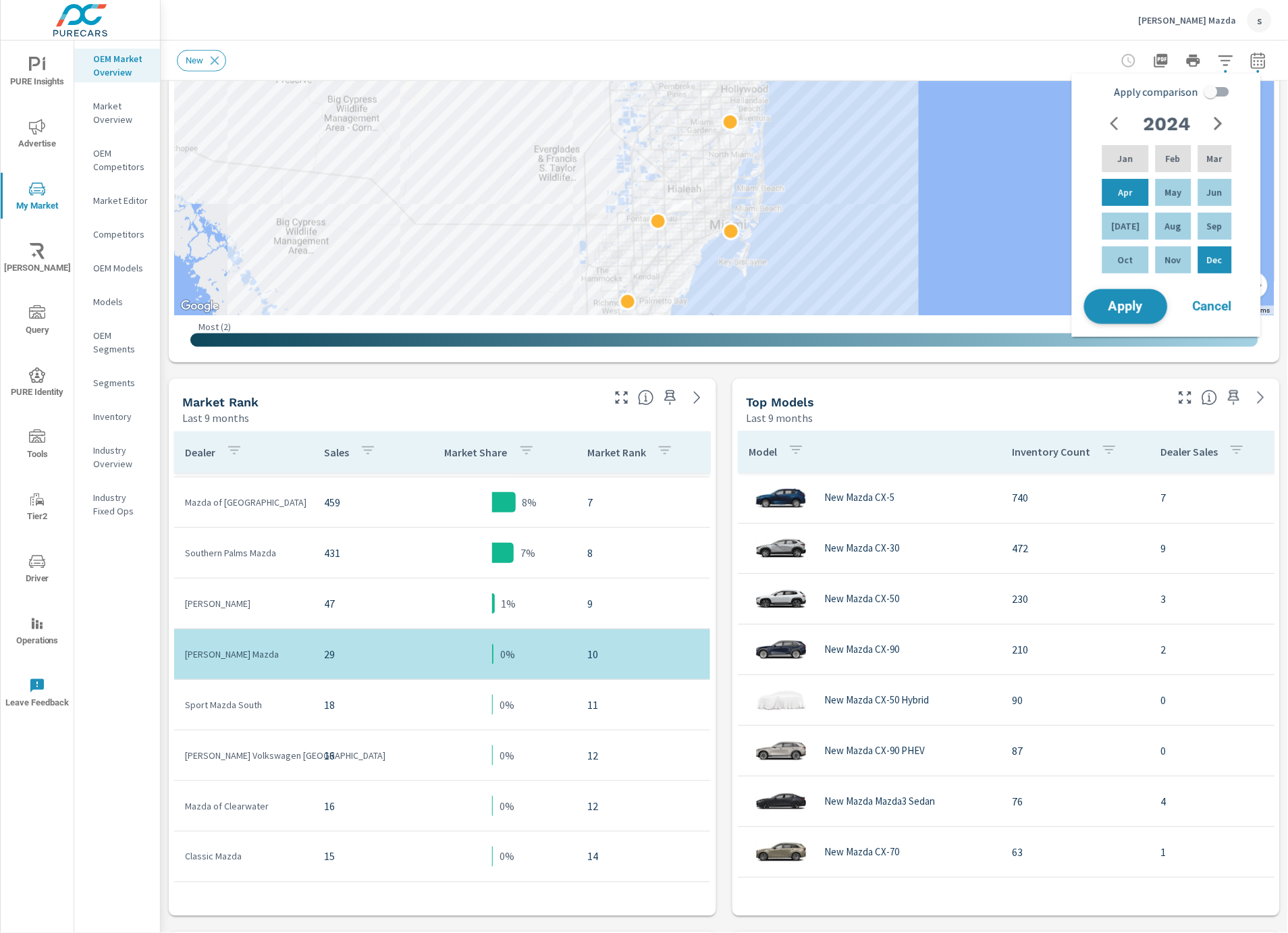
click at [1141, 302] on span "Apply" at bounding box center [1126, 306] width 56 height 12
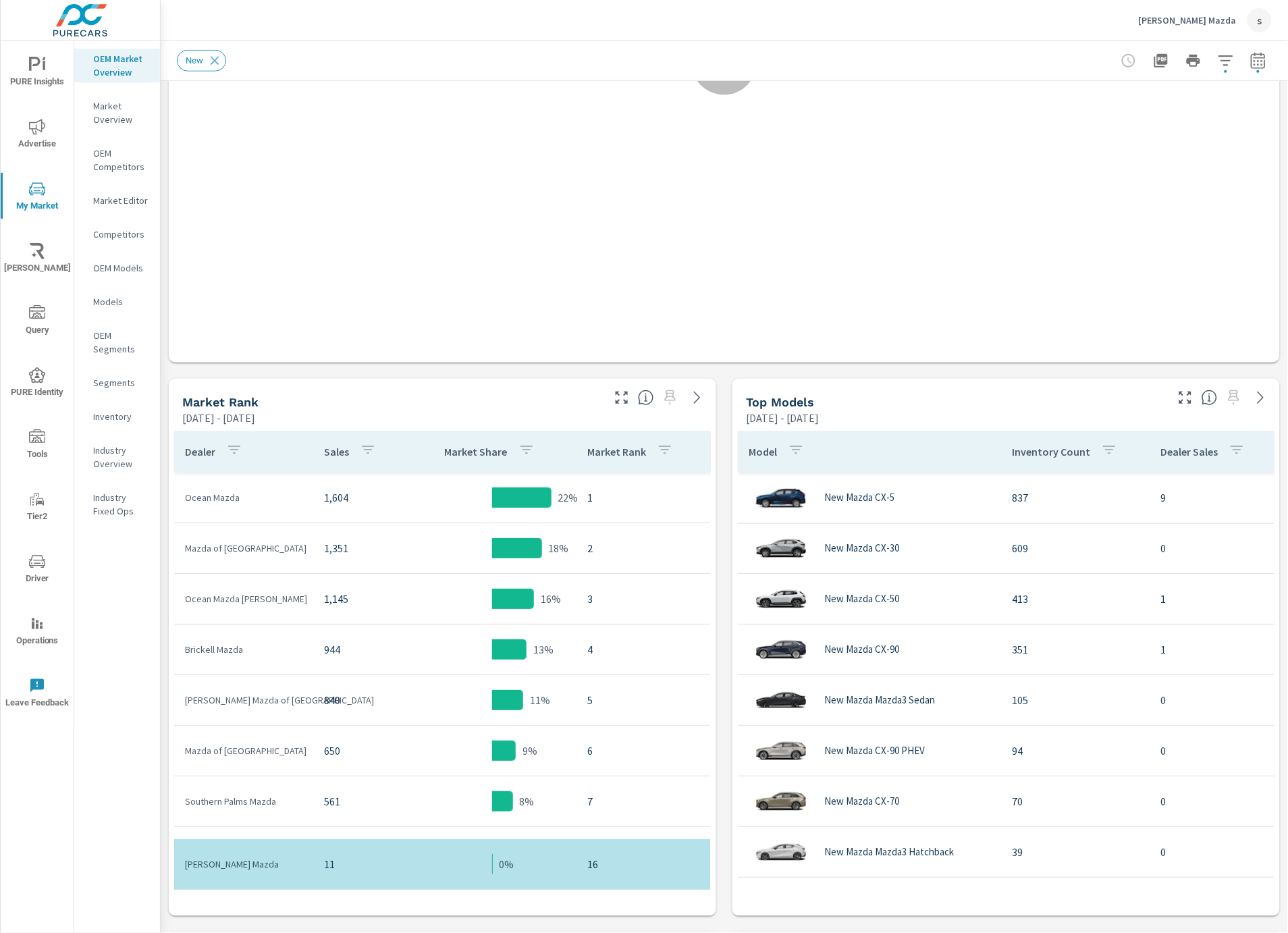
scroll to position [253, 0]
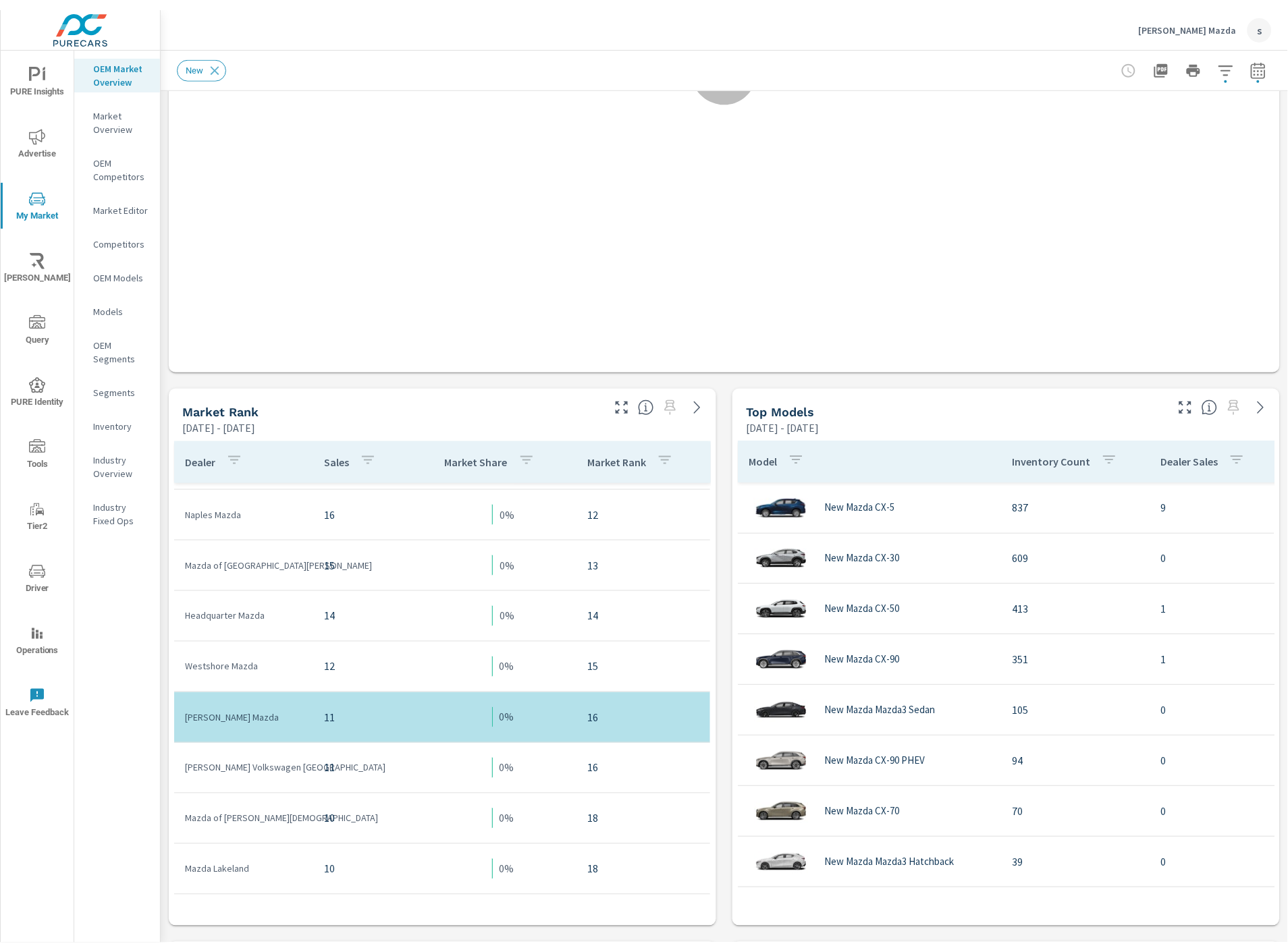
scroll to position [629, 0]
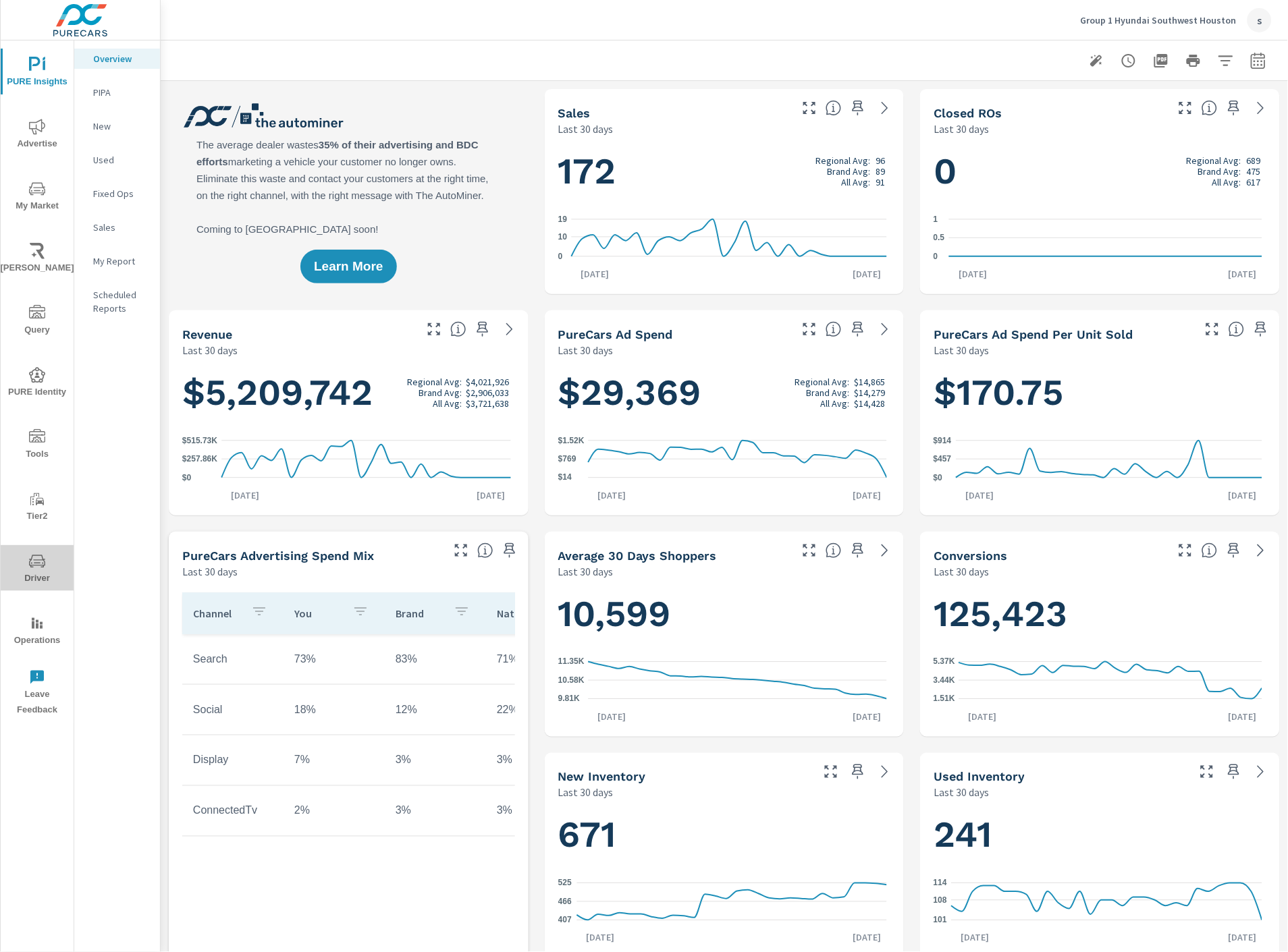
click at [32, 559] on icon "nav menu" at bounding box center [36, 561] width 16 height 16
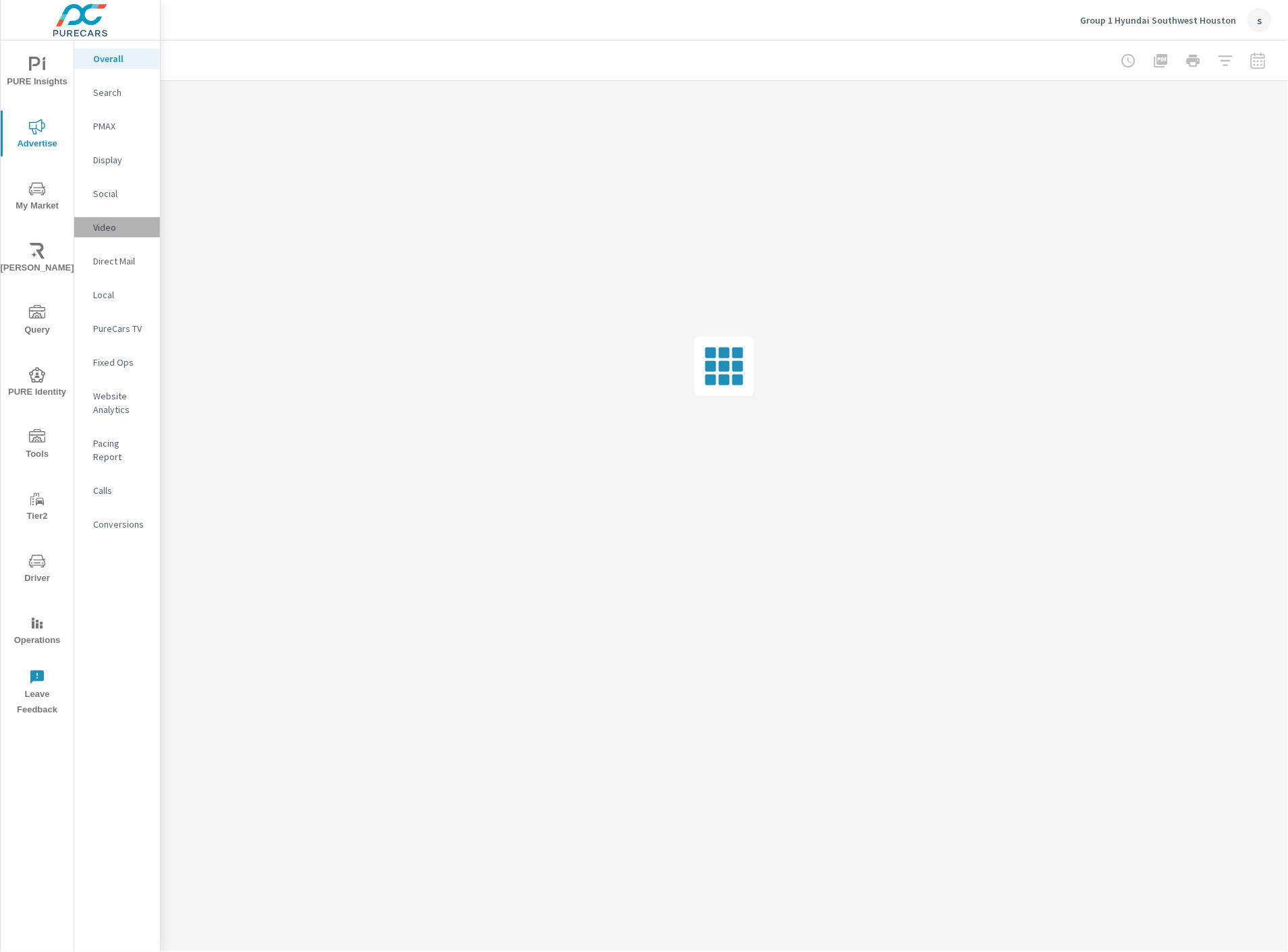
click at [116, 221] on p "Video" at bounding box center [121, 227] width 56 height 13
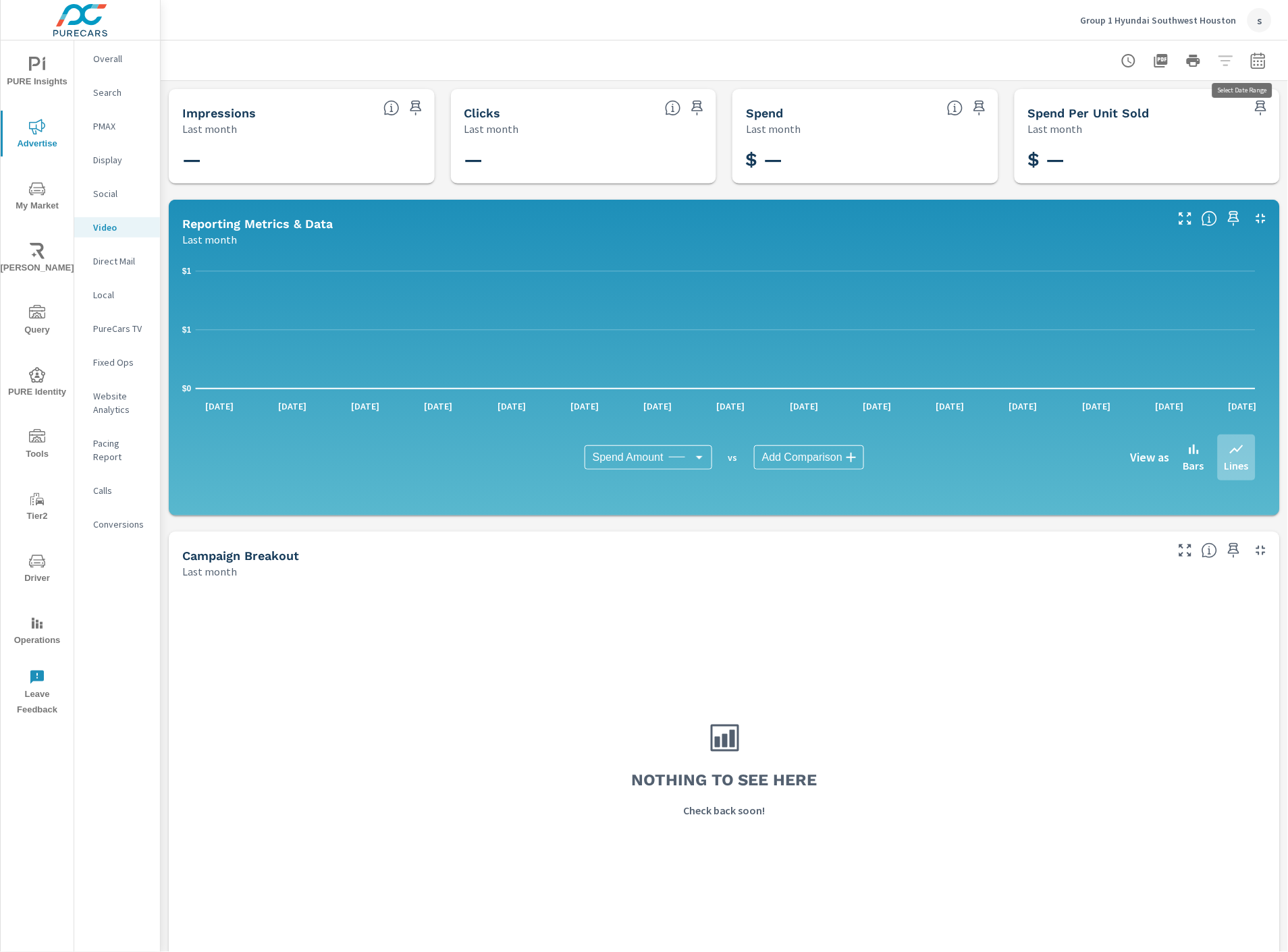
click at [1250, 60] on icon "button" at bounding box center [1257, 60] width 16 height 16
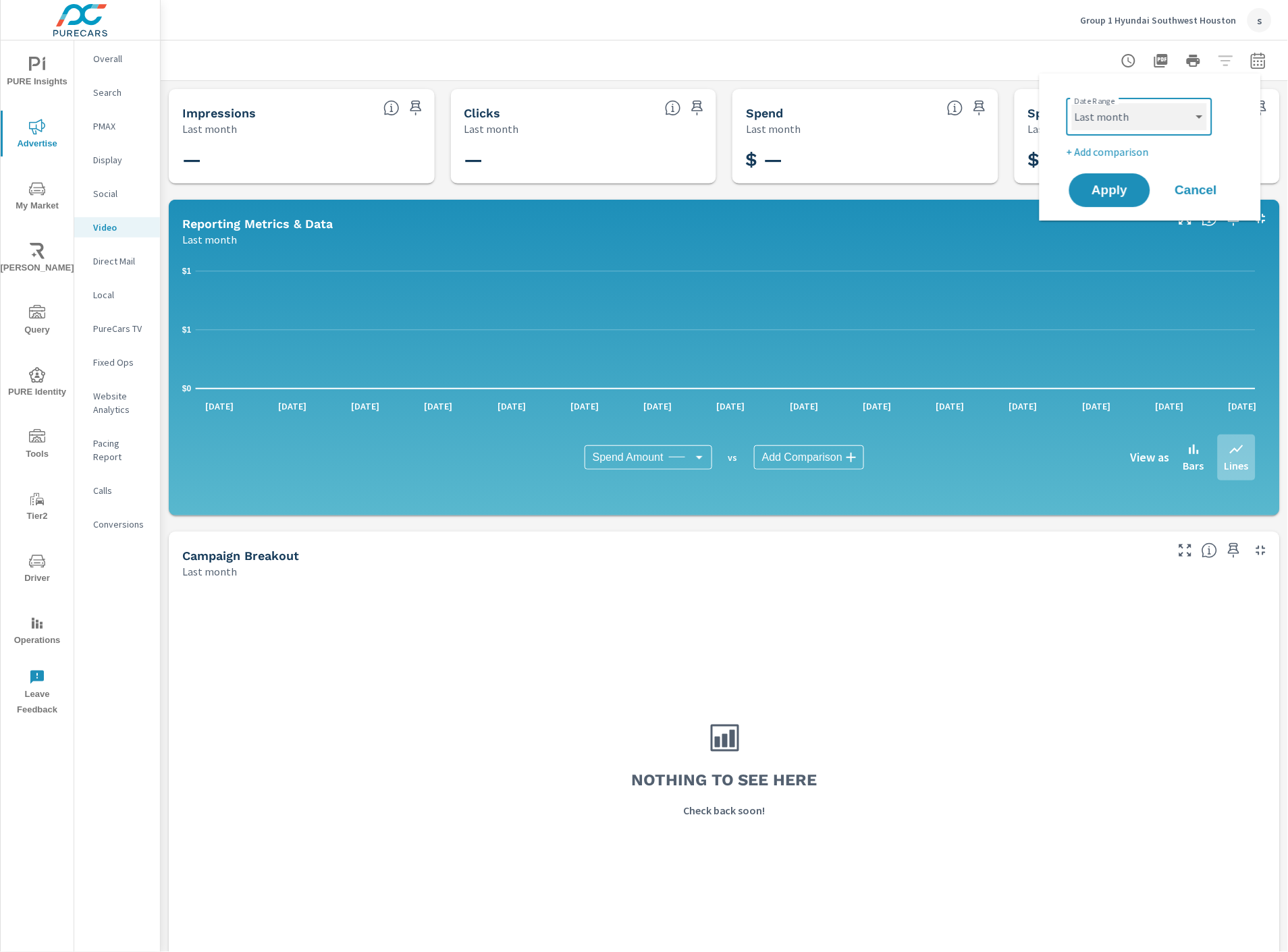
click at [1168, 126] on select "Custom Yesterday Last week Last 7 days Last 14 days Last 30 days Last 45 days L…" at bounding box center [1139, 117] width 135 height 27
select select "Month to date"
click at [1072, 104] on select "Custom Yesterday Last week Last 7 days Last 14 days Last 30 days Last 45 days L…" at bounding box center [1139, 117] width 135 height 27
click at [1106, 197] on span "Apply" at bounding box center [1109, 190] width 56 height 12
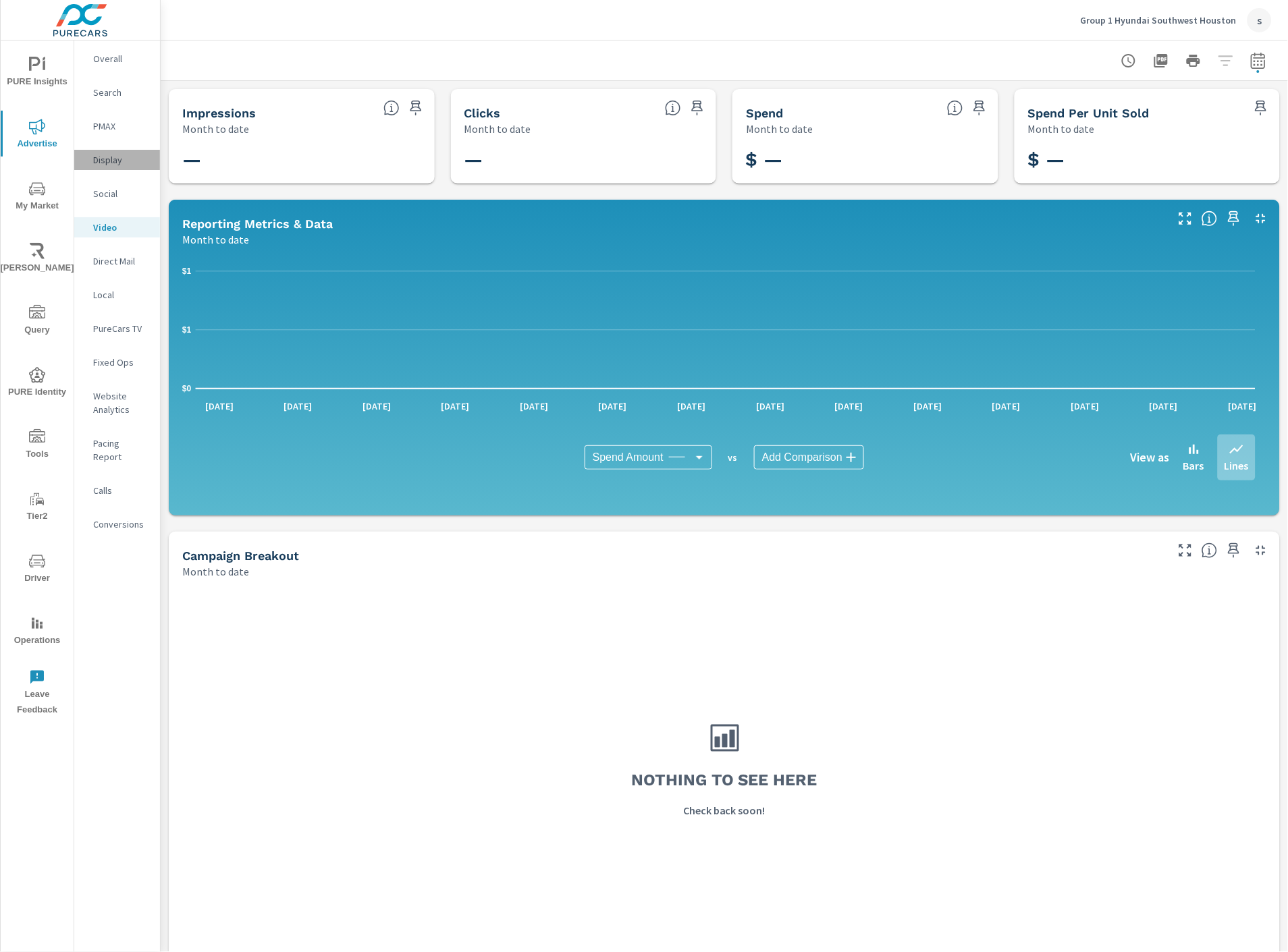
click at [104, 155] on p "Display" at bounding box center [121, 160] width 56 height 13
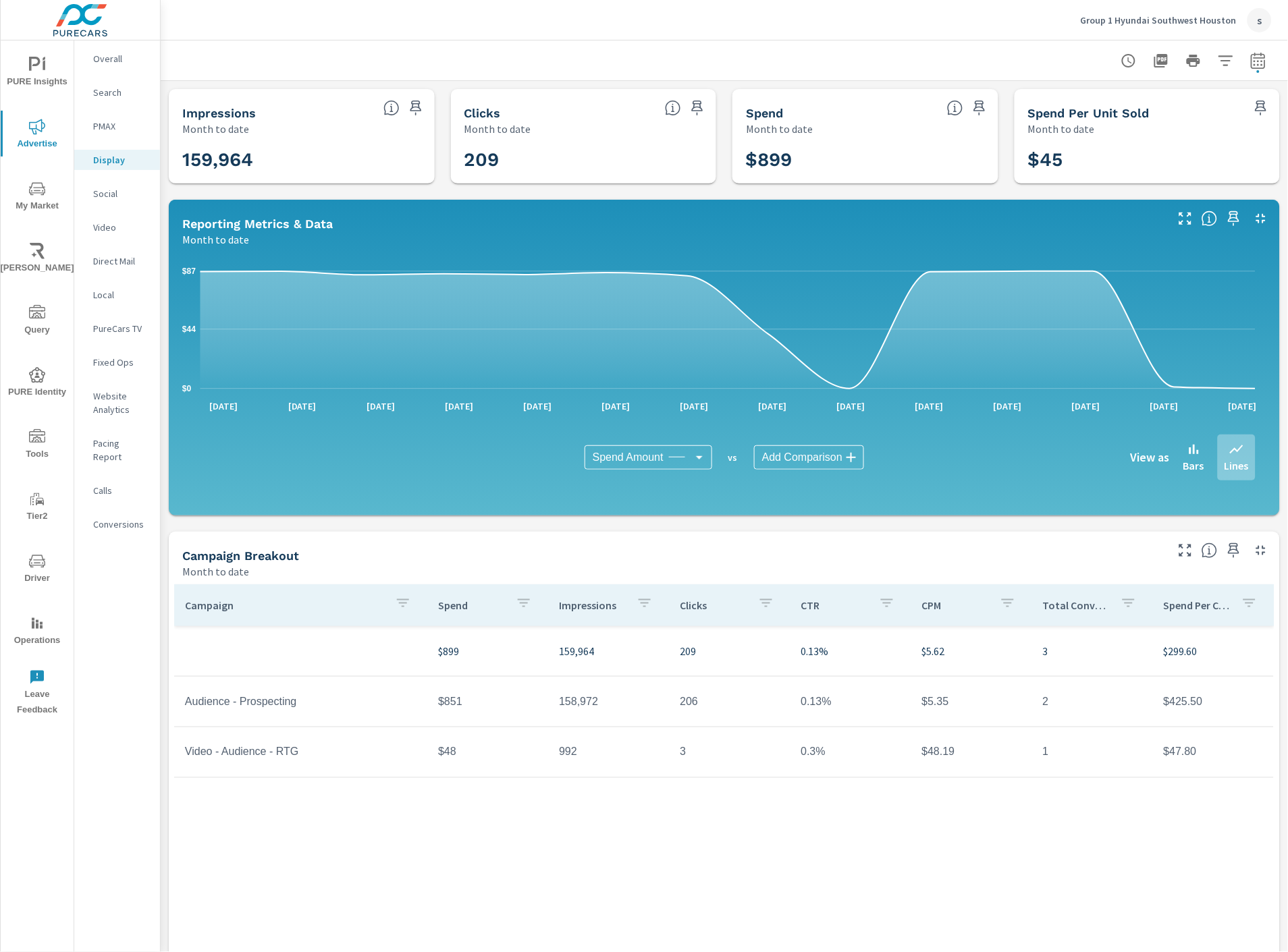
scroll to position [14, 0]
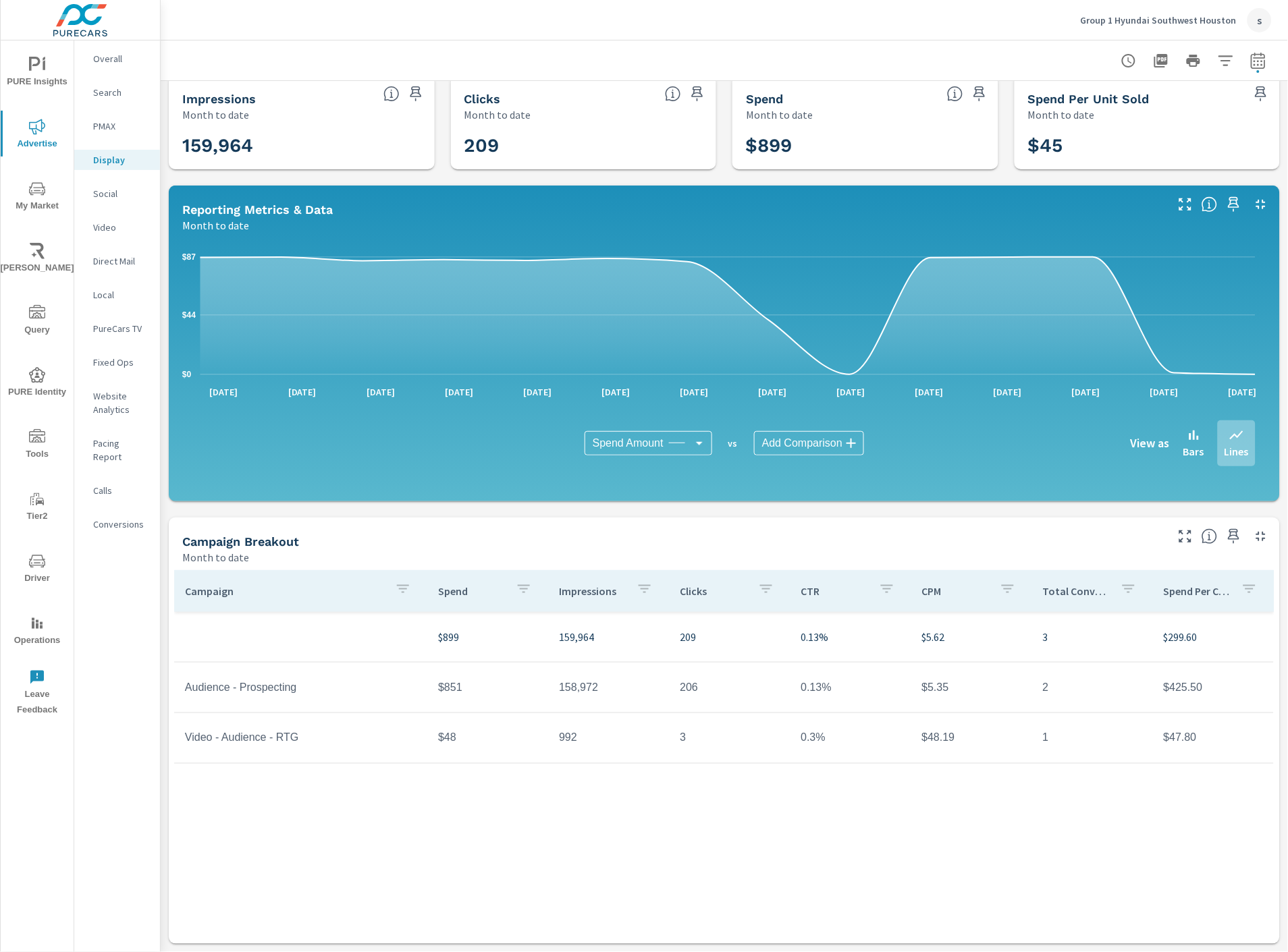
click at [107, 219] on div "Video" at bounding box center [116, 226] width 85 height 20
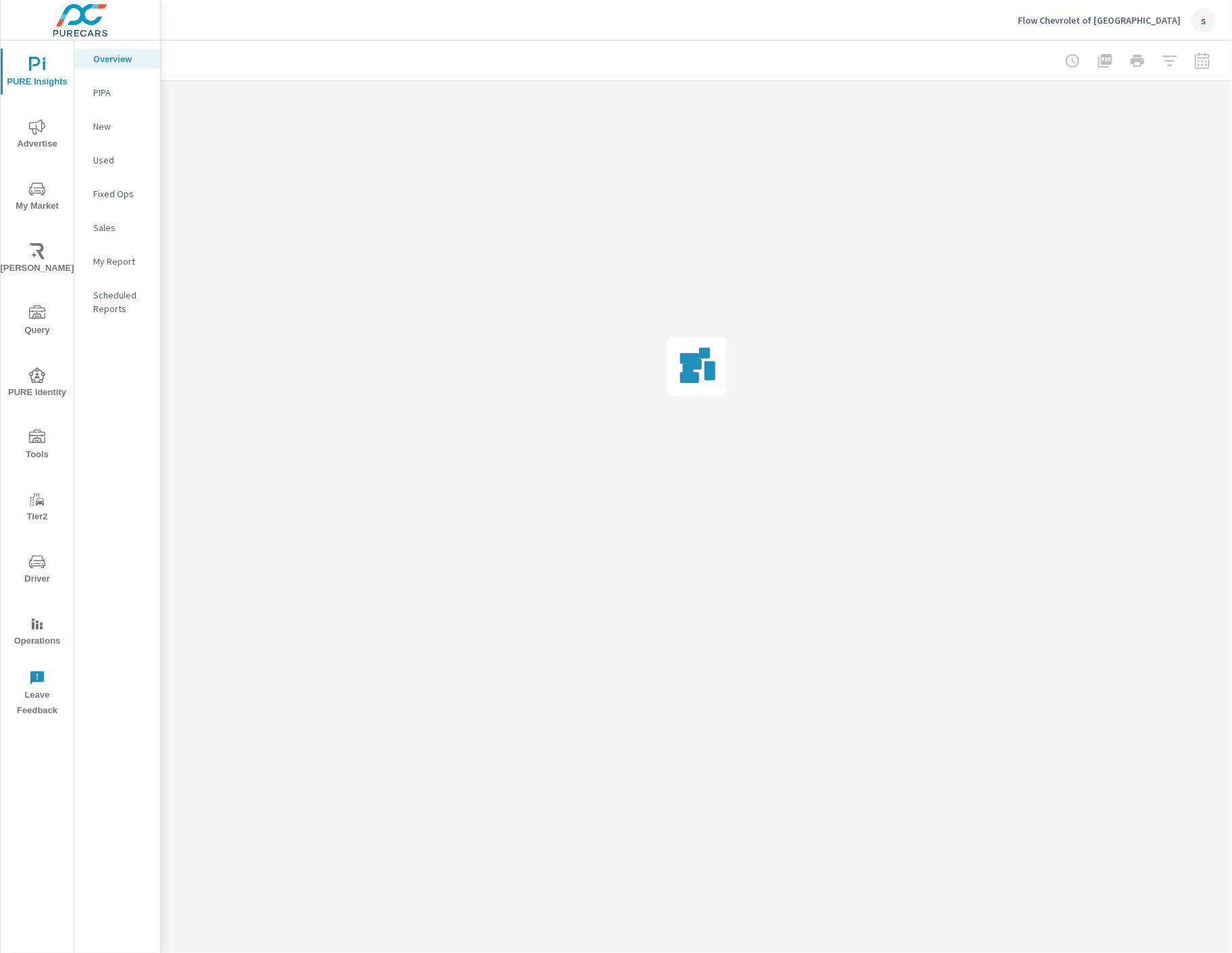
click at [40, 442] on icon "nav menu" at bounding box center [37, 437] width 16 height 16
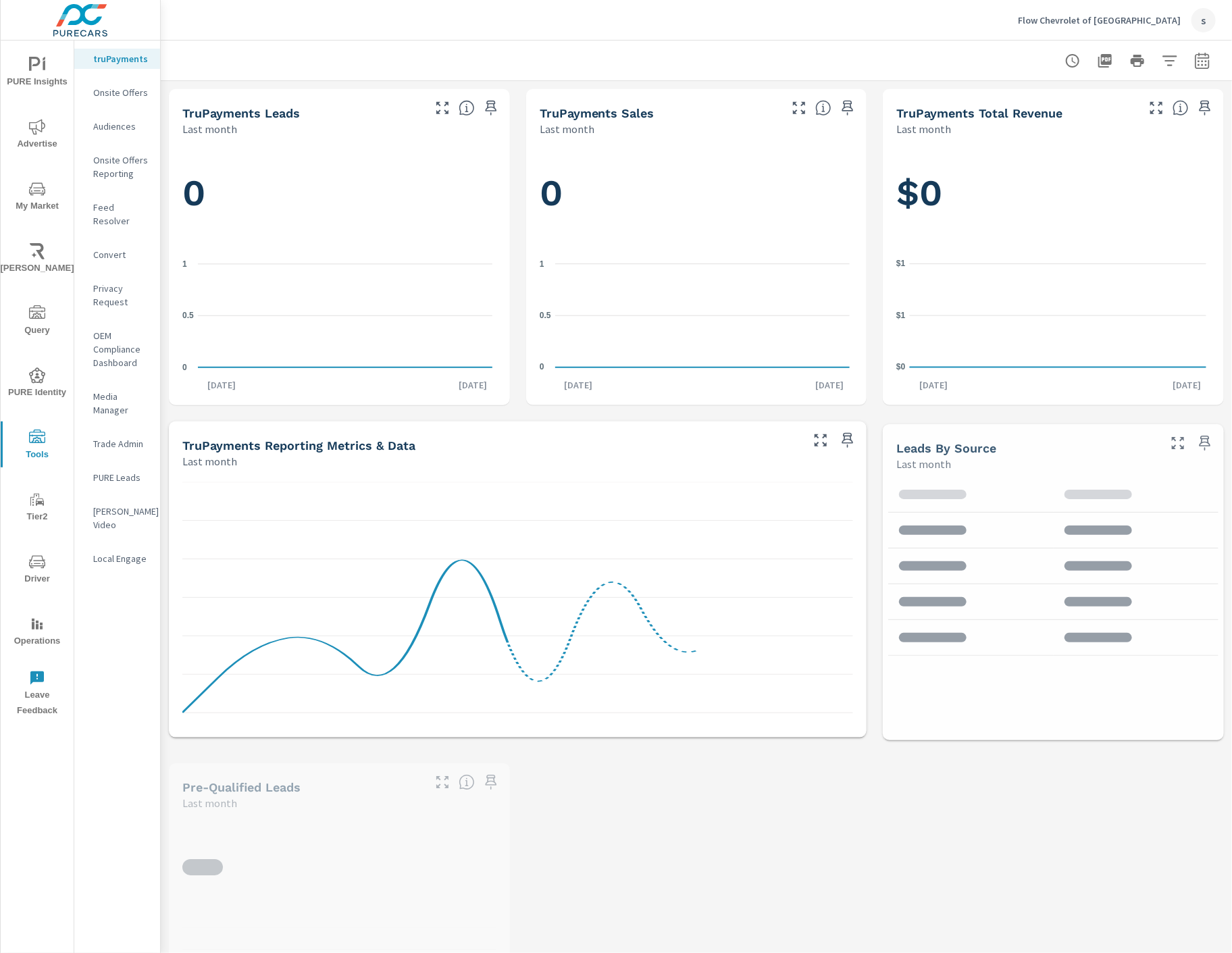
click at [143, 209] on p "Feed Resolver" at bounding box center [121, 214] width 56 height 27
